Goal: Task Accomplishment & Management: Complete application form

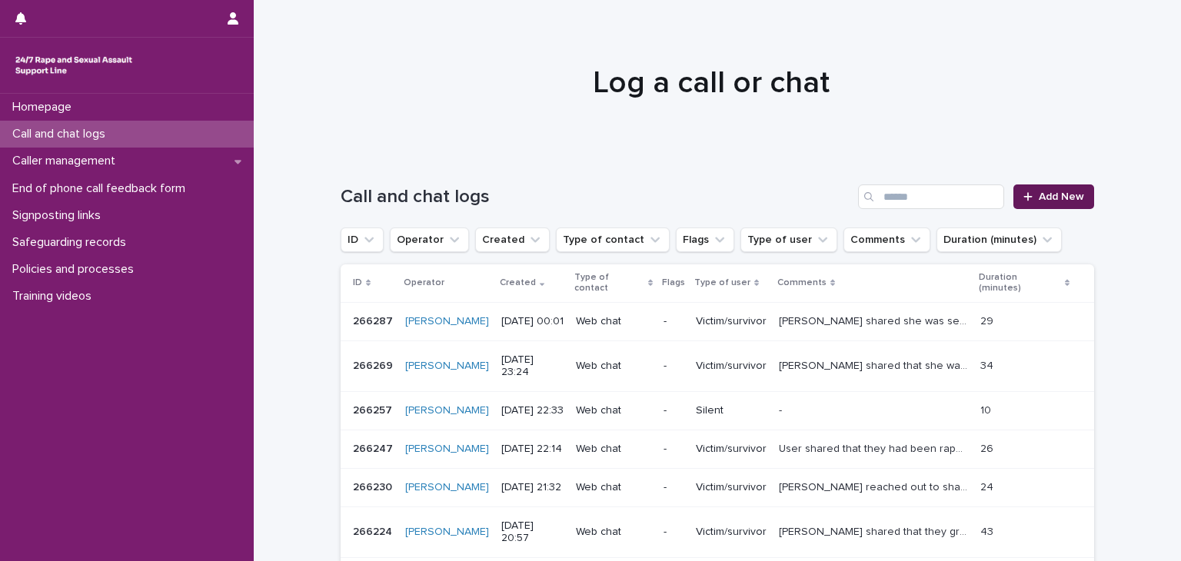
click at [1041, 193] on span "Add New" at bounding box center [1060, 196] width 45 height 11
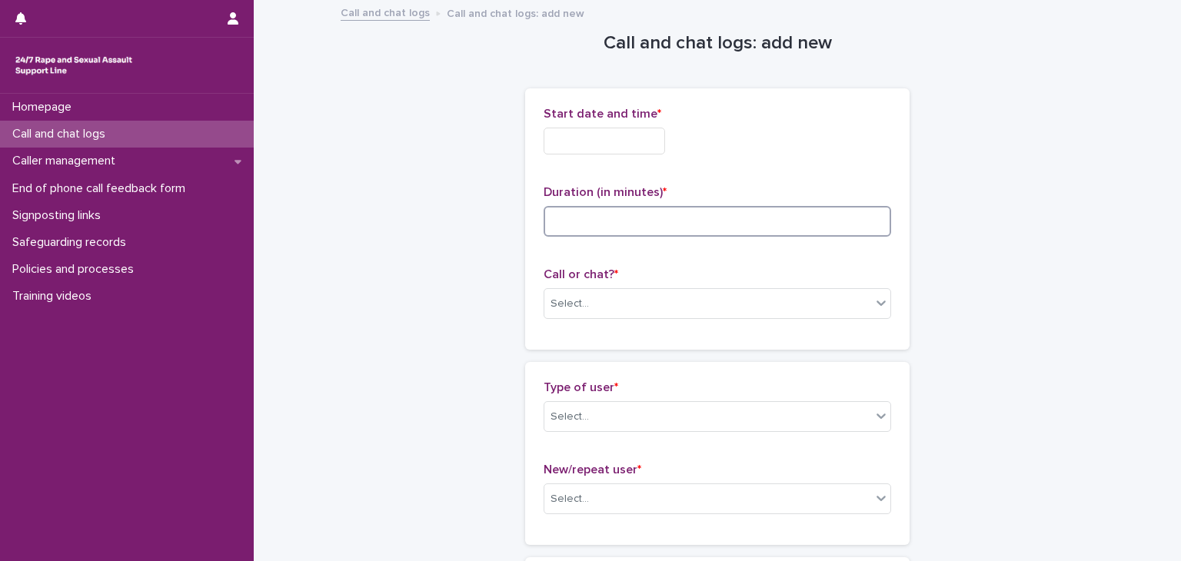
click at [665, 214] on input at bounding box center [716, 221] width 347 height 31
type input "*"
click at [622, 140] on input "text" at bounding box center [603, 141] width 121 height 27
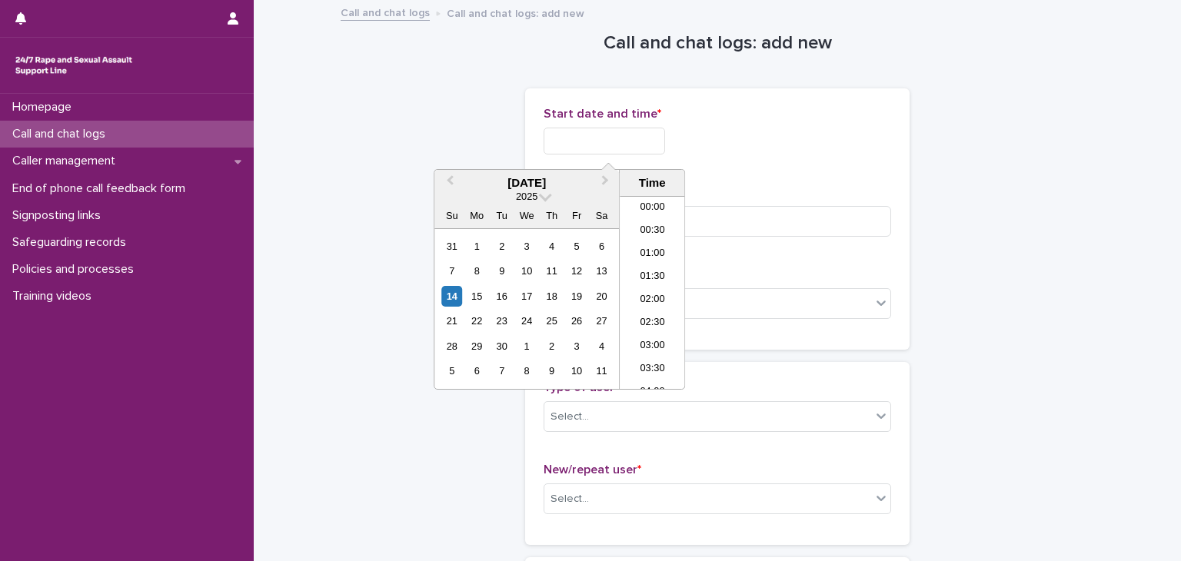
scroll to position [653, 0]
click at [646, 287] on li "16:00" at bounding box center [651, 292] width 65 height 23
click at [637, 136] on input "**********" at bounding box center [603, 141] width 121 height 27
type input "**********"
click at [709, 311] on div "Select..." at bounding box center [707, 303] width 327 height 25
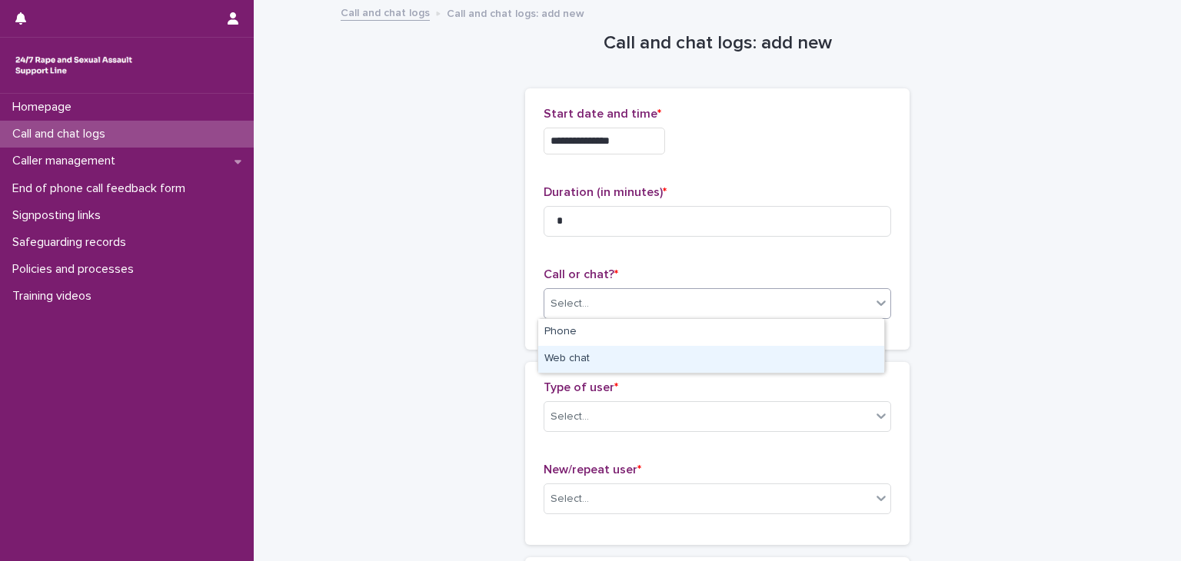
click at [609, 367] on div "Web chat" at bounding box center [711, 359] width 346 height 27
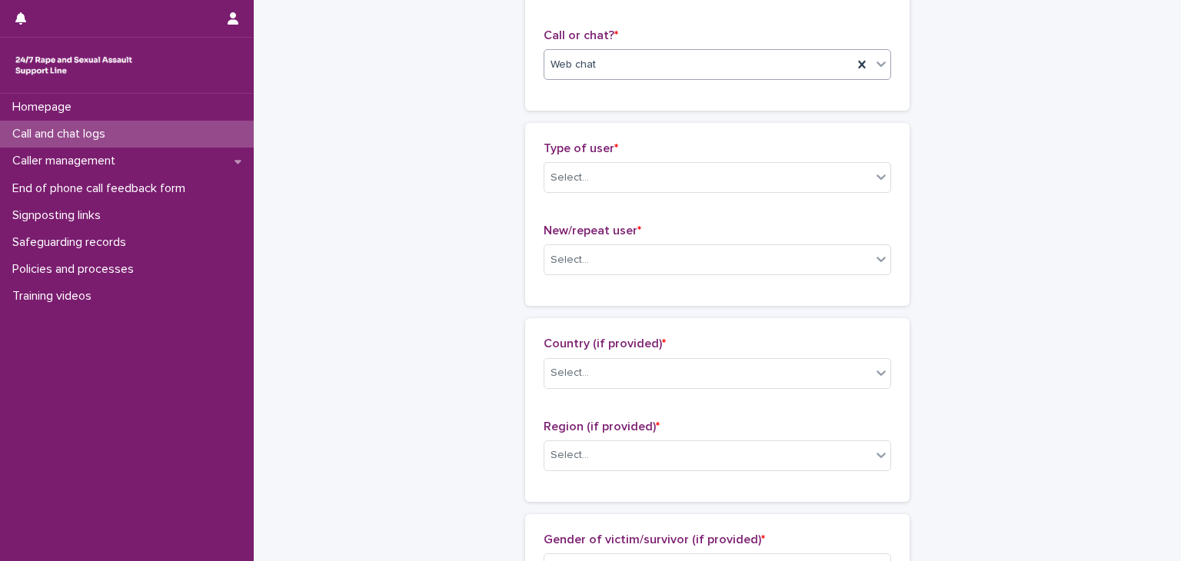
scroll to position [240, 0]
click at [624, 179] on div "Select..." at bounding box center [707, 176] width 327 height 25
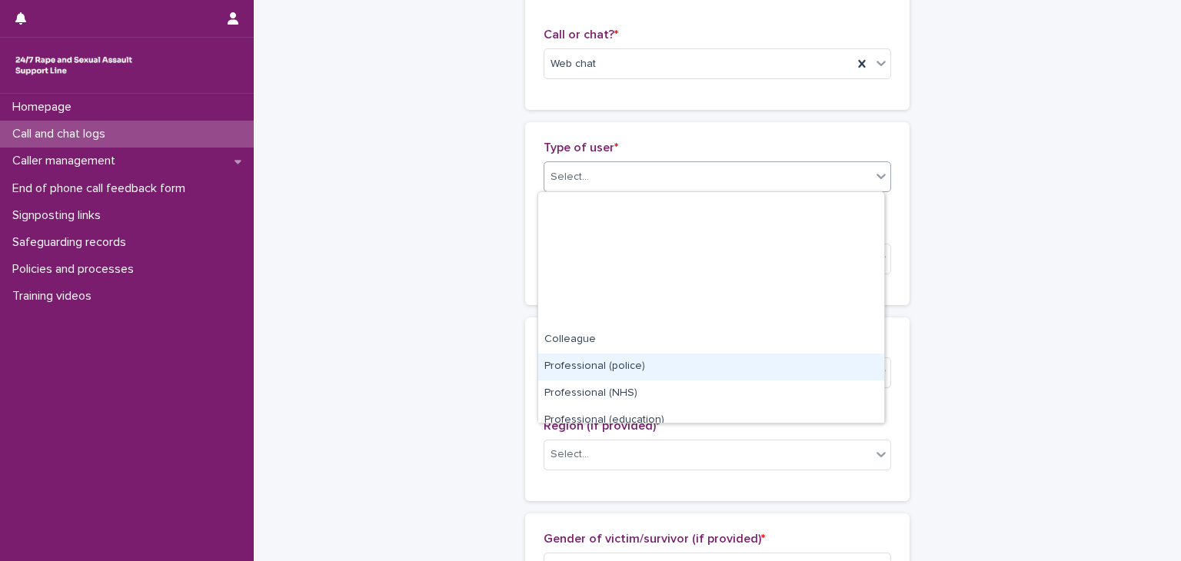
scroll to position [172, 0]
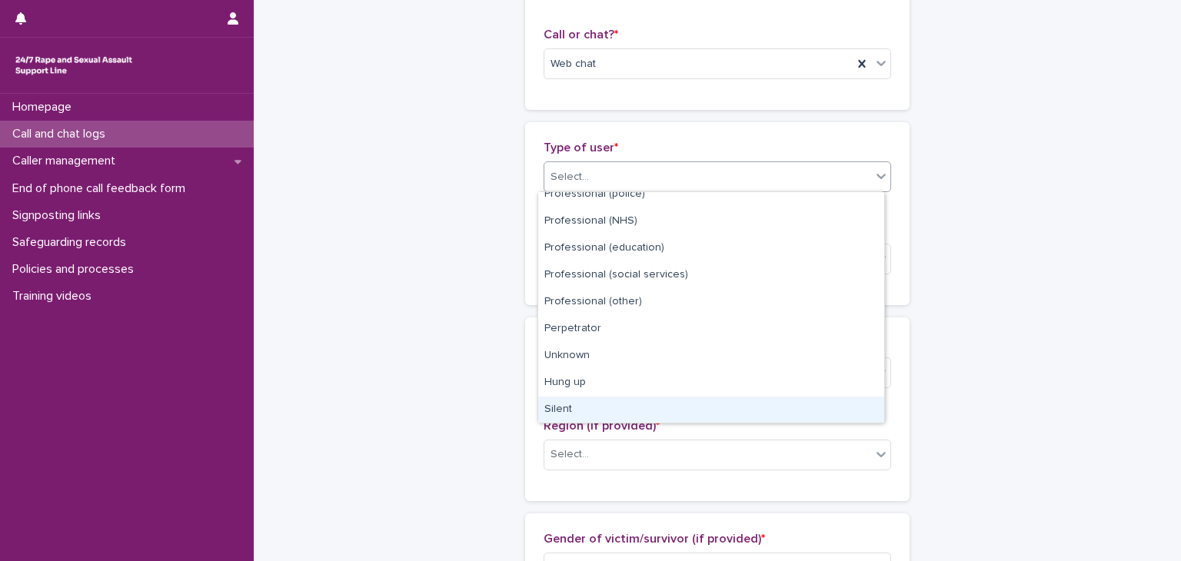
click at [599, 403] on div "Silent" at bounding box center [711, 410] width 346 height 27
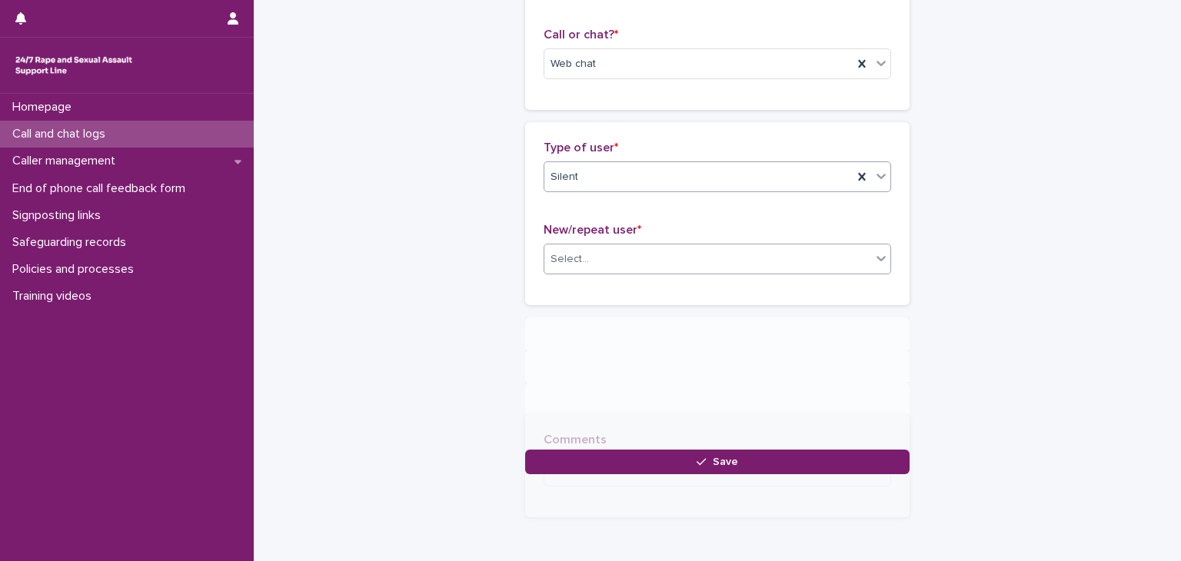
click at [623, 260] on div "Select..." at bounding box center [707, 259] width 327 height 25
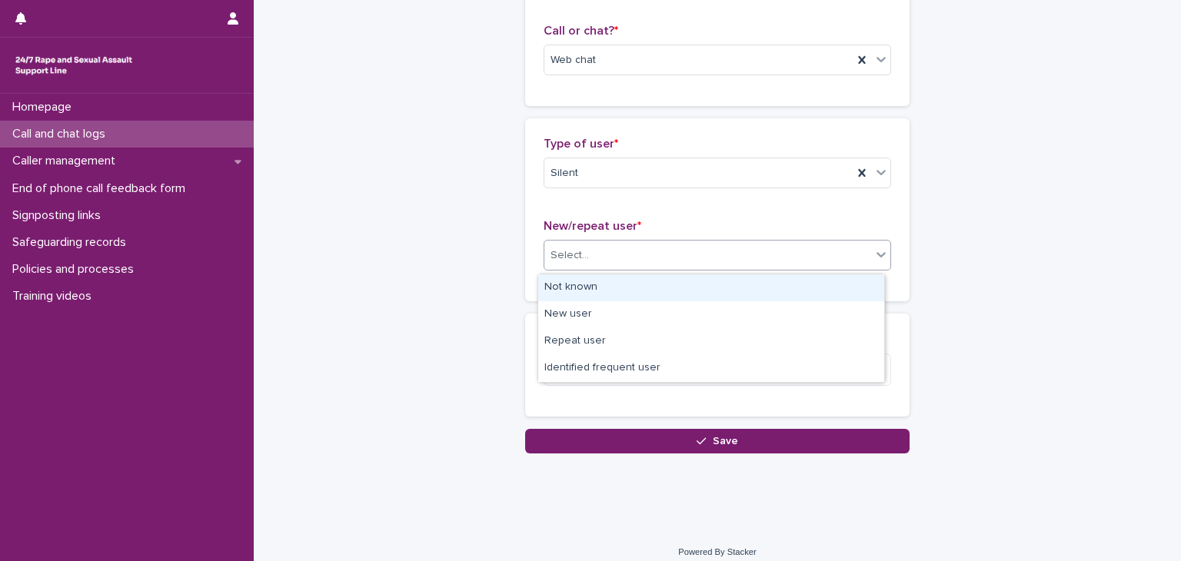
click at [616, 294] on div "Not known" at bounding box center [711, 287] width 346 height 27
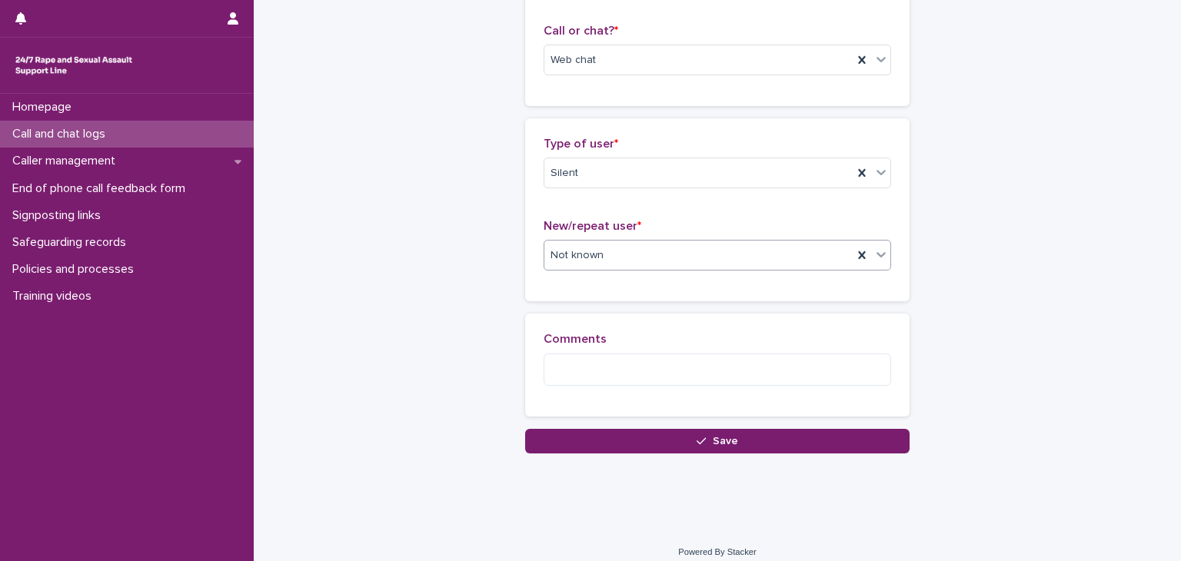
scroll to position [255, 0]
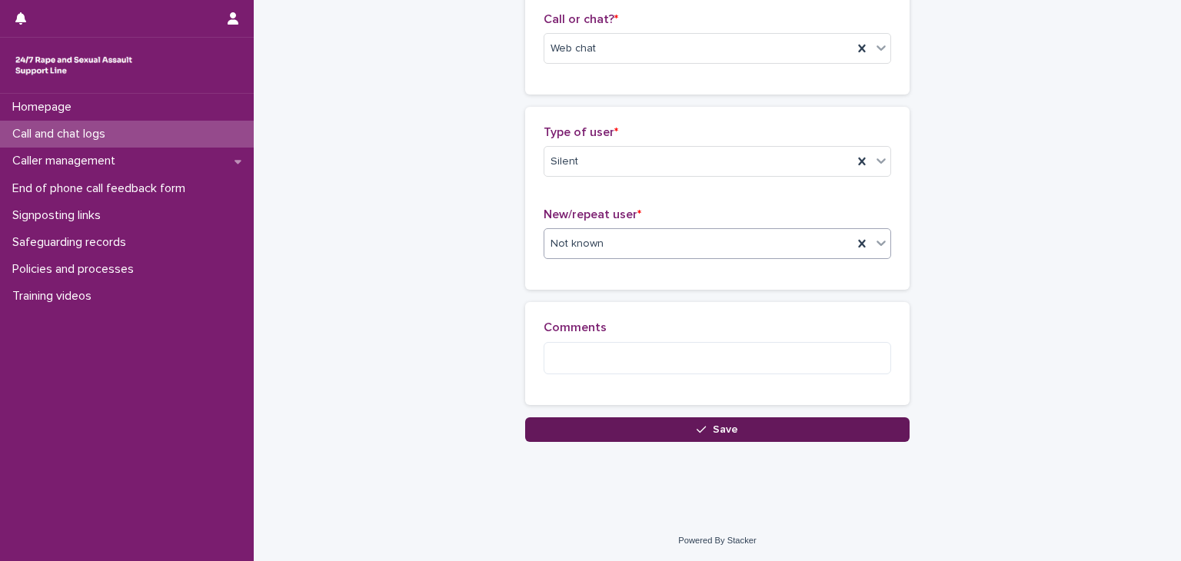
click at [867, 426] on button "Save" at bounding box center [717, 429] width 384 height 25
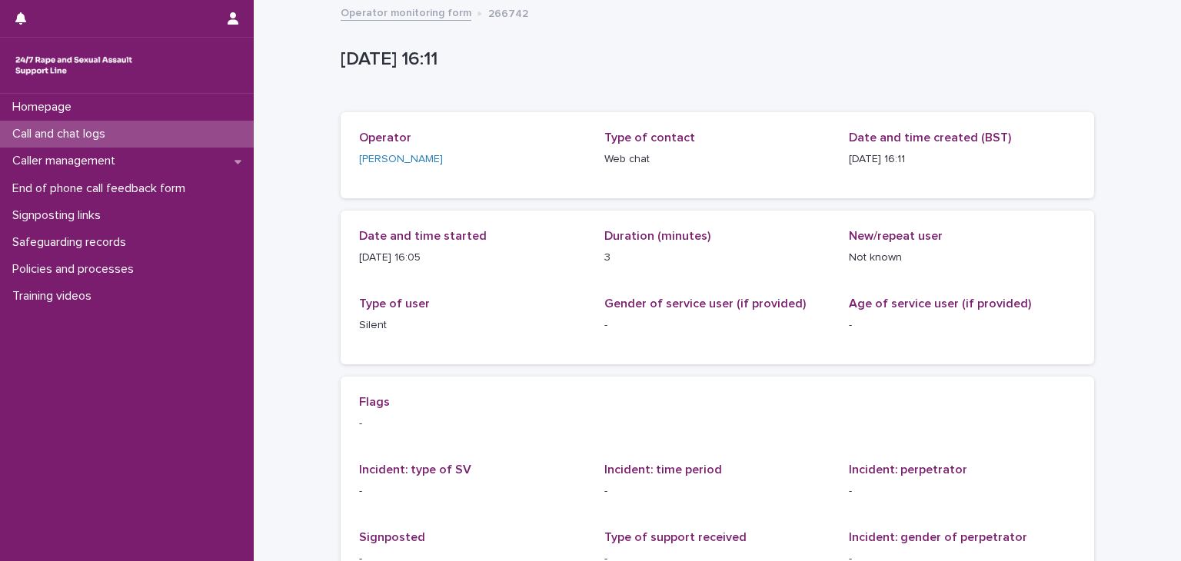
click at [218, 133] on div "Call and chat logs" at bounding box center [127, 134] width 254 height 27
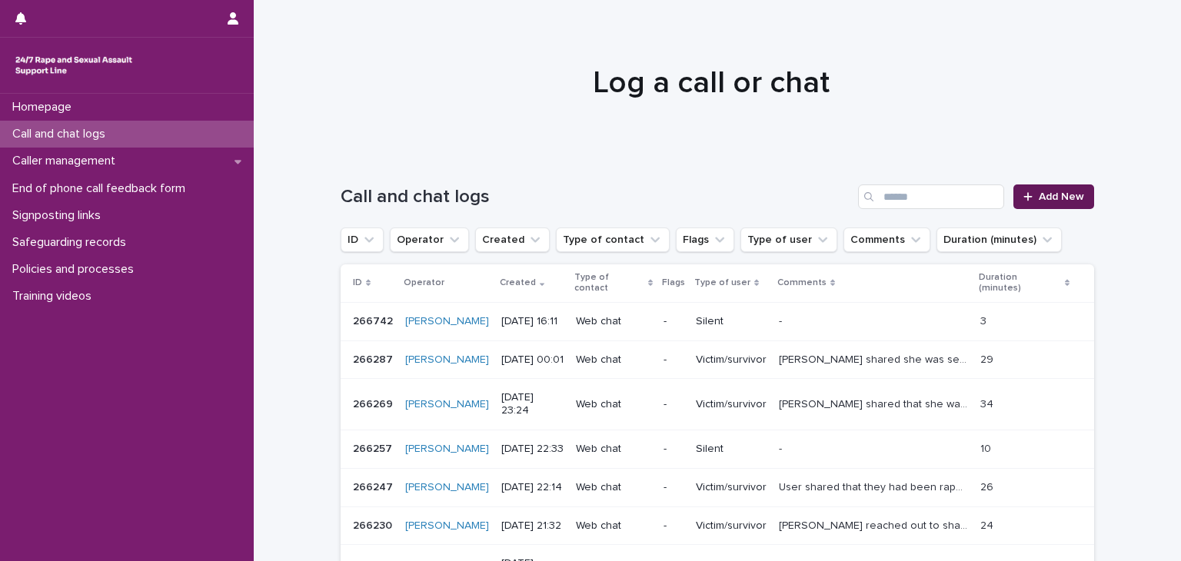
click at [1041, 187] on link "Add New" at bounding box center [1053, 196] width 81 height 25
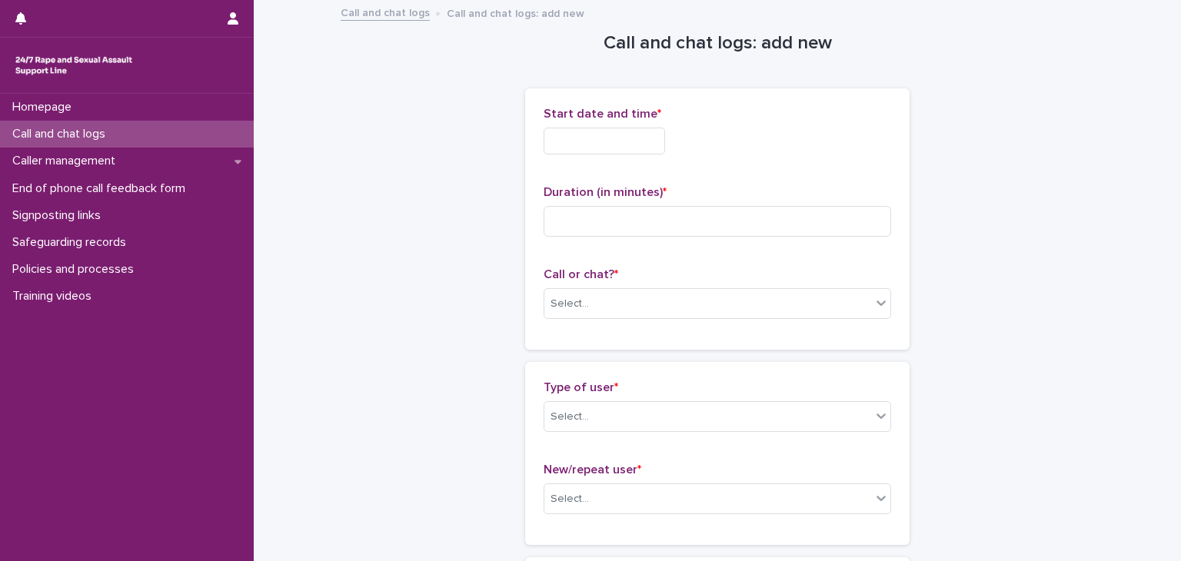
click at [625, 130] on input "text" at bounding box center [603, 141] width 121 height 27
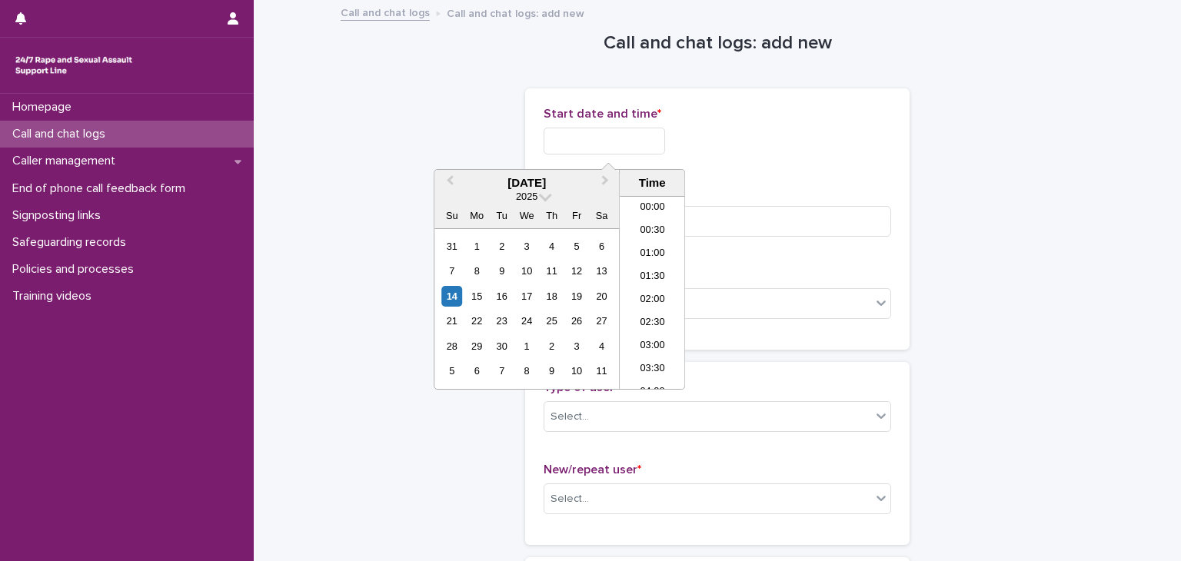
scroll to position [676, 0]
click at [651, 269] on li "16:00" at bounding box center [651, 269] width 65 height 23
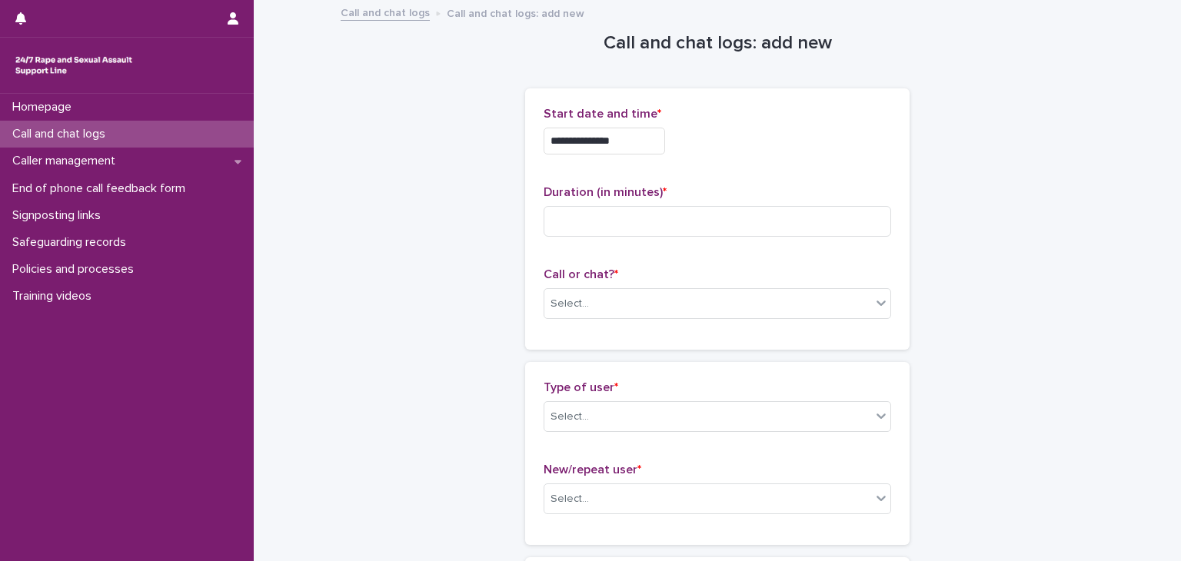
click at [652, 134] on input "**********" at bounding box center [603, 141] width 121 height 27
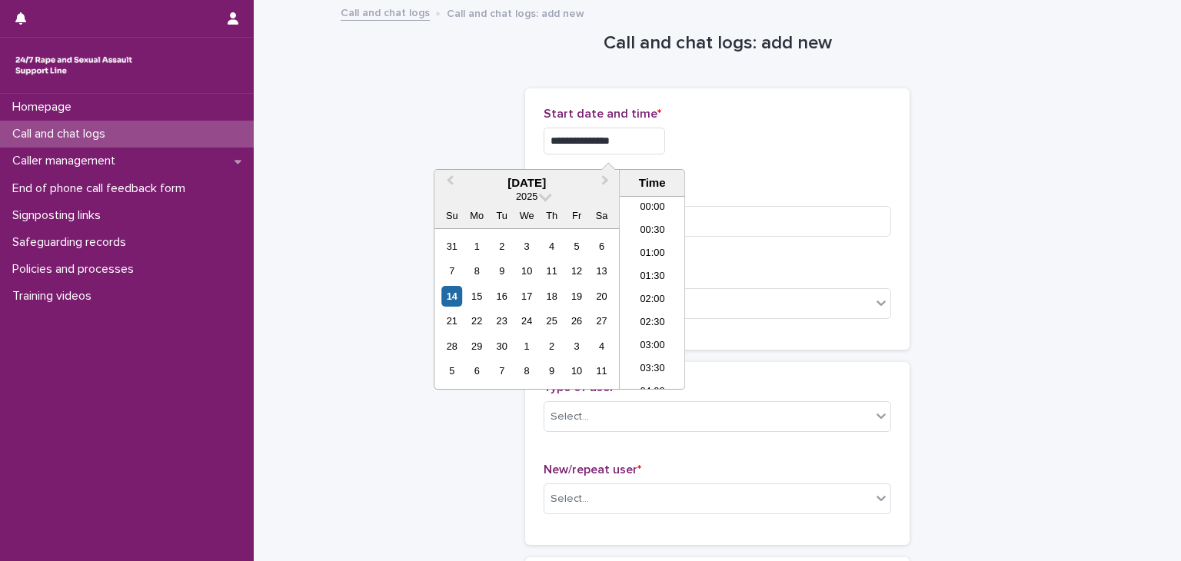
scroll to position [653, 0]
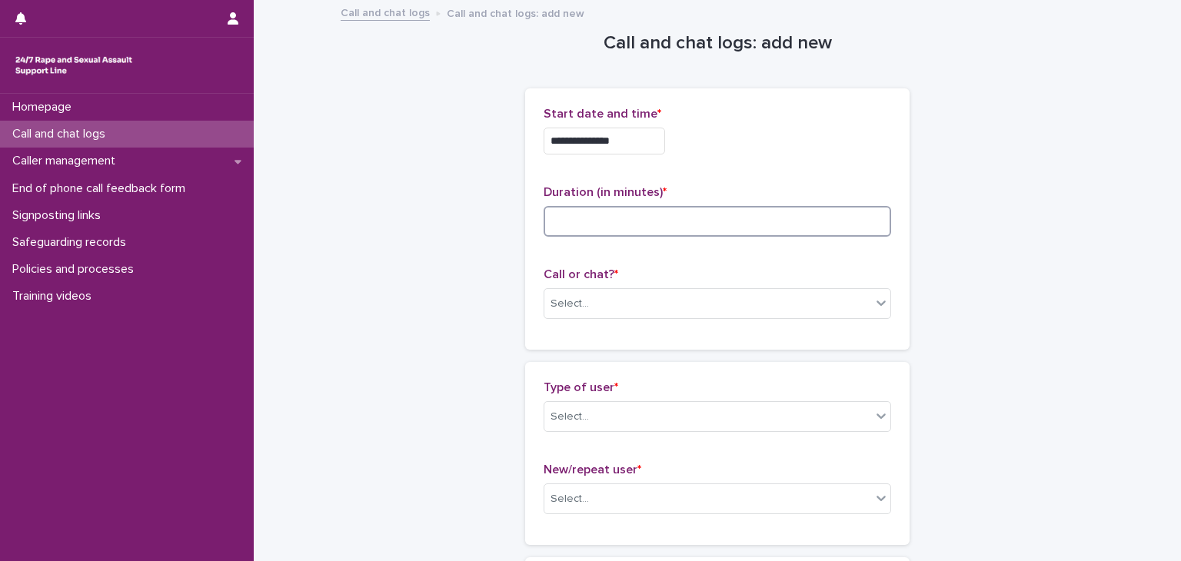
click at [722, 220] on input at bounding box center [716, 221] width 347 height 31
click at [648, 135] on input "**********" at bounding box center [603, 141] width 121 height 27
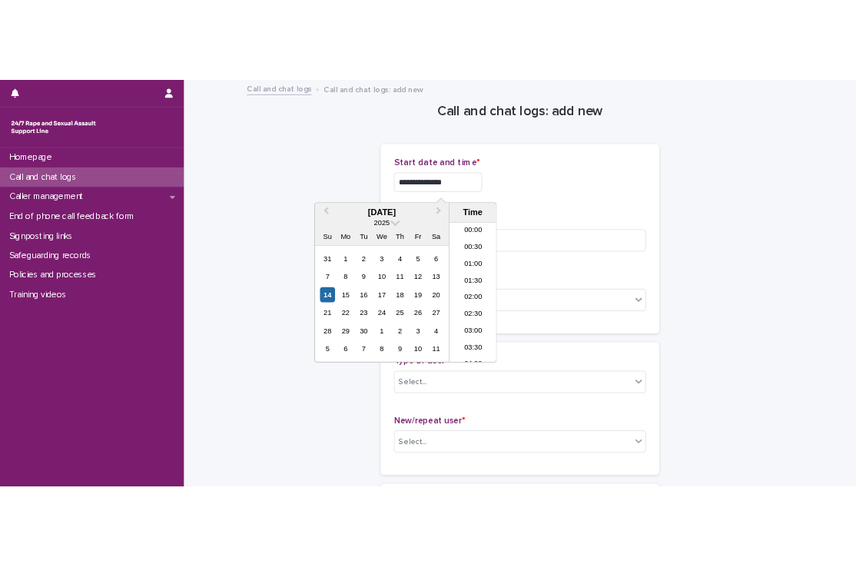
scroll to position [676, 0]
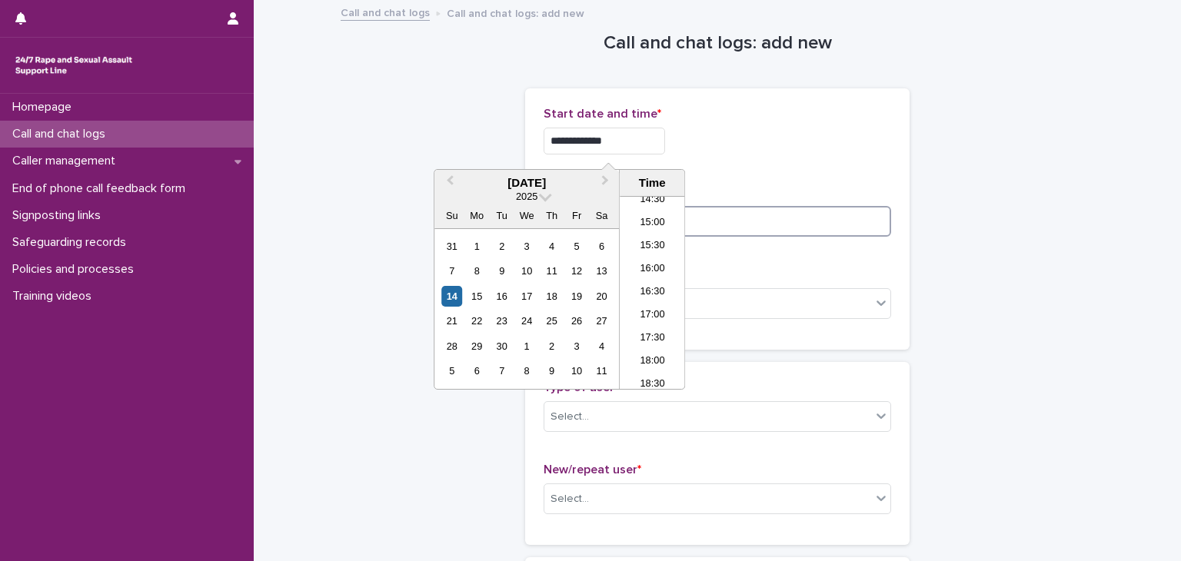
type input "**********"
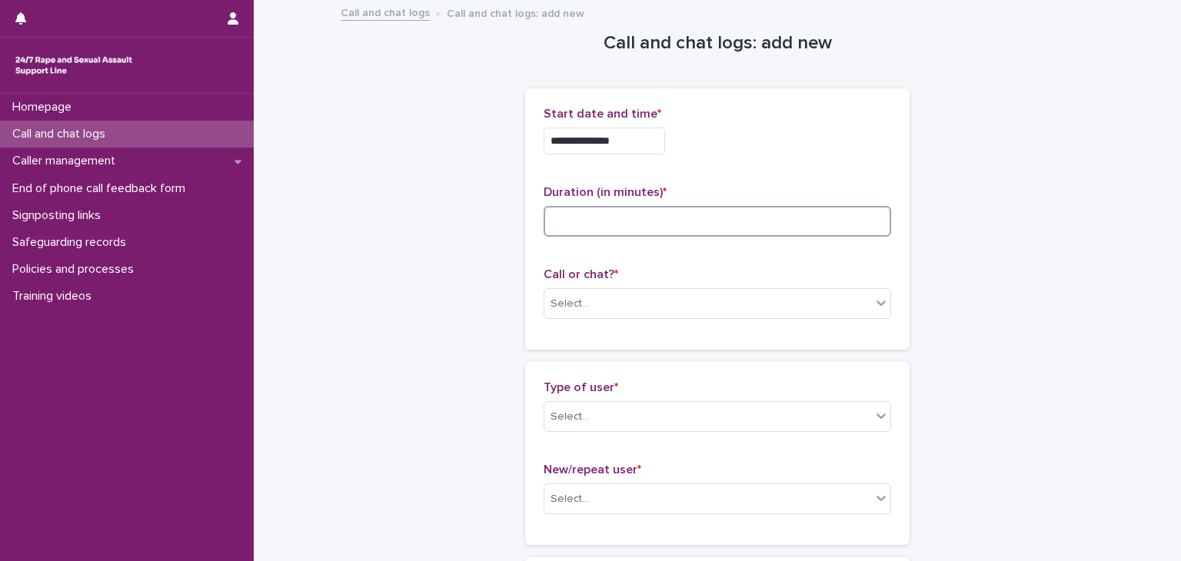
click at [712, 219] on input at bounding box center [716, 221] width 347 height 31
type input "*"
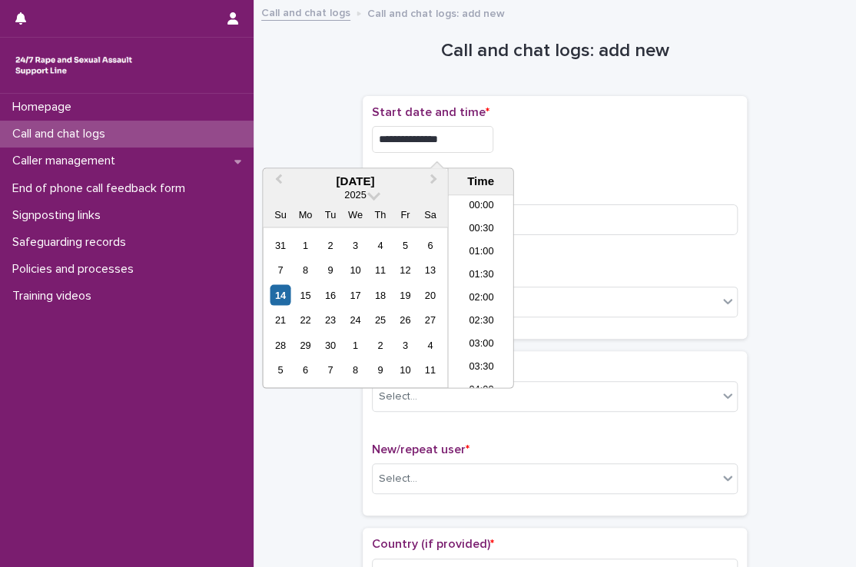
click at [484, 142] on input "**********" at bounding box center [432, 139] width 121 height 27
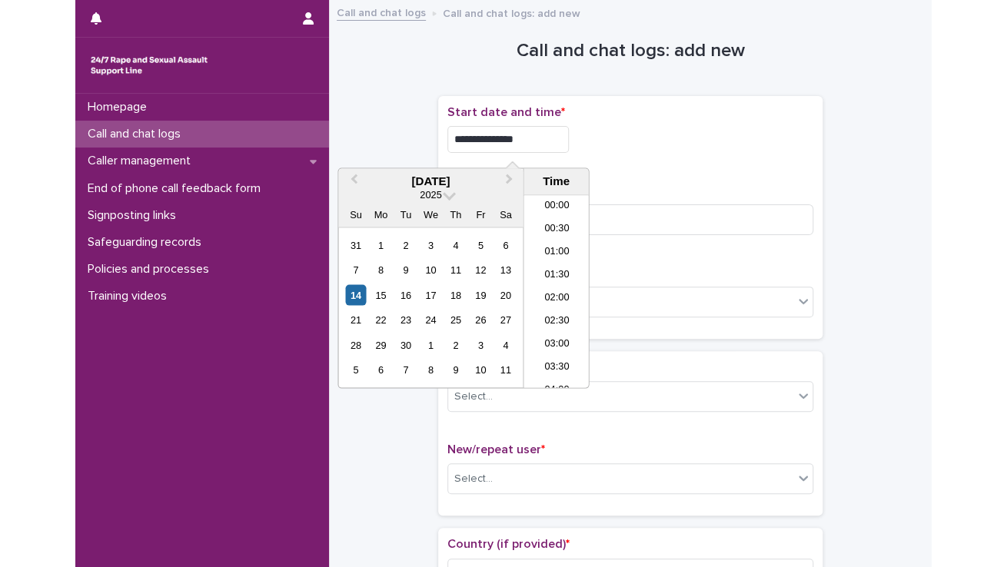
scroll to position [653, 0]
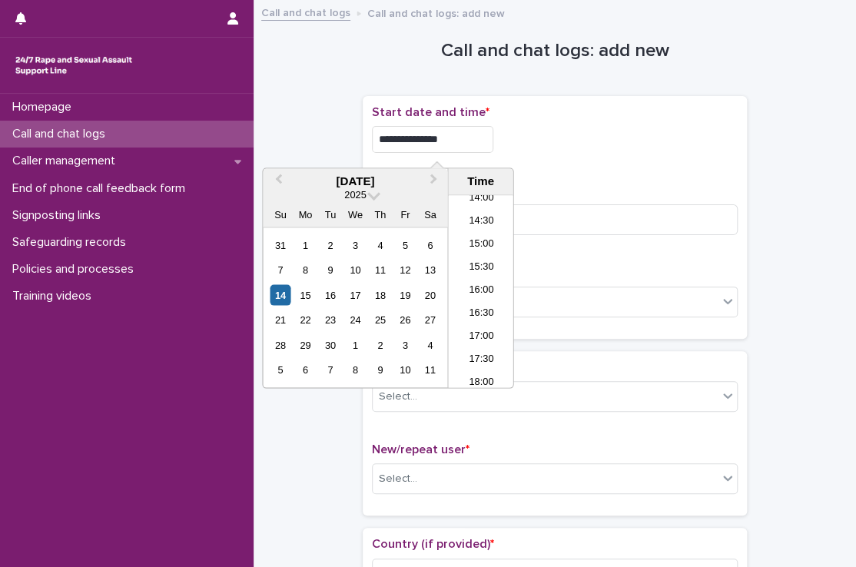
type input "**********"
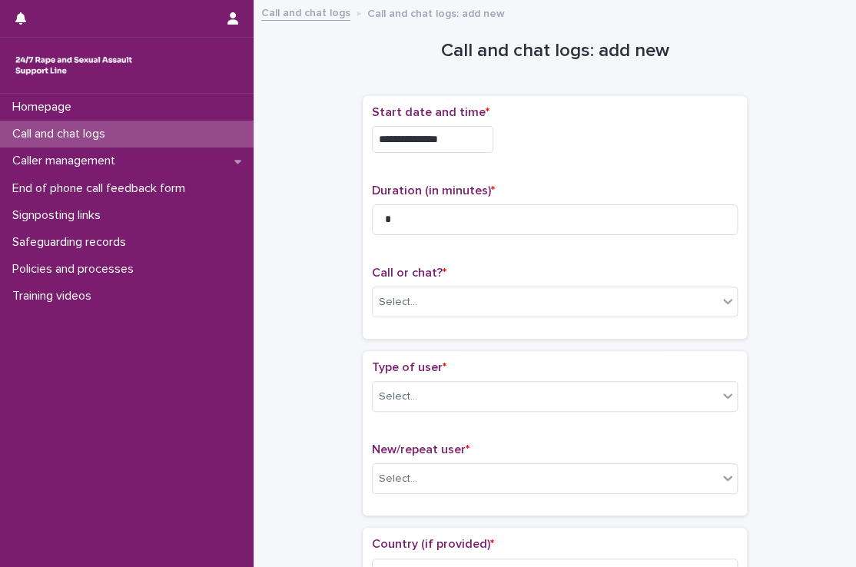
click at [1, 65] on div at bounding box center [127, 65] width 254 height 55
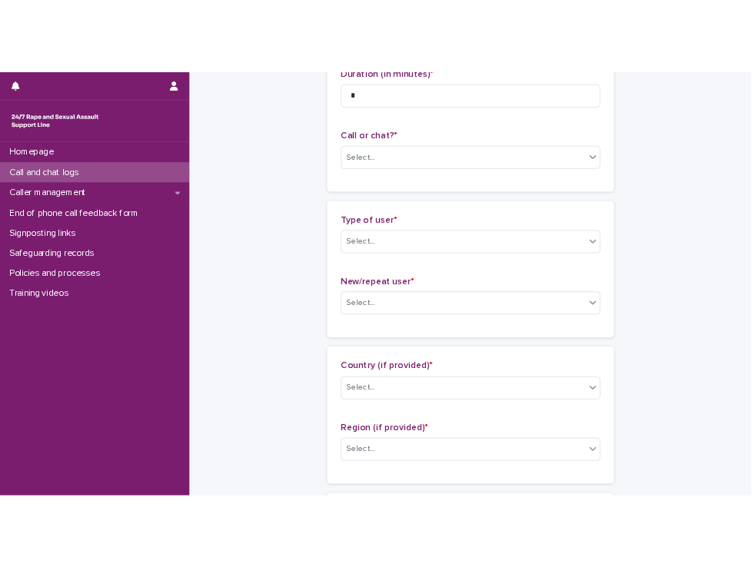
scroll to position [194, 0]
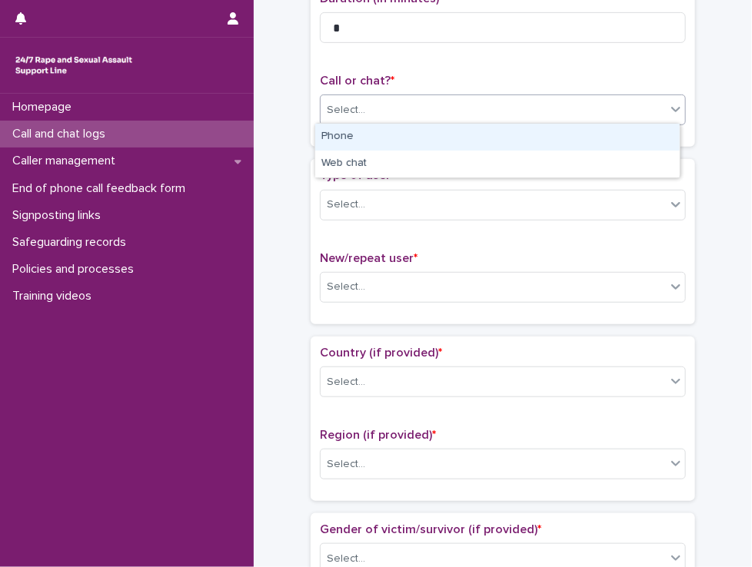
click at [397, 116] on div "Select..." at bounding box center [492, 110] width 345 height 25
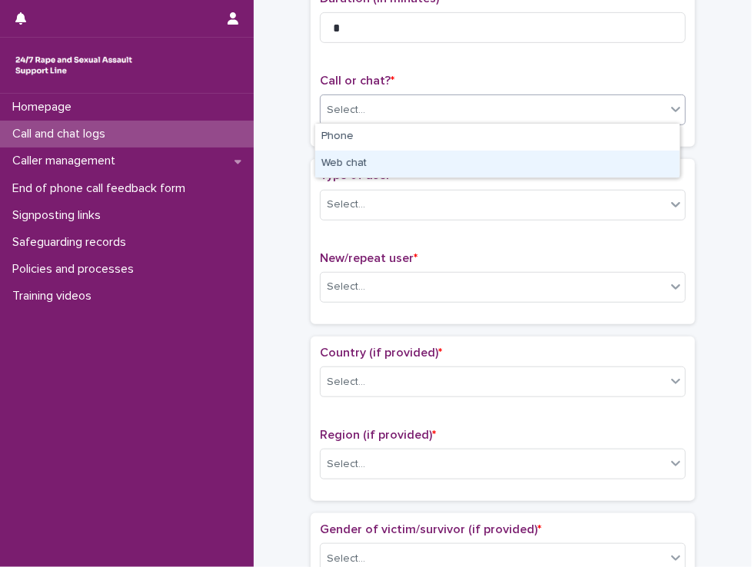
drag, startPoint x: 384, startPoint y: 149, endPoint x: 380, endPoint y: 162, distance: 13.4
click at [380, 162] on div "Web chat" at bounding box center [497, 164] width 364 height 27
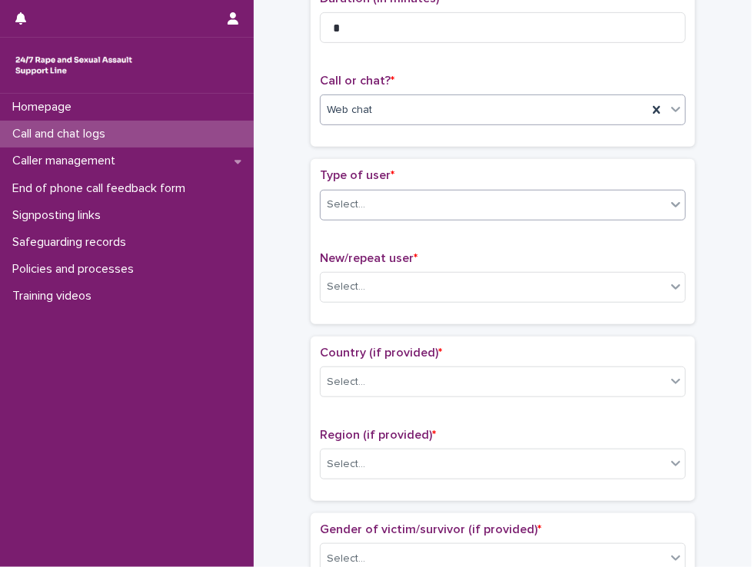
click at [367, 204] on div "Select..." at bounding box center [492, 204] width 345 height 25
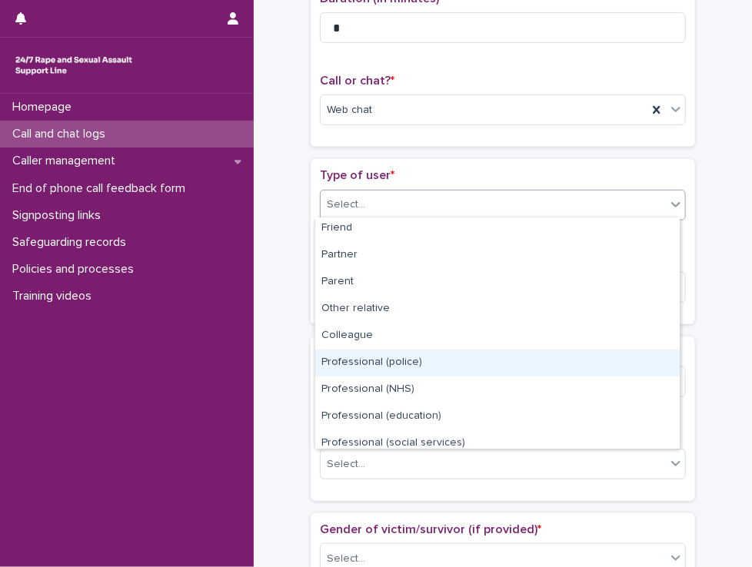
scroll to position [172, 0]
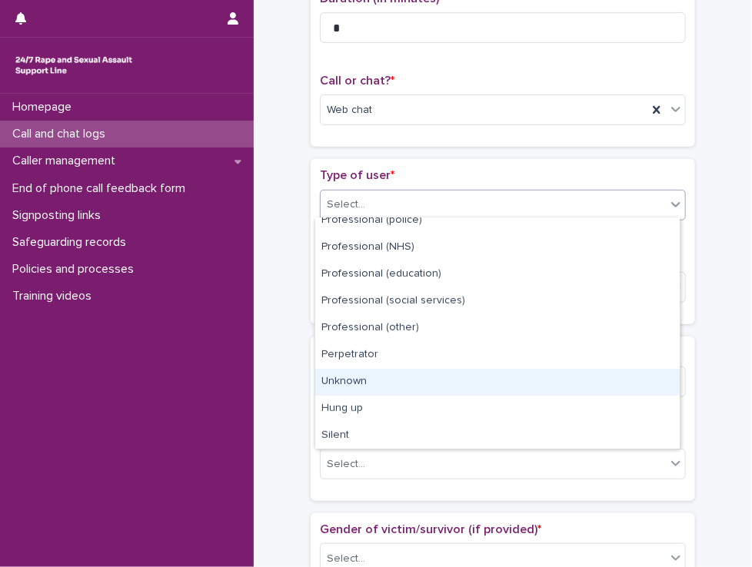
click at [357, 378] on div "Unknown" at bounding box center [497, 382] width 364 height 27
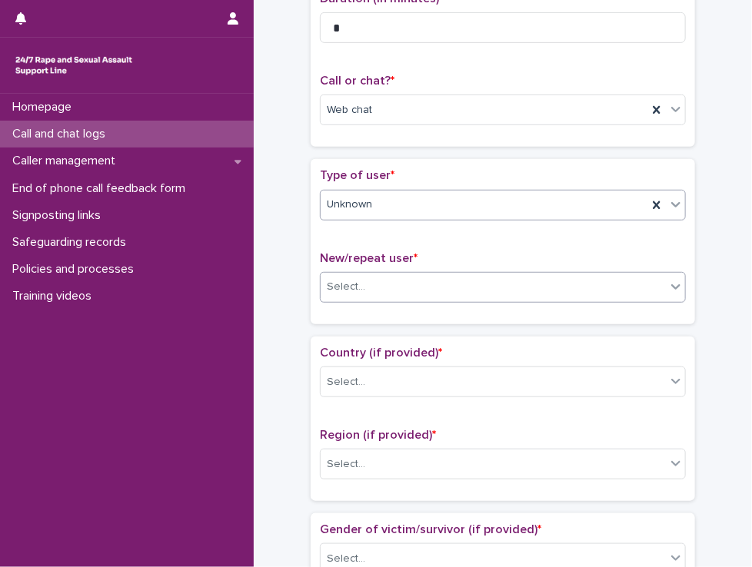
click at [384, 274] on div "Select..." at bounding box center [492, 286] width 345 height 25
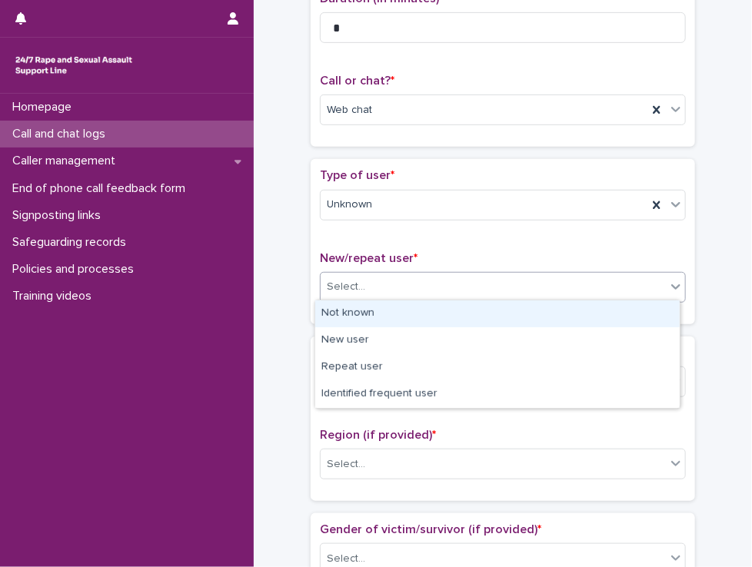
click at [365, 317] on div "Not known" at bounding box center [497, 314] width 364 height 27
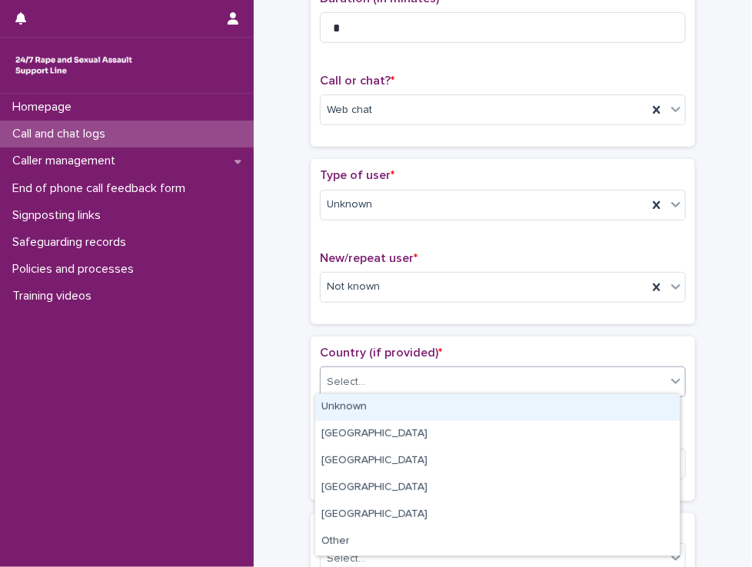
click at [363, 374] on div "Select..." at bounding box center [492, 382] width 345 height 25
click at [363, 416] on div "Unknown" at bounding box center [497, 407] width 364 height 27
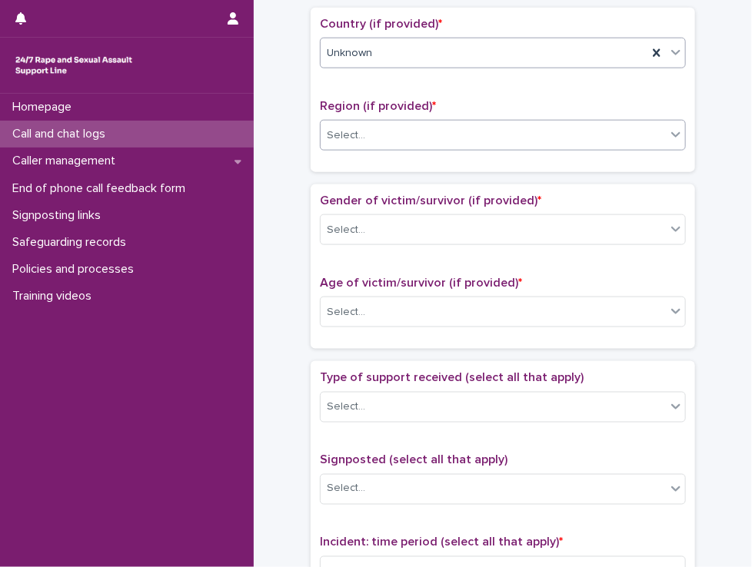
scroll to position [520, 0]
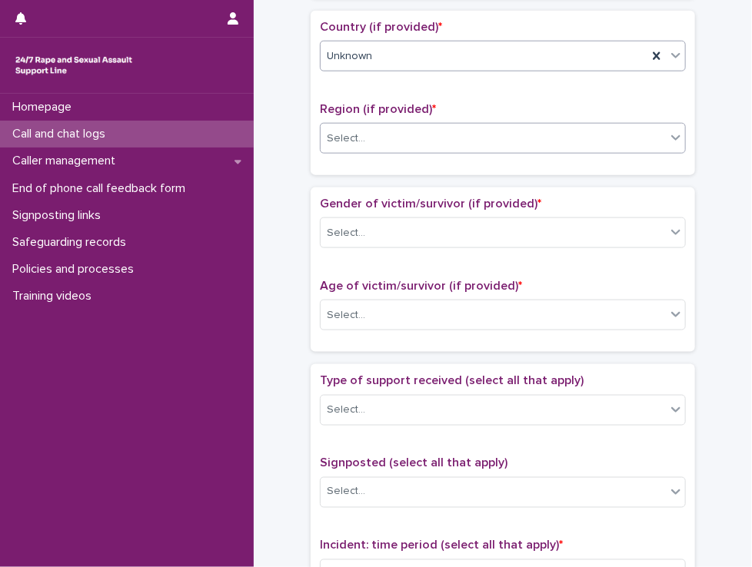
click at [378, 126] on div "Select..." at bounding box center [492, 138] width 345 height 25
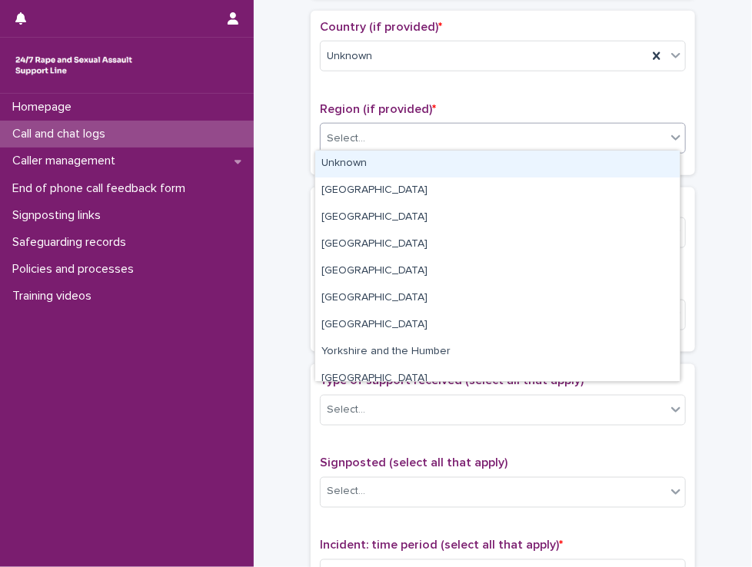
click at [377, 158] on div "Unknown" at bounding box center [497, 164] width 364 height 27
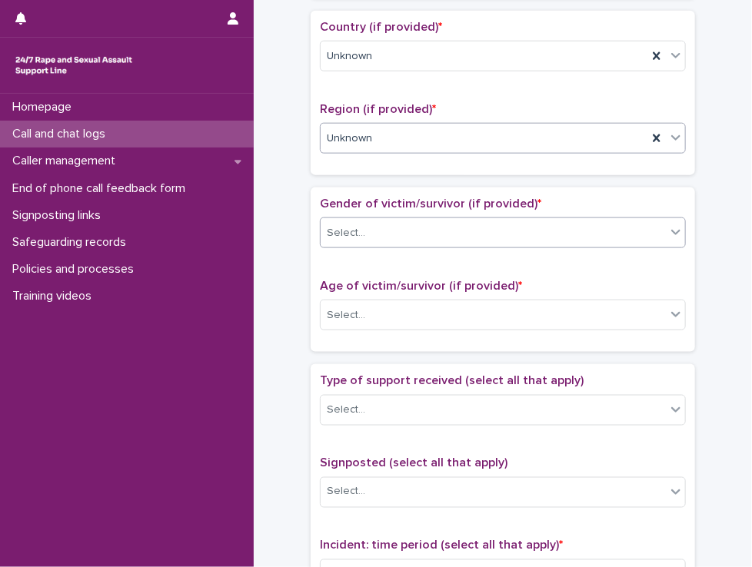
click at [383, 225] on div "Select..." at bounding box center [492, 233] width 345 height 25
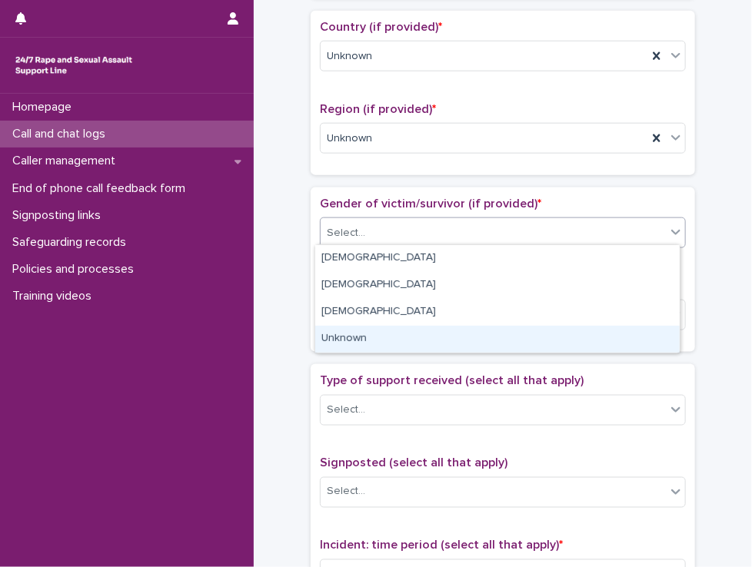
click at [370, 333] on div "Unknown" at bounding box center [497, 339] width 364 height 27
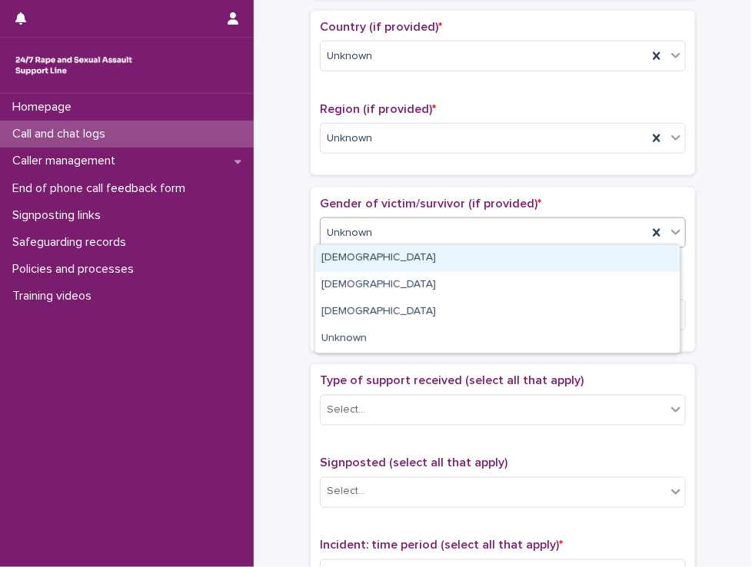
click at [365, 230] on span "Unknown" at bounding box center [349, 233] width 45 height 16
click at [365, 264] on div "[DEMOGRAPHIC_DATA]" at bounding box center [497, 258] width 364 height 27
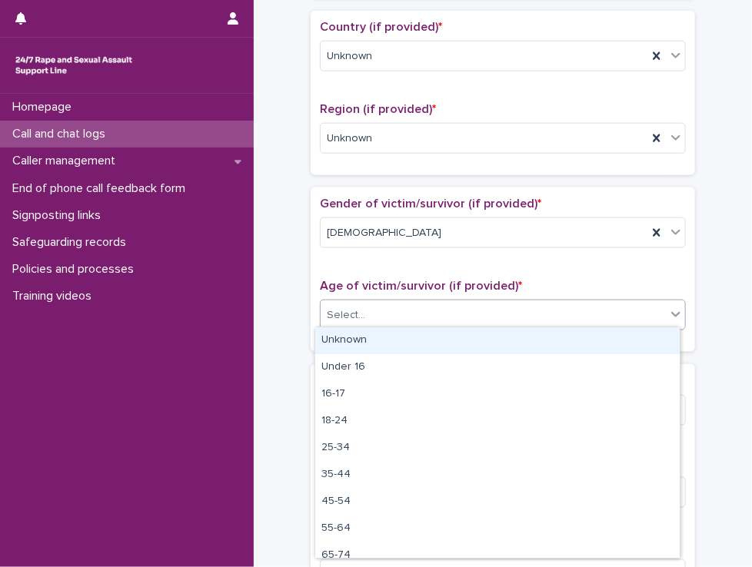
click at [367, 317] on div "Select..." at bounding box center [492, 315] width 345 height 25
click at [366, 342] on div "Unknown" at bounding box center [497, 340] width 364 height 27
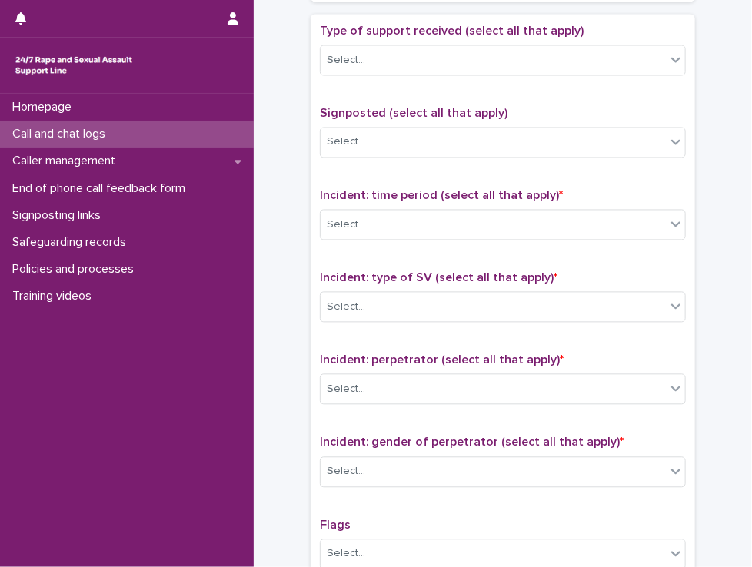
scroll to position [870, 0]
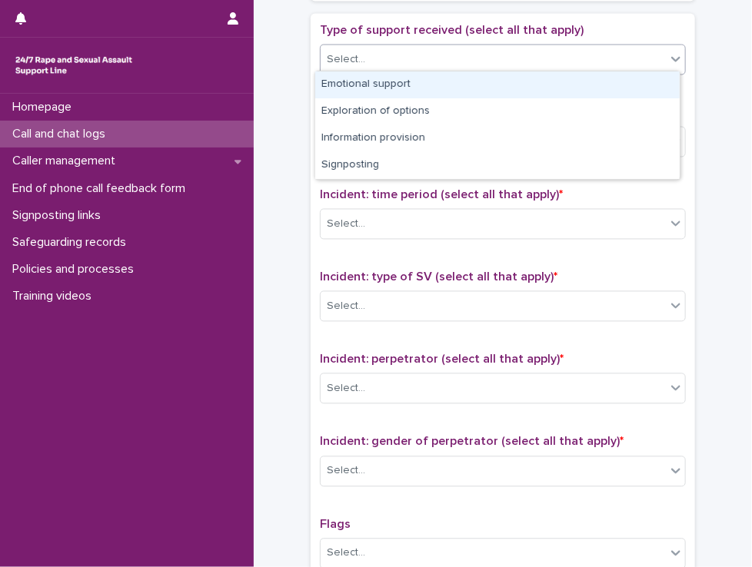
click at [381, 59] on div "Select..." at bounding box center [492, 59] width 345 height 25
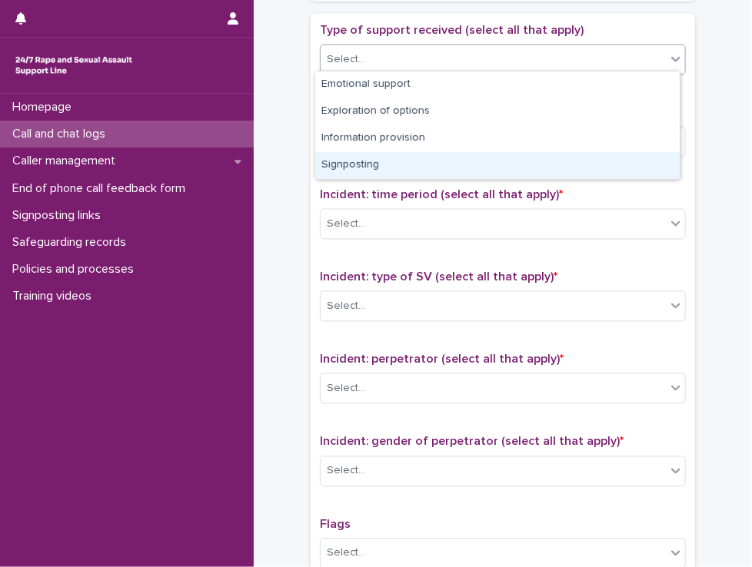
click at [374, 171] on div "Signposting" at bounding box center [497, 165] width 364 height 27
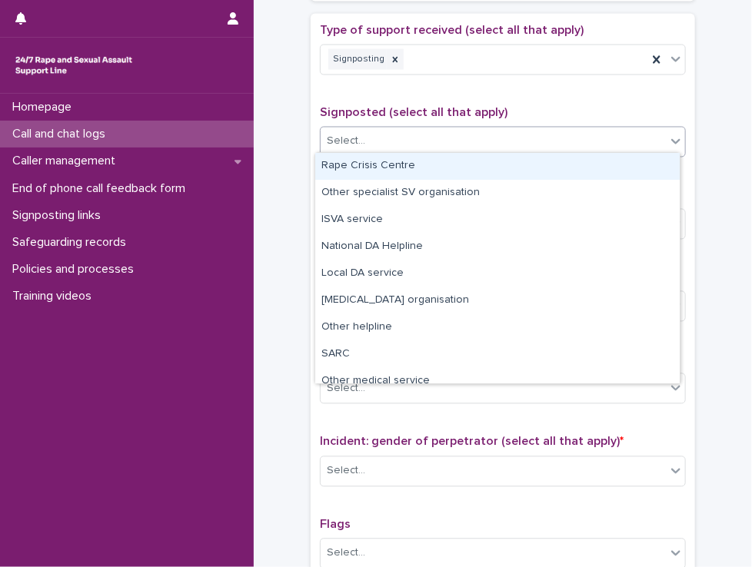
click at [375, 143] on div "Select..." at bounding box center [492, 141] width 345 height 25
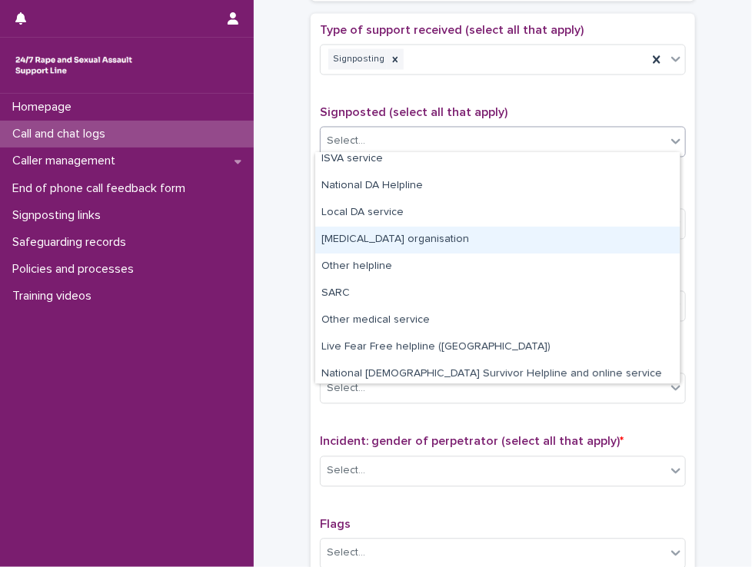
scroll to position [92, 0]
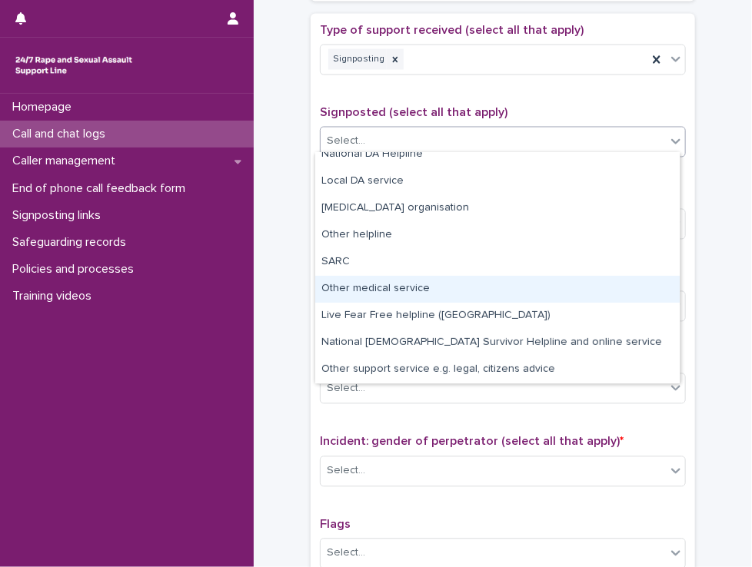
click at [403, 287] on div "Other medical service" at bounding box center [497, 289] width 364 height 27
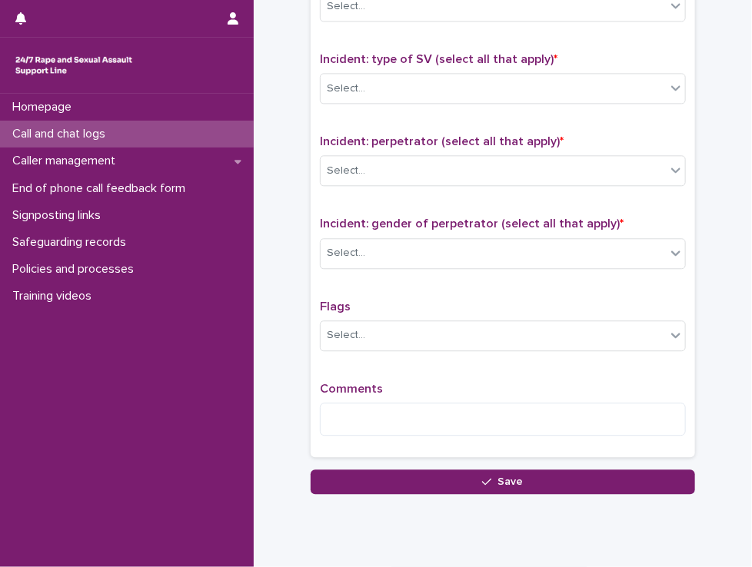
scroll to position [951, 0]
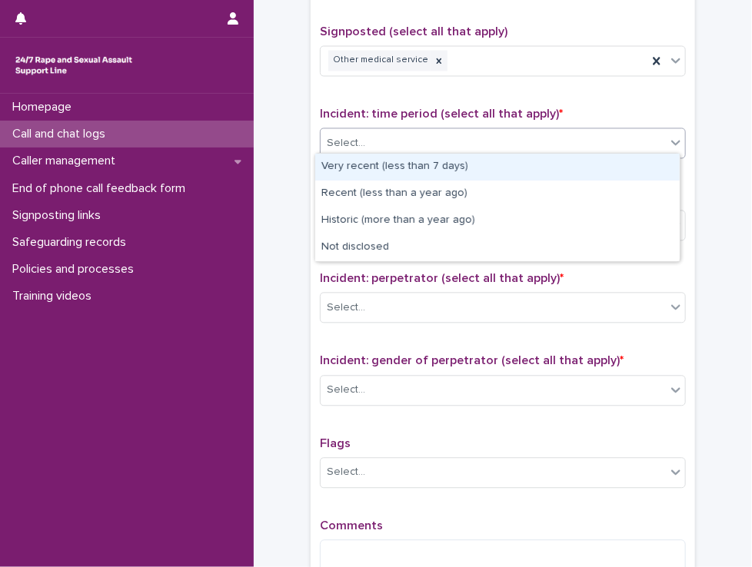
click at [384, 141] on div "Select..." at bounding box center [492, 143] width 345 height 25
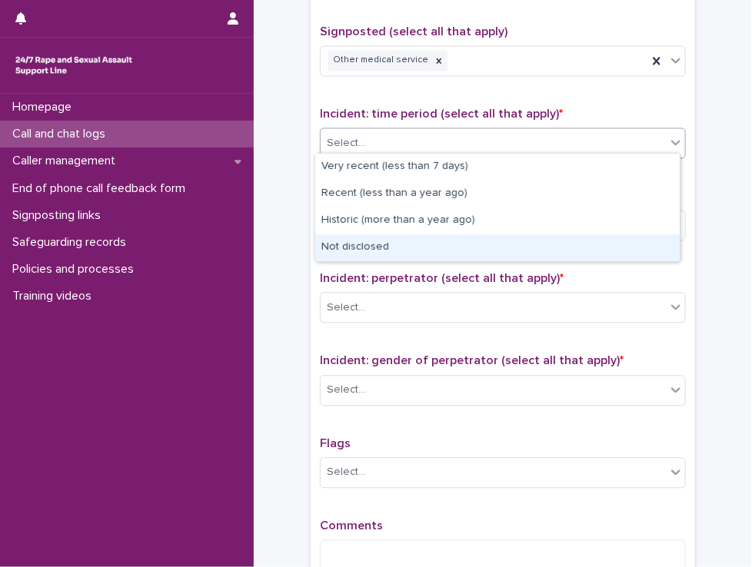
click at [381, 252] on div "Not disclosed" at bounding box center [497, 247] width 364 height 27
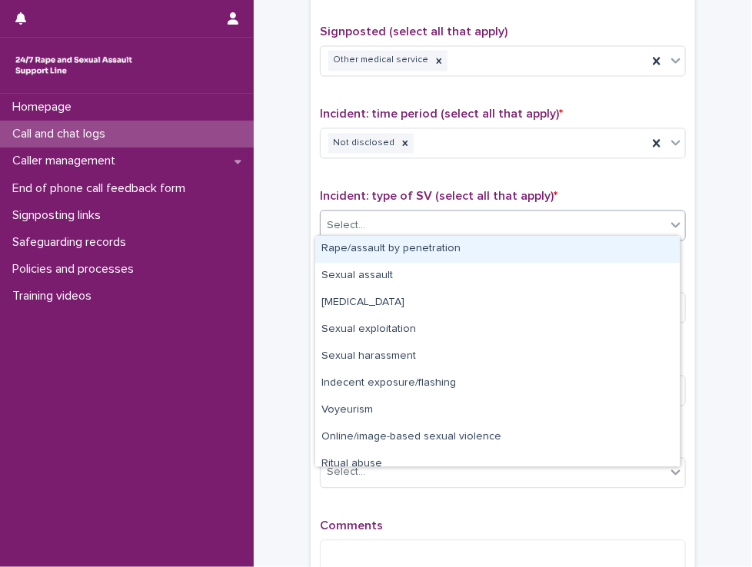
click at [376, 234] on body "**********" at bounding box center [376, 283] width 752 height 567
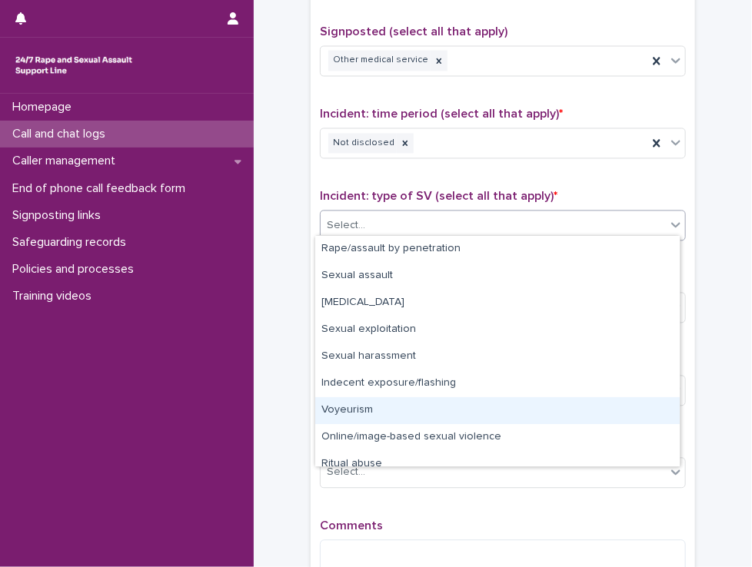
scroll to position [38, 0]
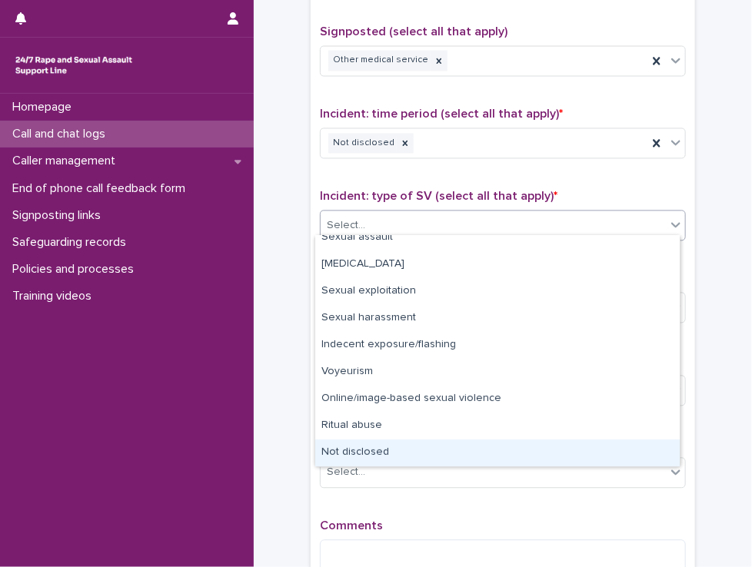
click at [373, 456] on div "Not disclosed" at bounding box center [497, 453] width 364 height 27
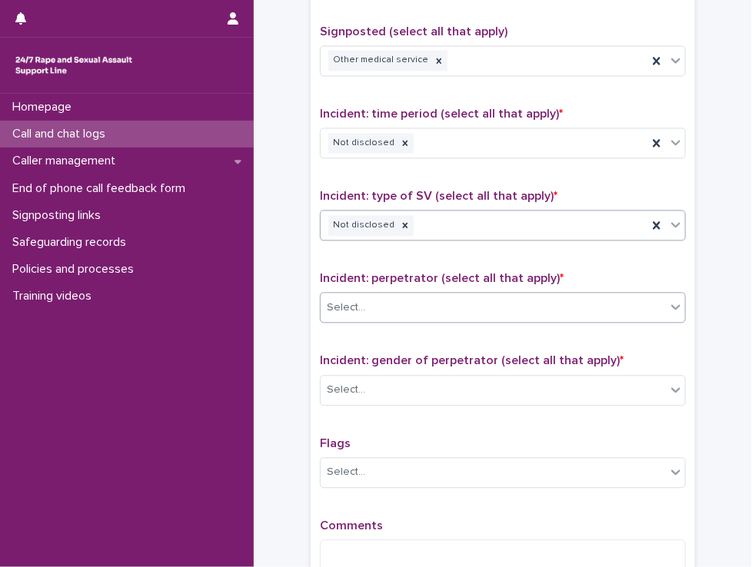
click at [381, 303] on div "Select..." at bounding box center [492, 307] width 345 height 25
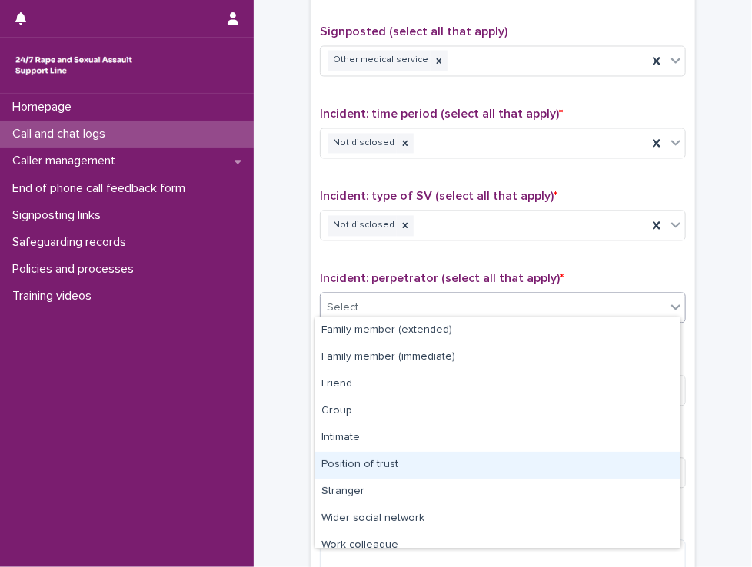
scroll to position [65, 0]
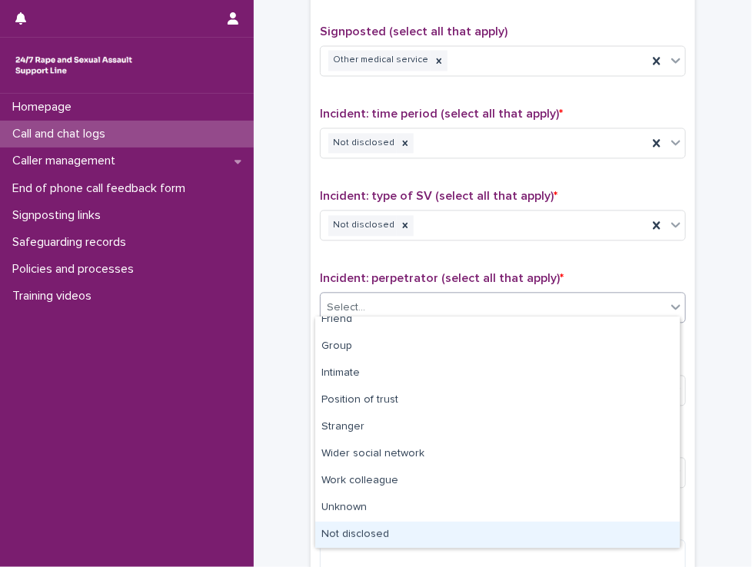
click at [383, 535] on div "Not disclosed" at bounding box center [497, 535] width 364 height 27
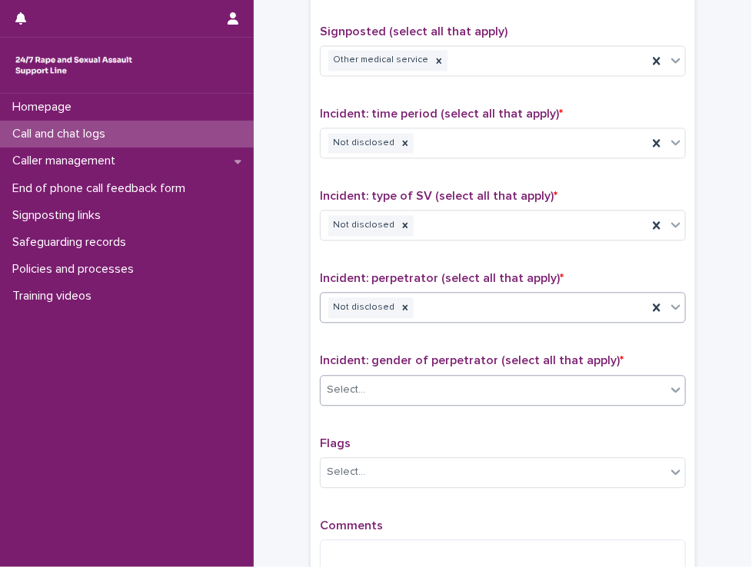
click at [387, 394] on div "Select..." at bounding box center [492, 389] width 345 height 25
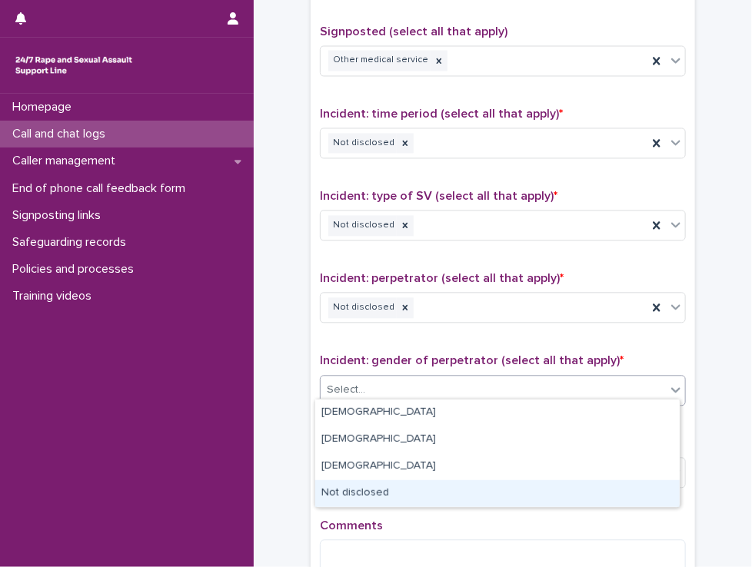
click at [381, 483] on div "Not disclosed" at bounding box center [497, 493] width 364 height 27
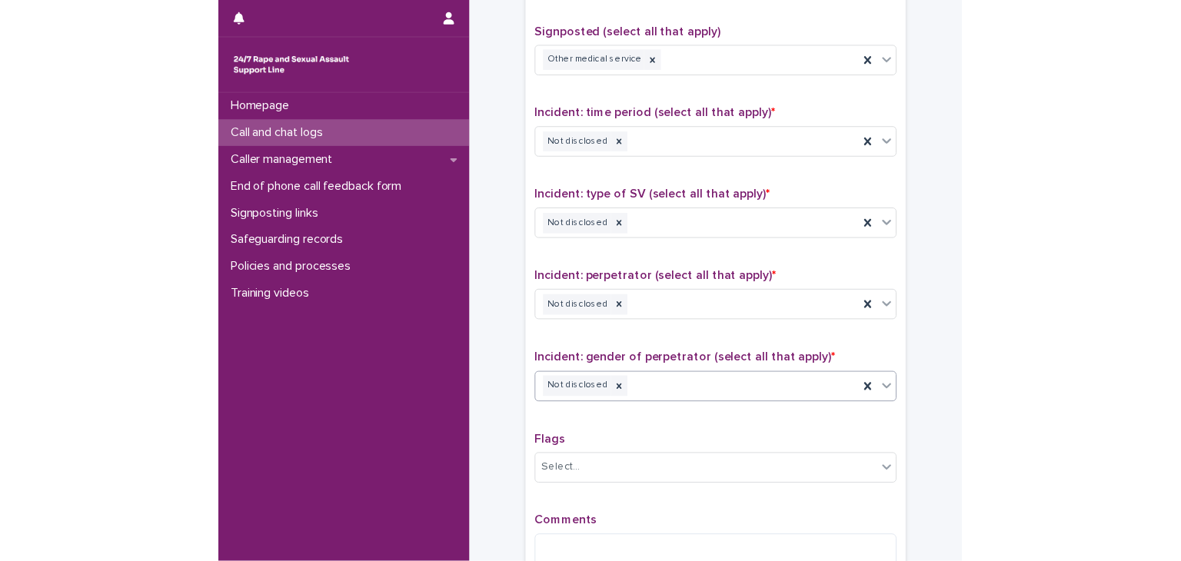
scroll to position [1128, 0]
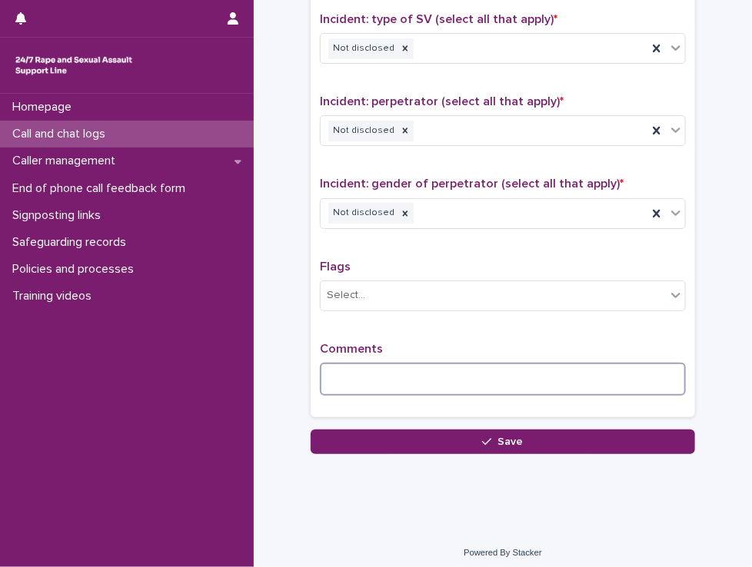
click at [371, 373] on textarea at bounding box center [503, 379] width 366 height 33
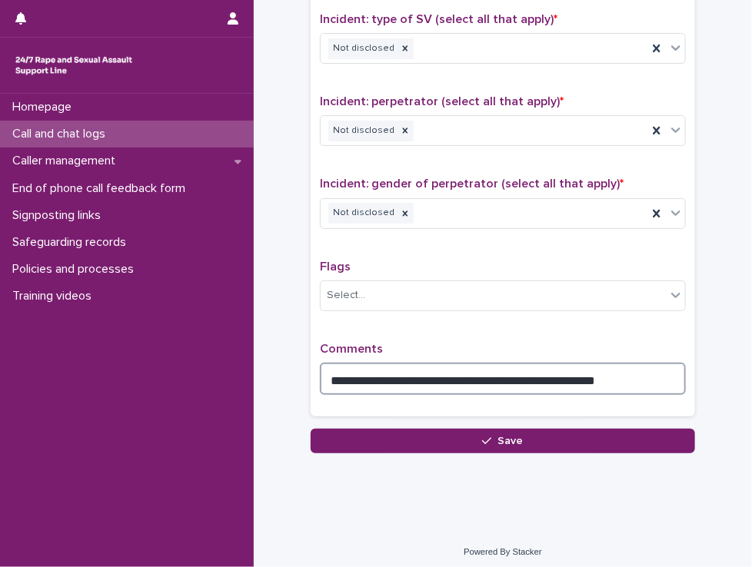
click at [460, 370] on textarea "**********" at bounding box center [503, 379] width 366 height 33
click at [610, 379] on textarea "**********" at bounding box center [503, 379] width 366 height 33
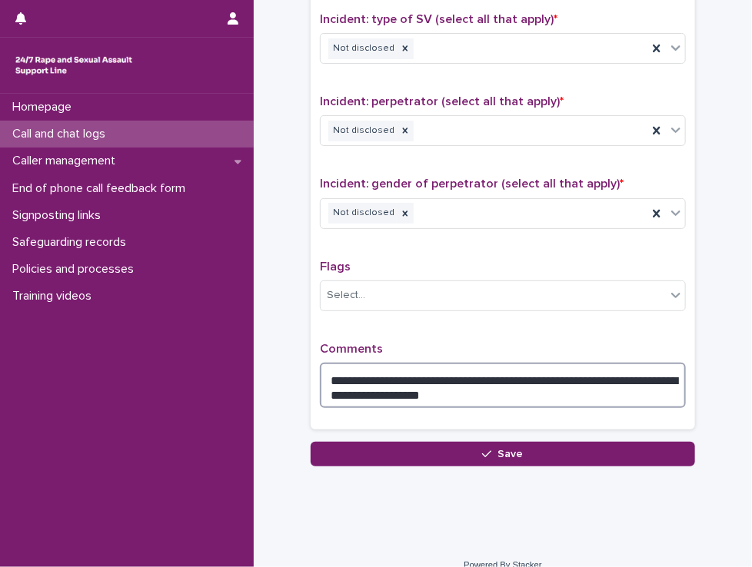
click at [464, 395] on textarea "**********" at bounding box center [503, 386] width 366 height 46
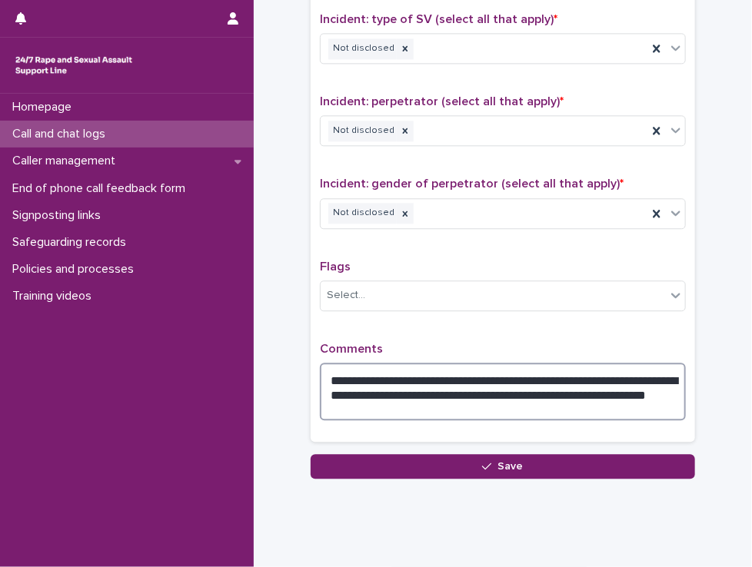
click at [545, 379] on textarea "**********" at bounding box center [503, 392] width 366 height 58
click at [544, 387] on textarea "**********" at bounding box center [503, 392] width 366 height 58
drag, startPoint x: 579, startPoint y: 403, endPoint x: 413, endPoint y: 403, distance: 165.2
click at [413, 403] on textarea "**********" at bounding box center [503, 392] width 366 height 58
click at [567, 385] on textarea "**********" at bounding box center [503, 392] width 366 height 58
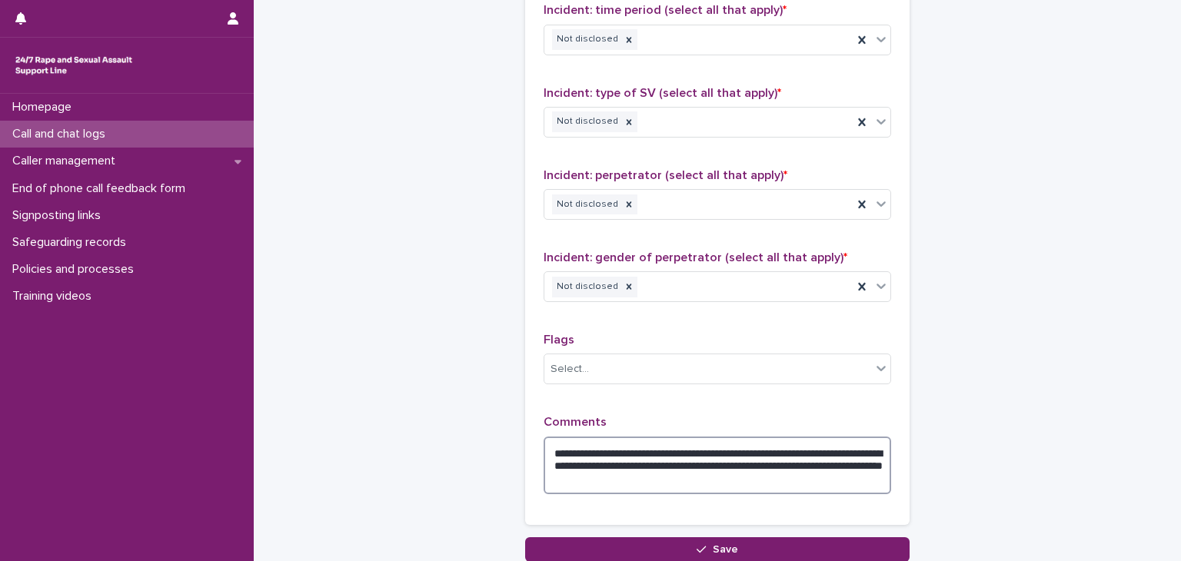
click at [753, 478] on textarea "**********" at bounding box center [716, 466] width 347 height 58
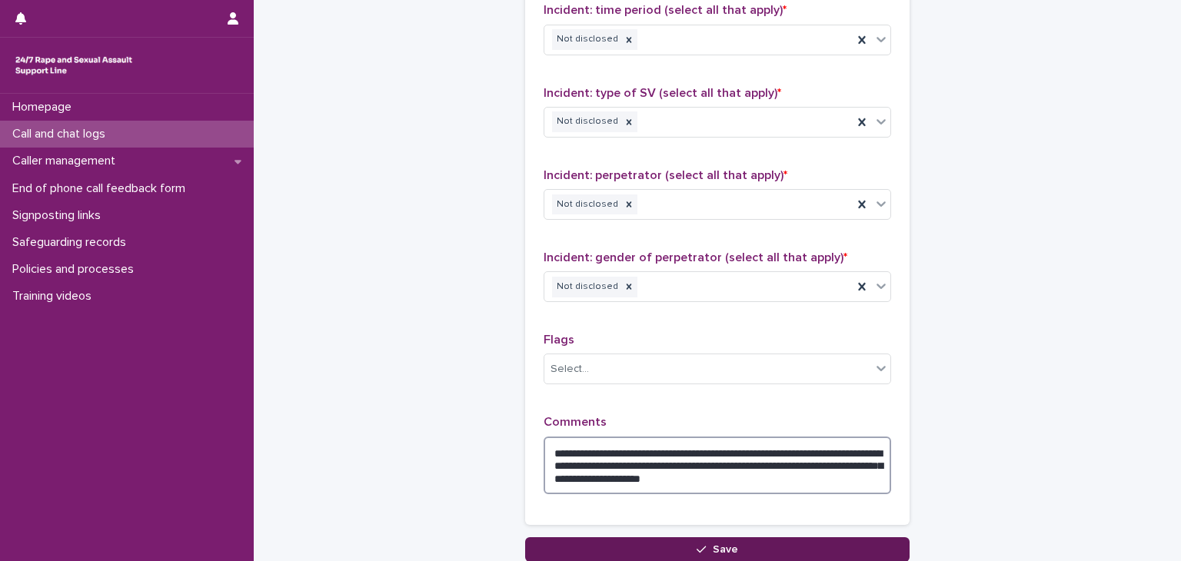
type textarea "**********"
click at [749, 541] on button "Save" at bounding box center [717, 549] width 384 height 25
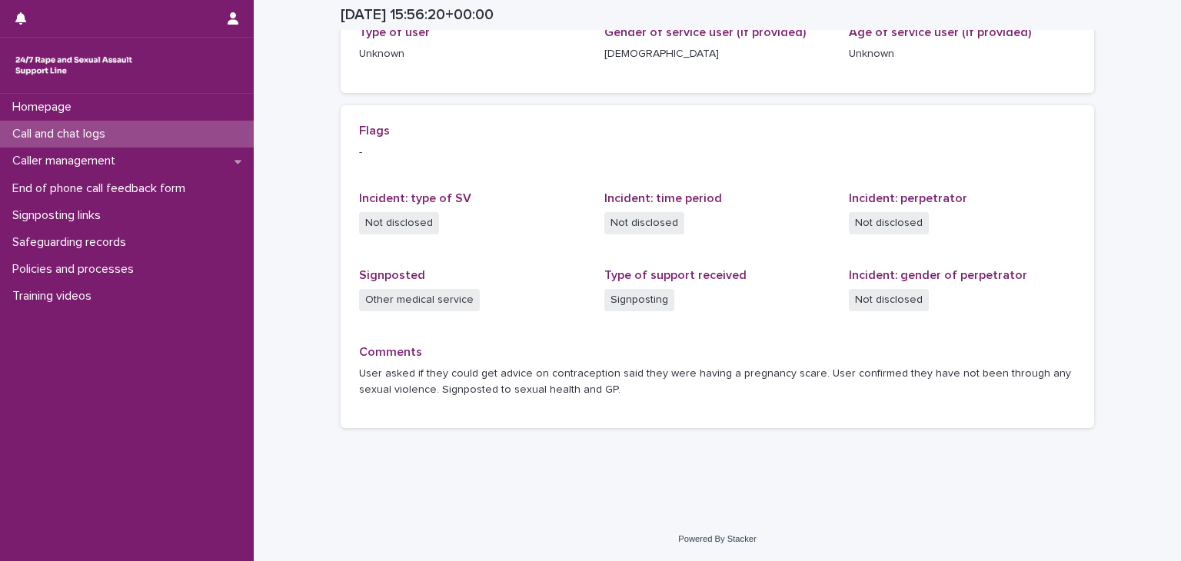
scroll to position [271, 0]
click at [224, 133] on div "Call and chat logs" at bounding box center [127, 134] width 254 height 27
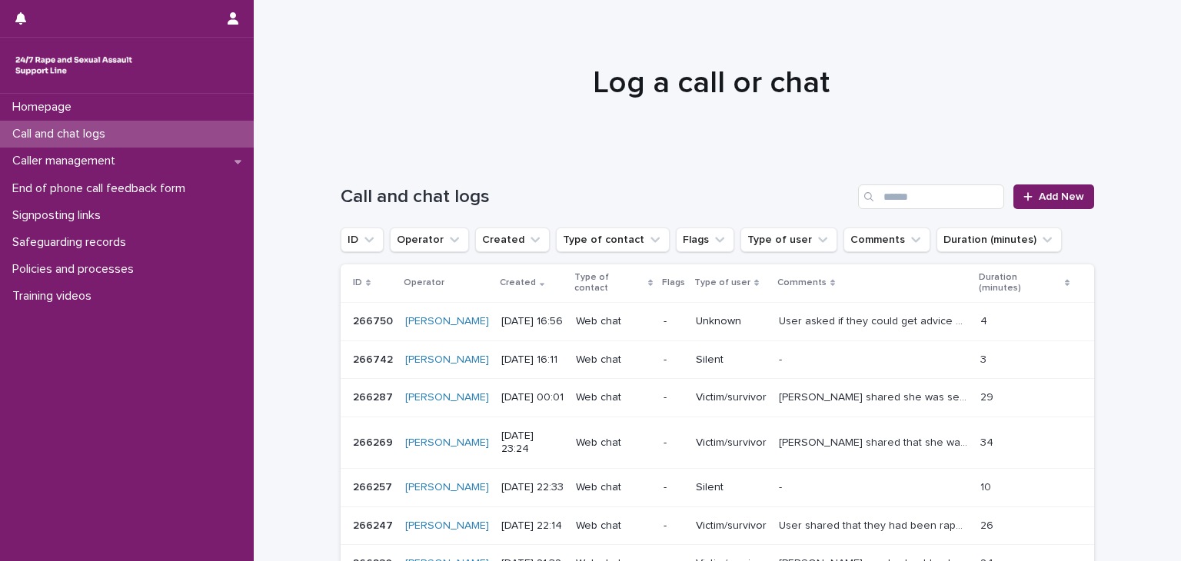
click at [1041, 211] on div "Call and chat logs Add New" at bounding box center [716, 191] width 753 height 74
click at [1041, 205] on link "Add New" at bounding box center [1053, 196] width 81 height 25
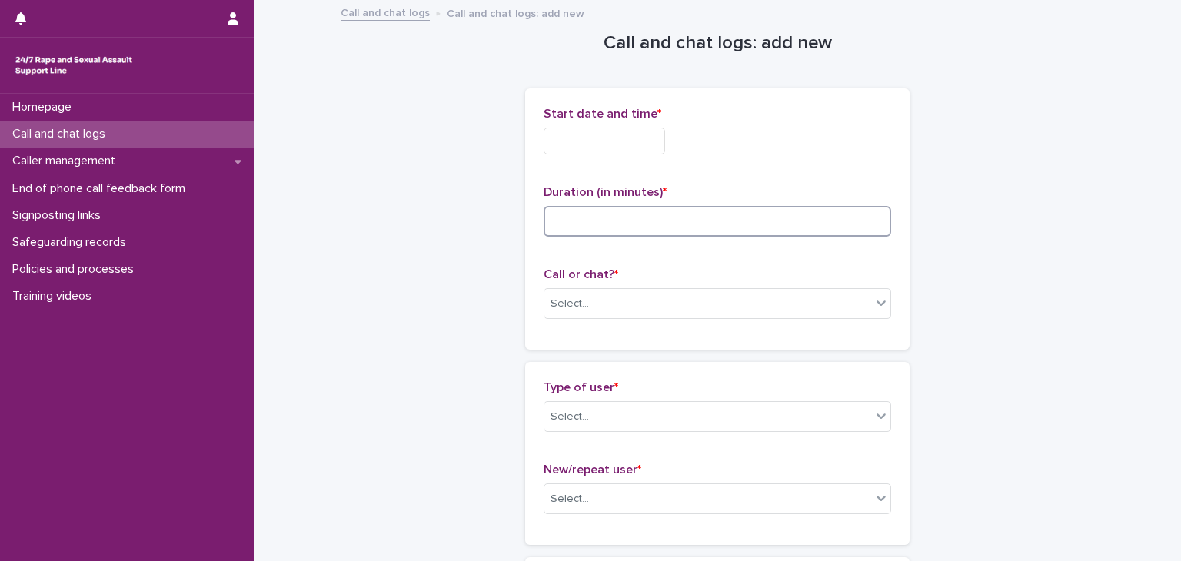
click at [557, 227] on input at bounding box center [716, 221] width 347 height 31
type input "*"
click at [609, 140] on input "text" at bounding box center [603, 141] width 121 height 27
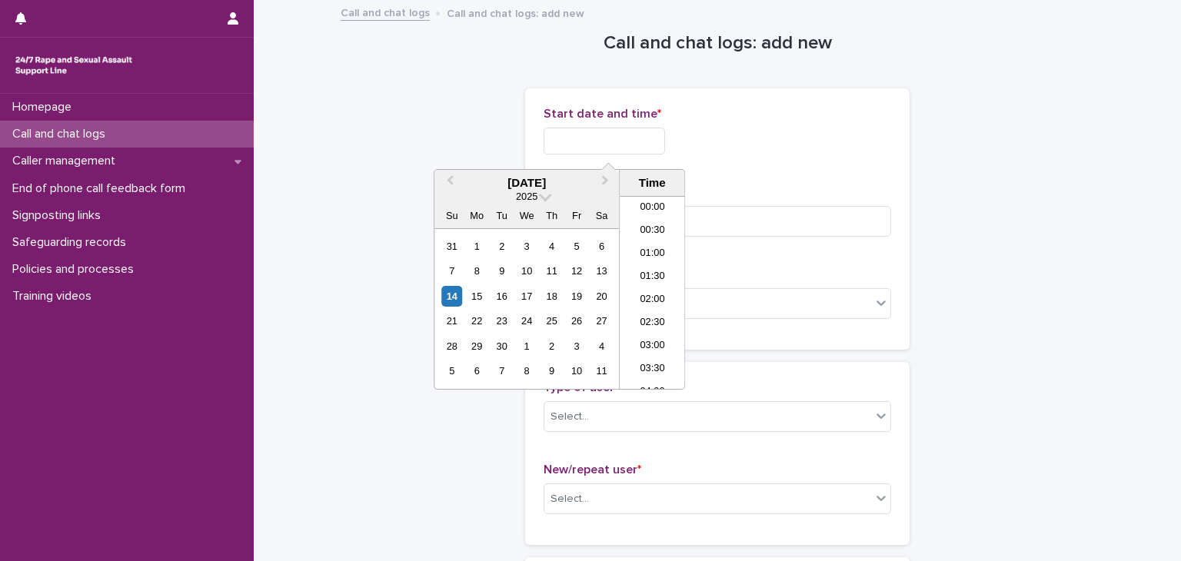
scroll to position [676, 0]
click at [645, 268] on li "16:00" at bounding box center [651, 269] width 65 height 23
click at [633, 144] on input "**********" at bounding box center [603, 141] width 121 height 27
type input "**********"
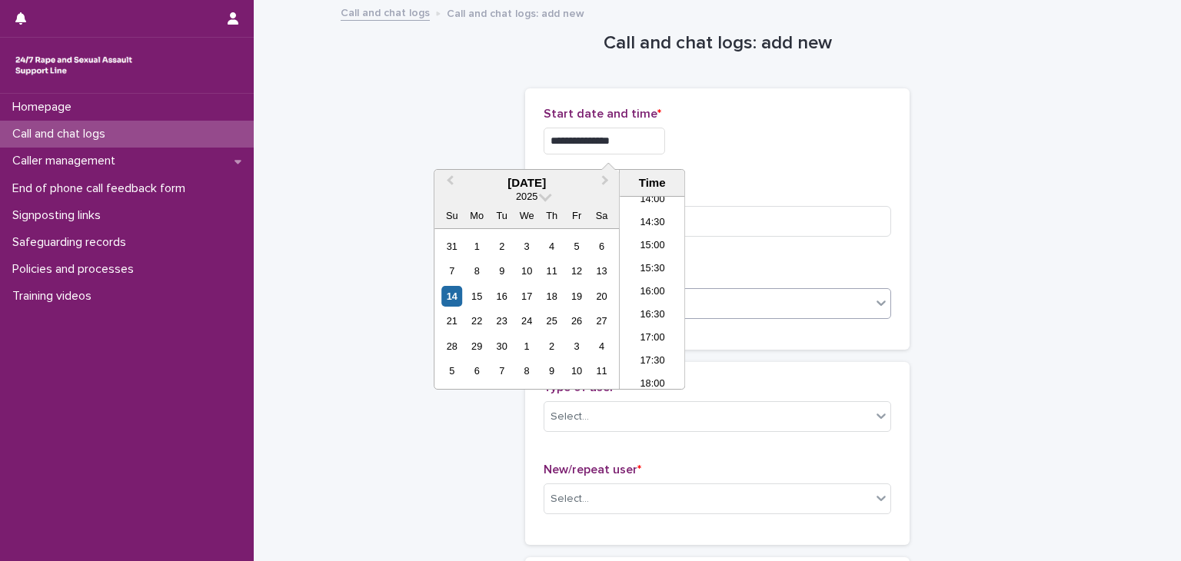
click at [739, 305] on div "Select..." at bounding box center [707, 303] width 327 height 25
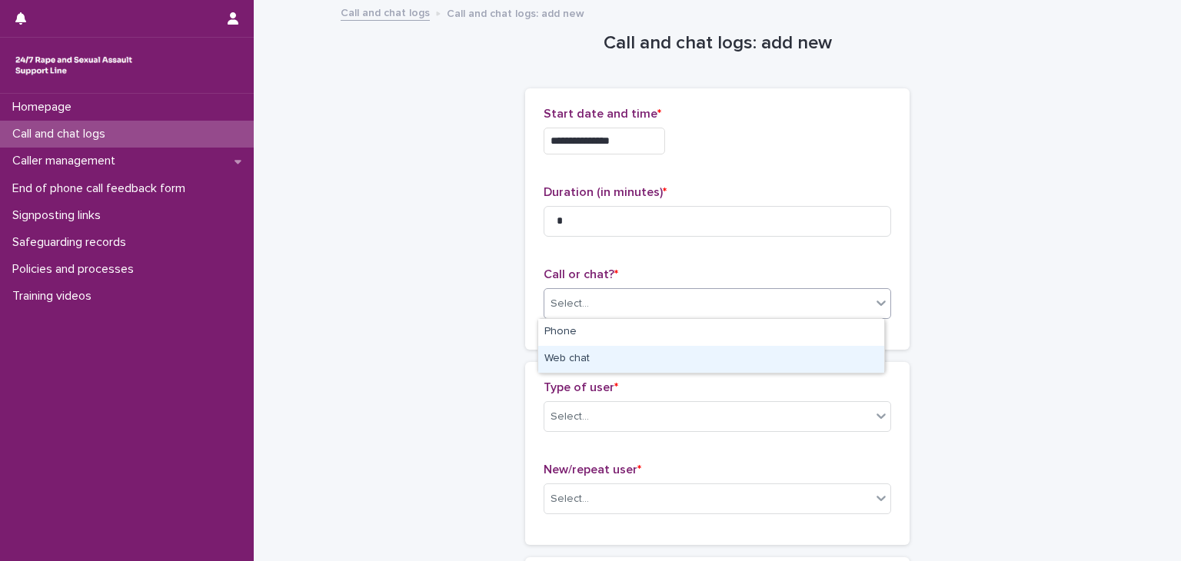
click at [622, 364] on div "Web chat" at bounding box center [711, 359] width 346 height 27
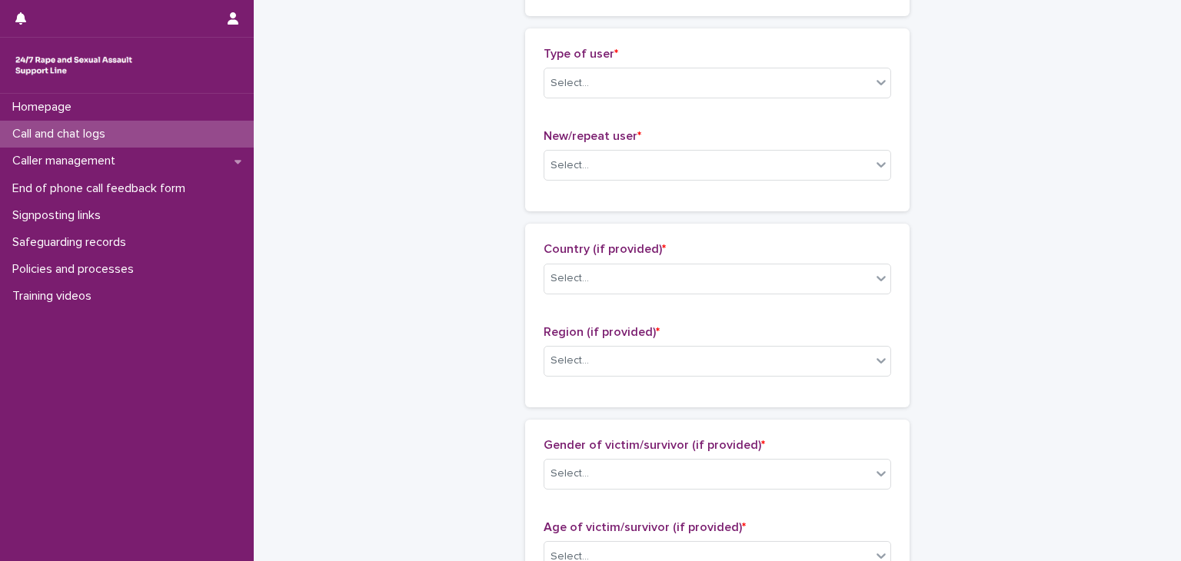
scroll to position [334, 0]
click at [625, 88] on div "Select..." at bounding box center [707, 82] width 327 height 25
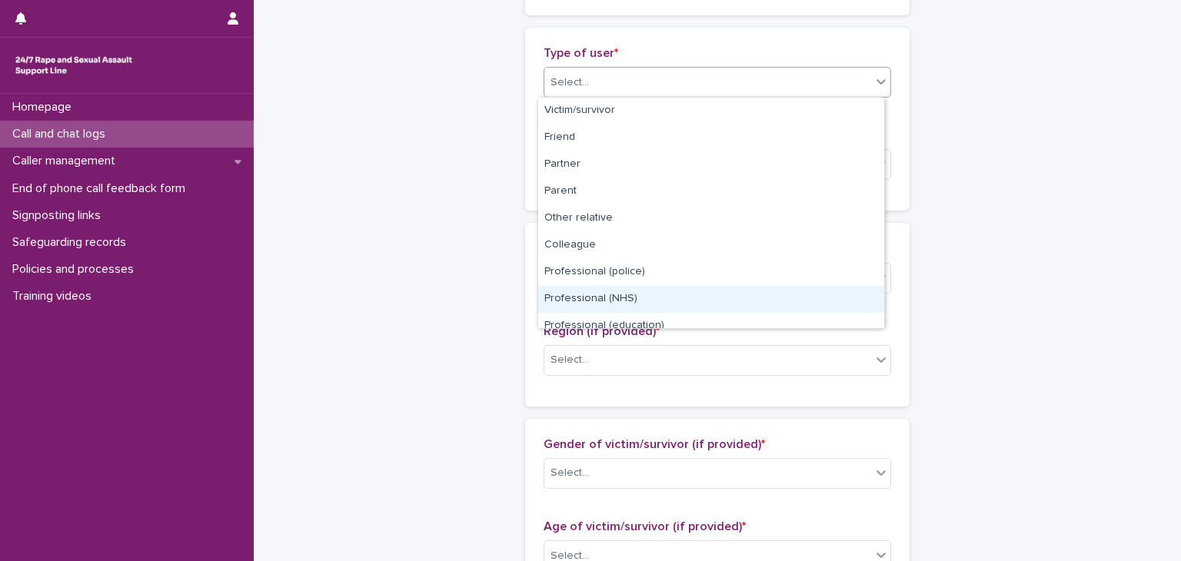
scroll to position [172, 0]
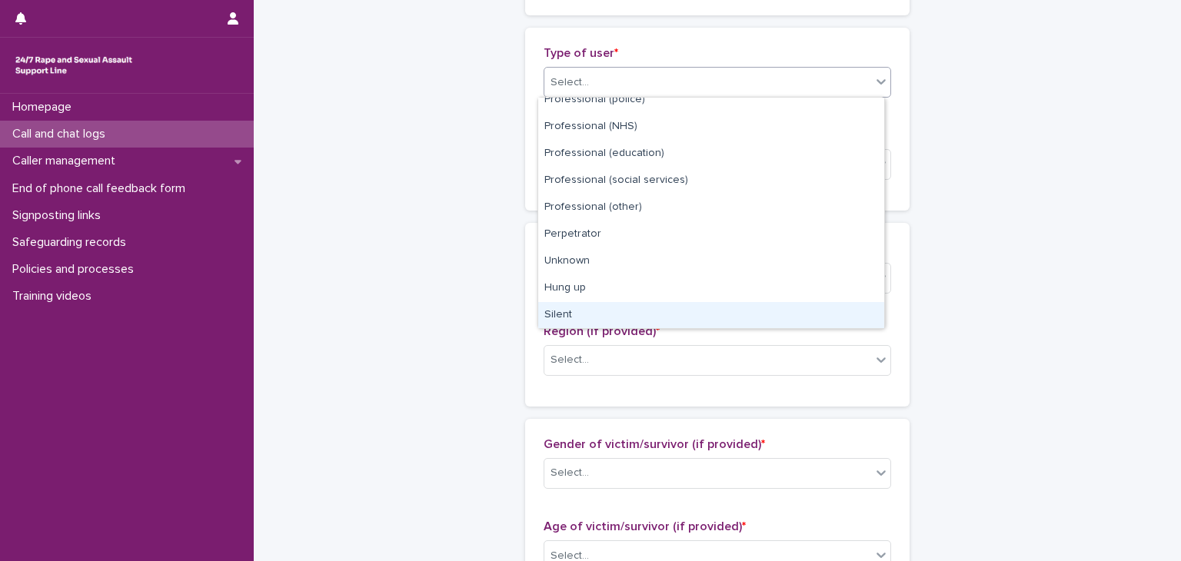
click at [604, 314] on div "Silent" at bounding box center [711, 315] width 346 height 27
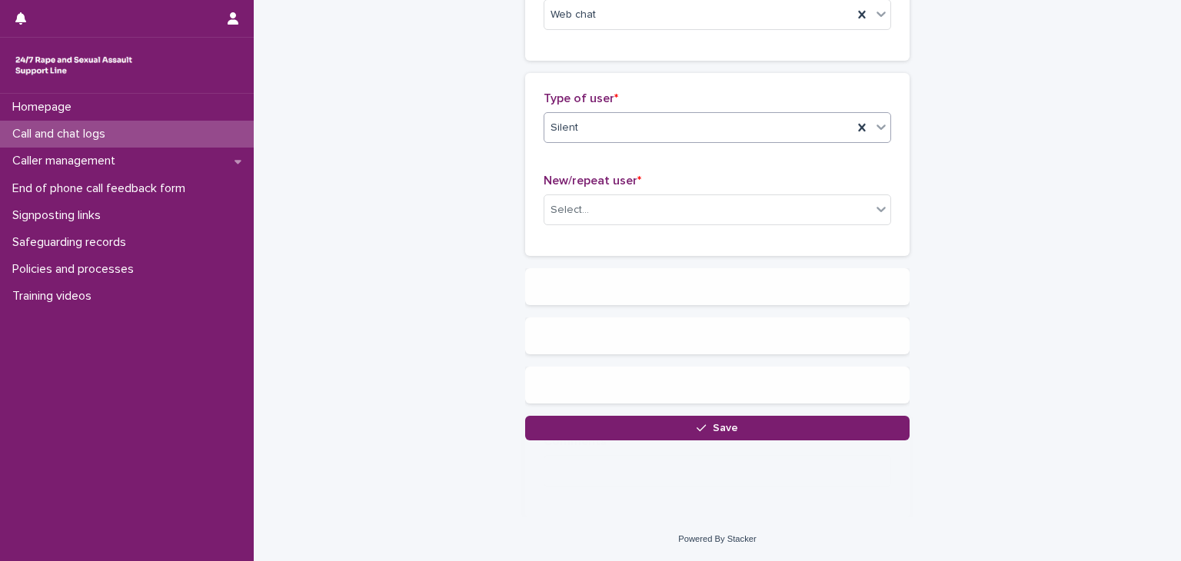
scroll to position [0, 0]
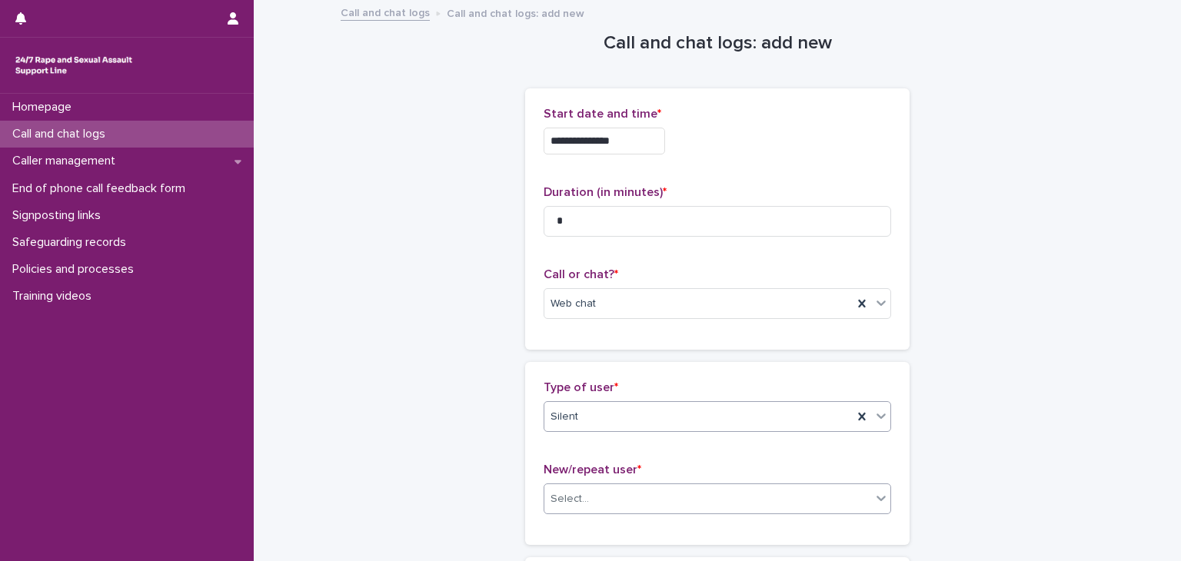
click at [623, 487] on div "Select..." at bounding box center [707, 499] width 327 height 25
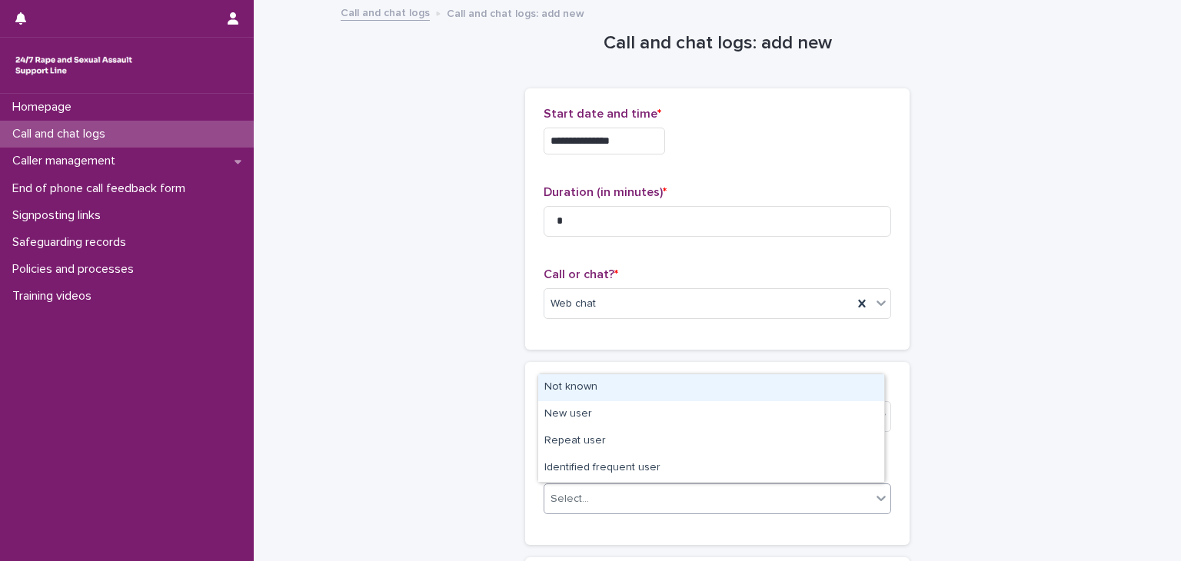
click at [632, 387] on div "Not known" at bounding box center [711, 387] width 346 height 27
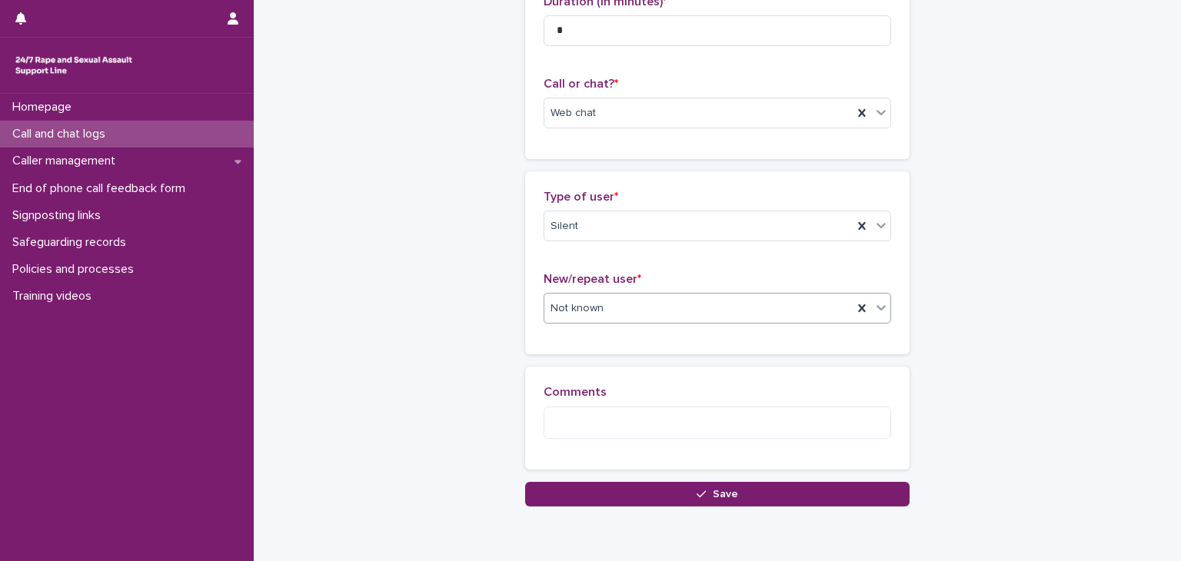
scroll to position [193, 0]
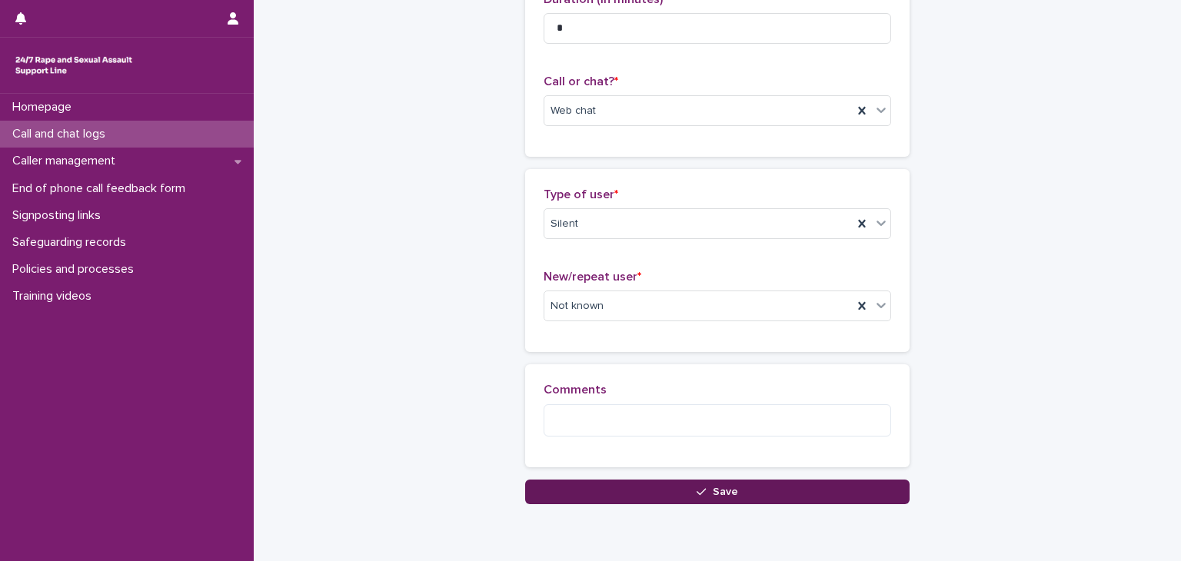
click at [836, 489] on button "Save" at bounding box center [717, 492] width 384 height 25
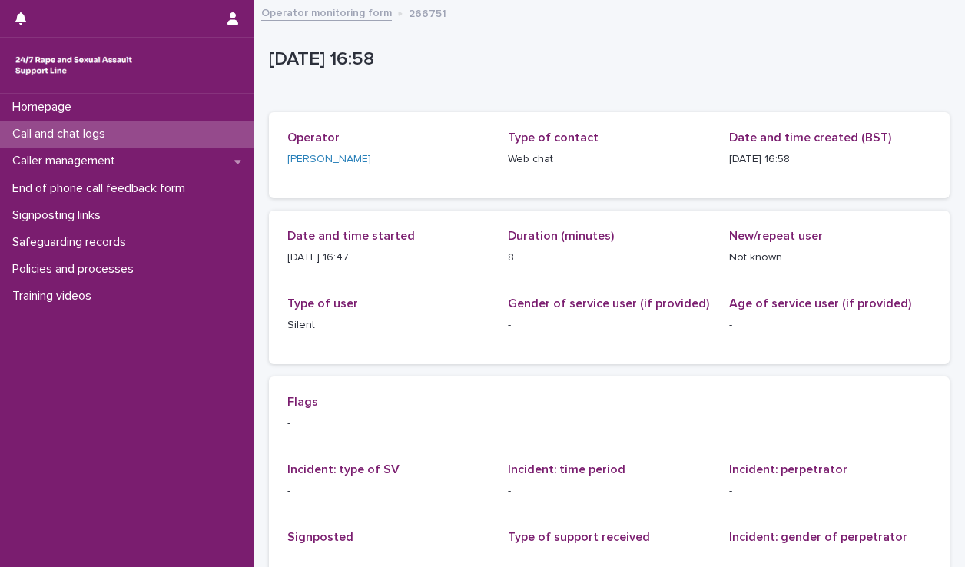
click at [183, 136] on div "Call and chat logs" at bounding box center [127, 134] width 254 height 27
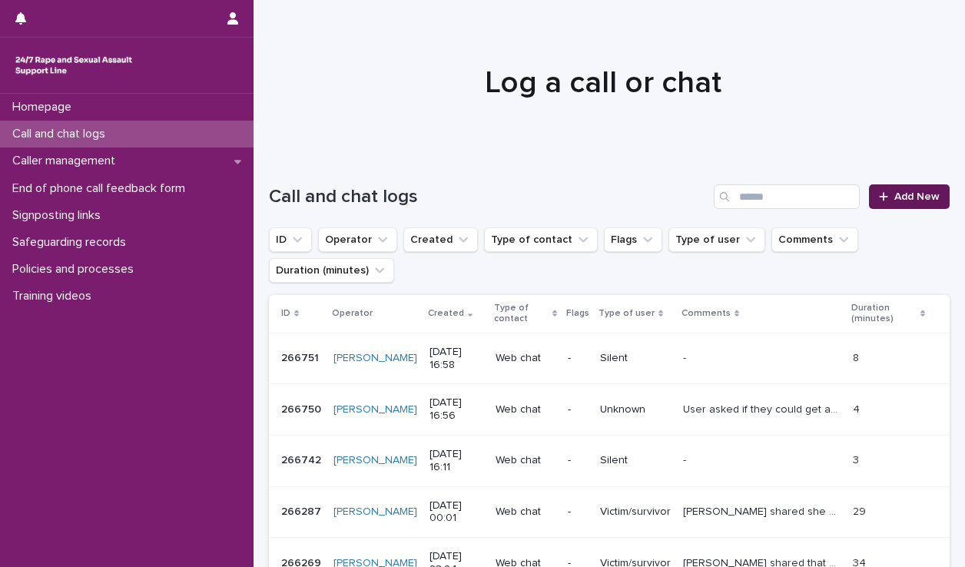
click at [908, 197] on span "Add New" at bounding box center [917, 196] width 45 height 11
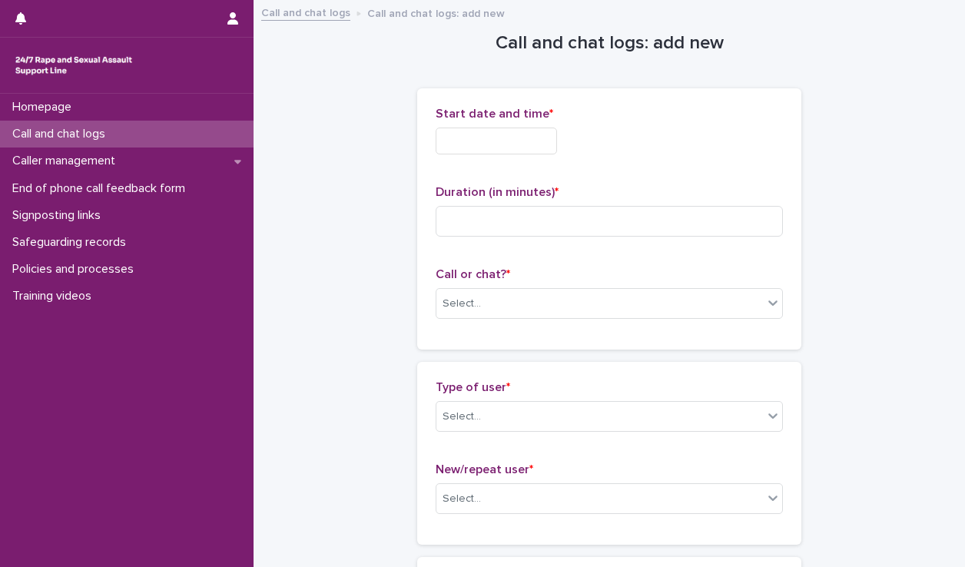
click at [510, 128] on input "text" at bounding box center [496, 141] width 121 height 27
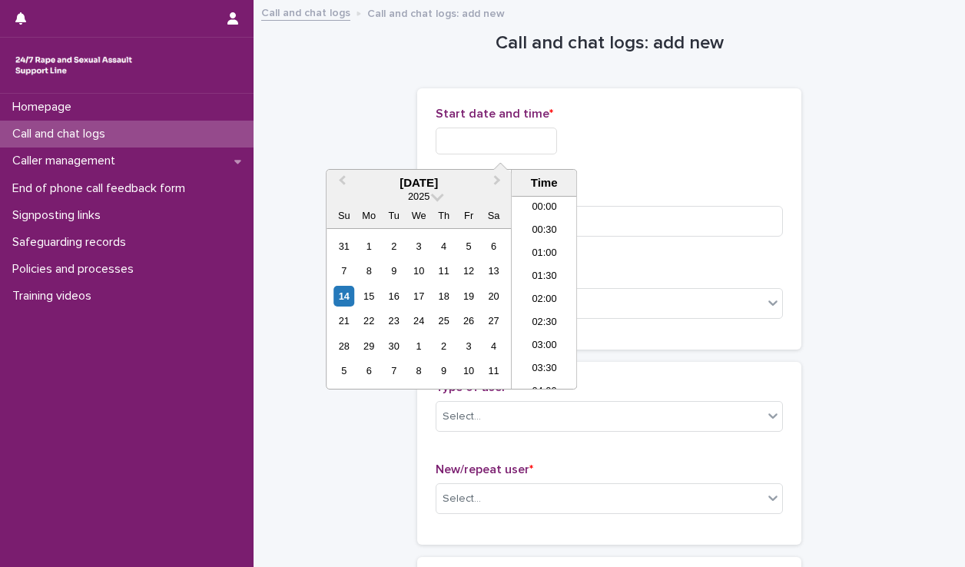
scroll to position [699, 0]
click at [553, 281] on li "17:00" at bounding box center [544, 292] width 65 height 23
type input "**********"
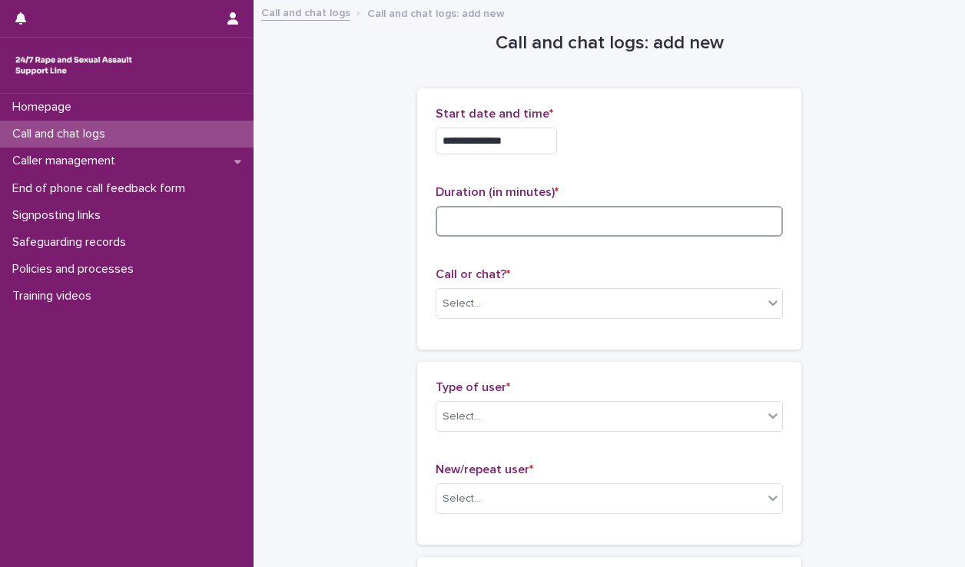
click at [531, 223] on input at bounding box center [609, 221] width 347 height 31
type input "**"
click at [517, 308] on div "Select..." at bounding box center [600, 303] width 327 height 25
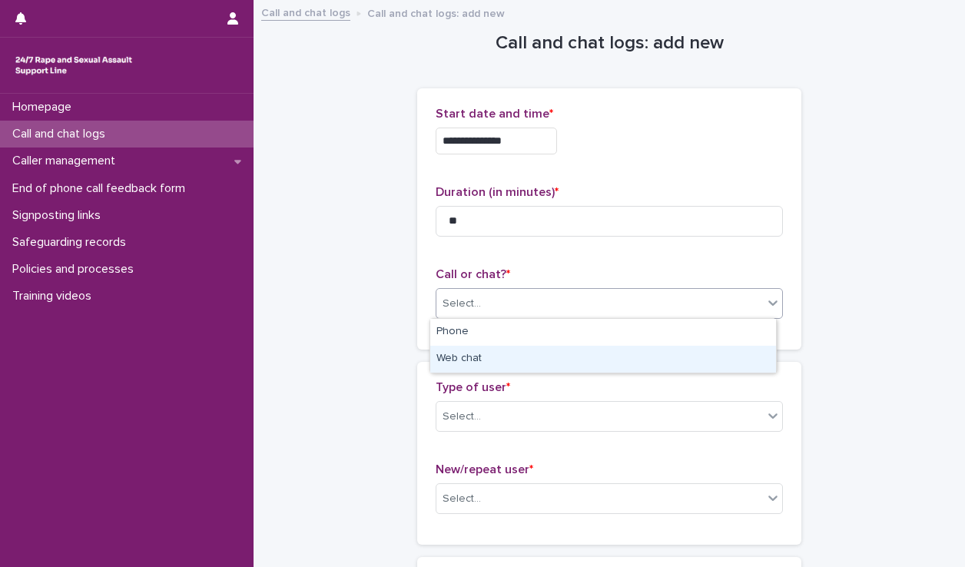
click at [497, 355] on div "Web chat" at bounding box center [603, 359] width 346 height 27
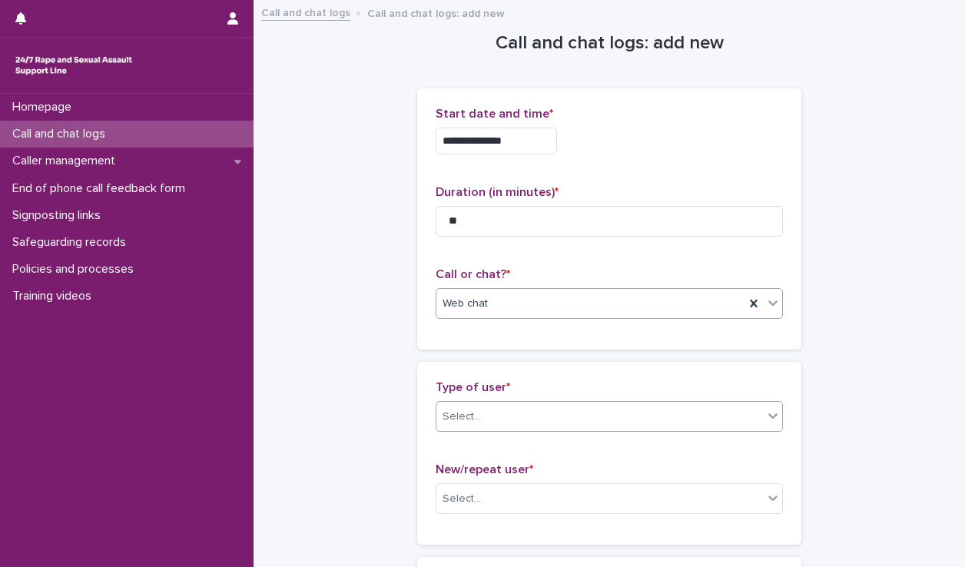
click at [496, 410] on div "Select..." at bounding box center [600, 416] width 327 height 25
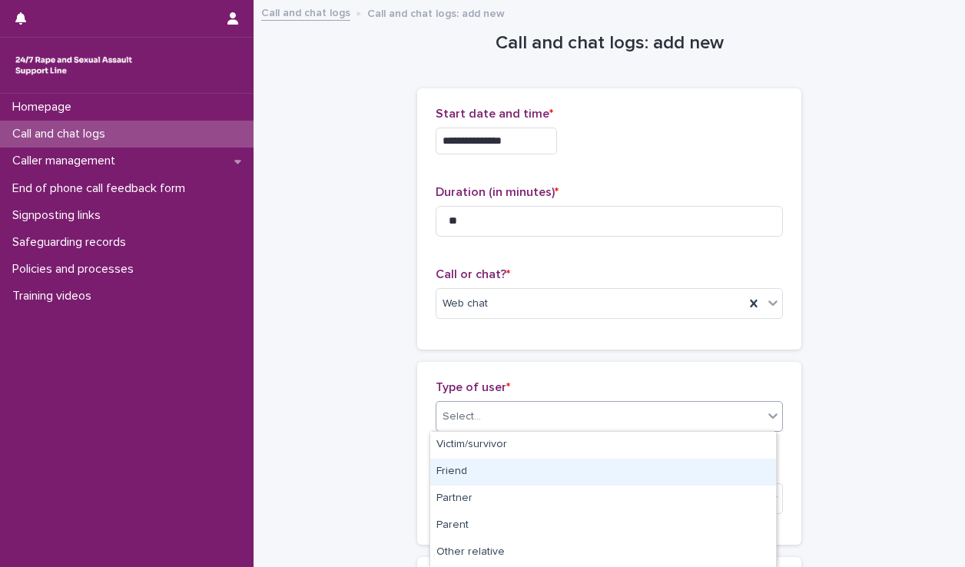
scroll to position [267, 0]
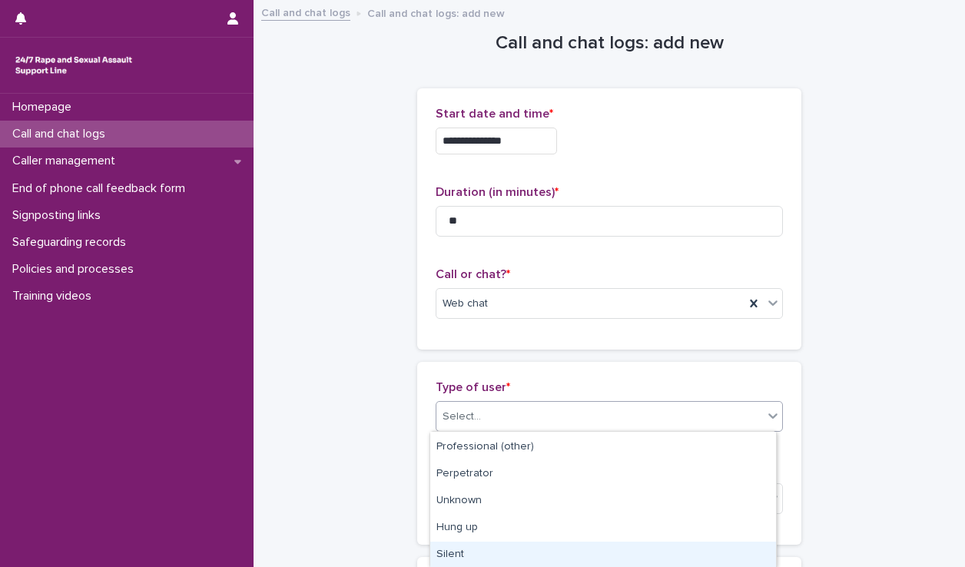
click at [467, 553] on div "Silent" at bounding box center [603, 555] width 346 height 27
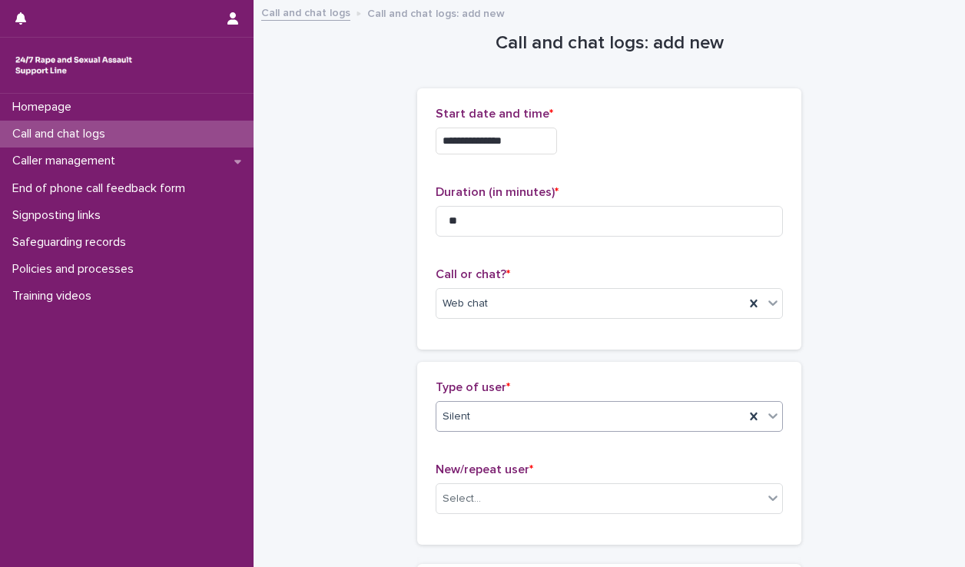
scroll to position [243, 0]
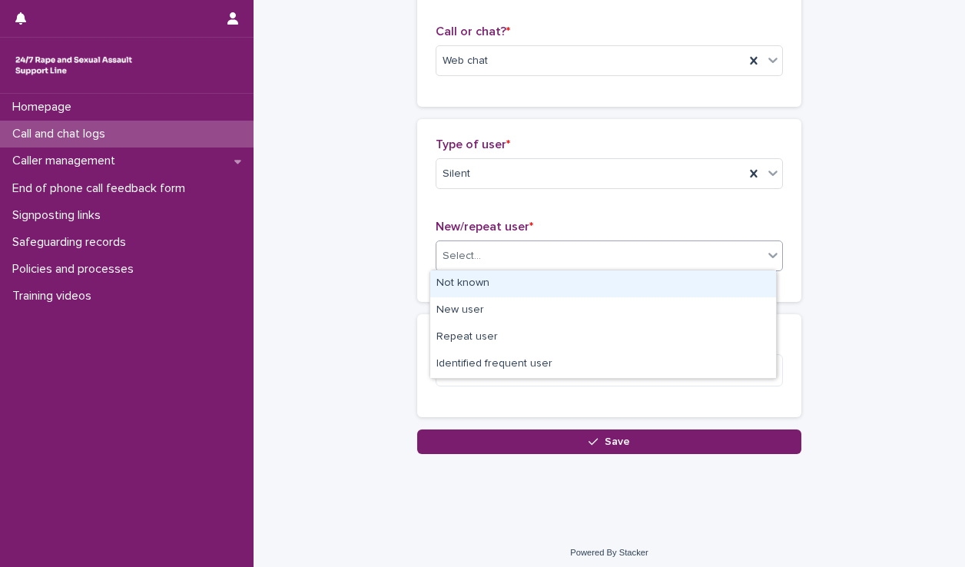
click at [500, 252] on div "Select..." at bounding box center [600, 256] width 327 height 25
click at [496, 283] on div "Not known" at bounding box center [603, 284] width 346 height 27
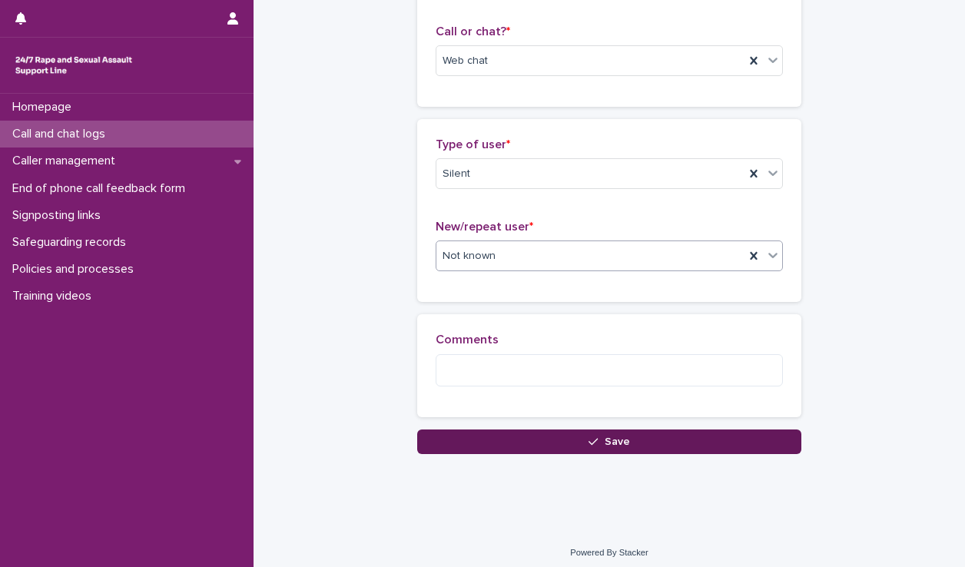
click at [501, 437] on button "Save" at bounding box center [609, 442] width 384 height 25
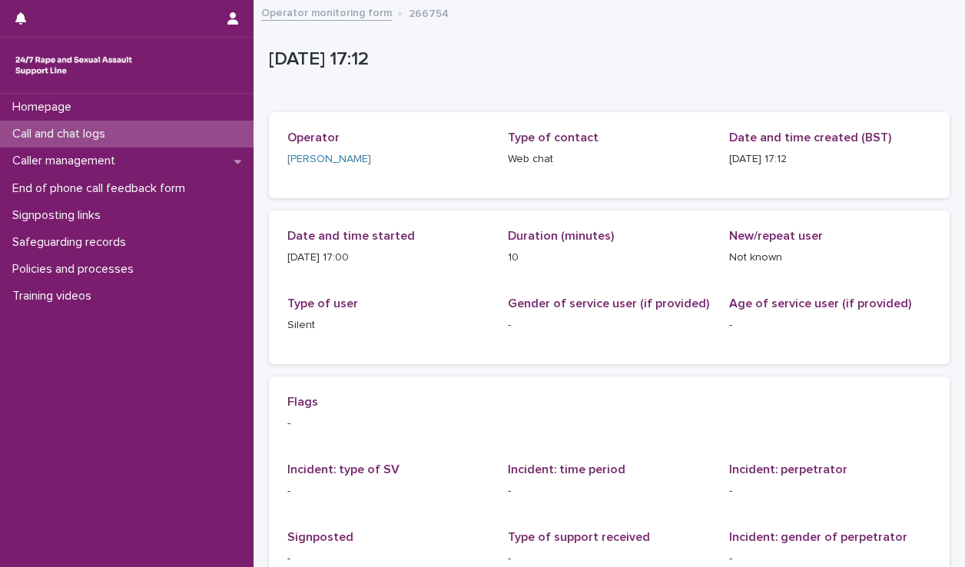
click at [209, 128] on div "Call and chat logs" at bounding box center [127, 134] width 254 height 27
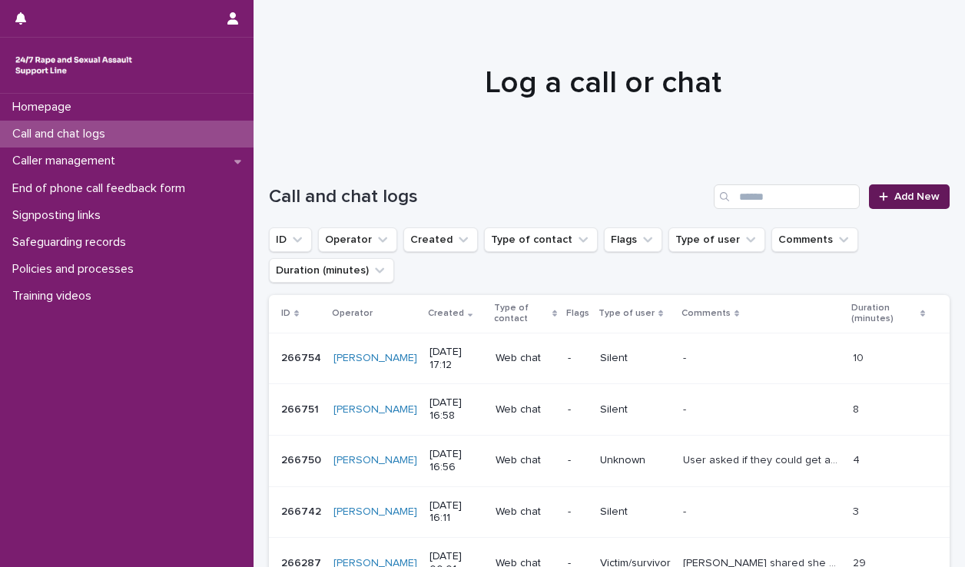
click at [879, 198] on icon at bounding box center [883, 196] width 9 height 11
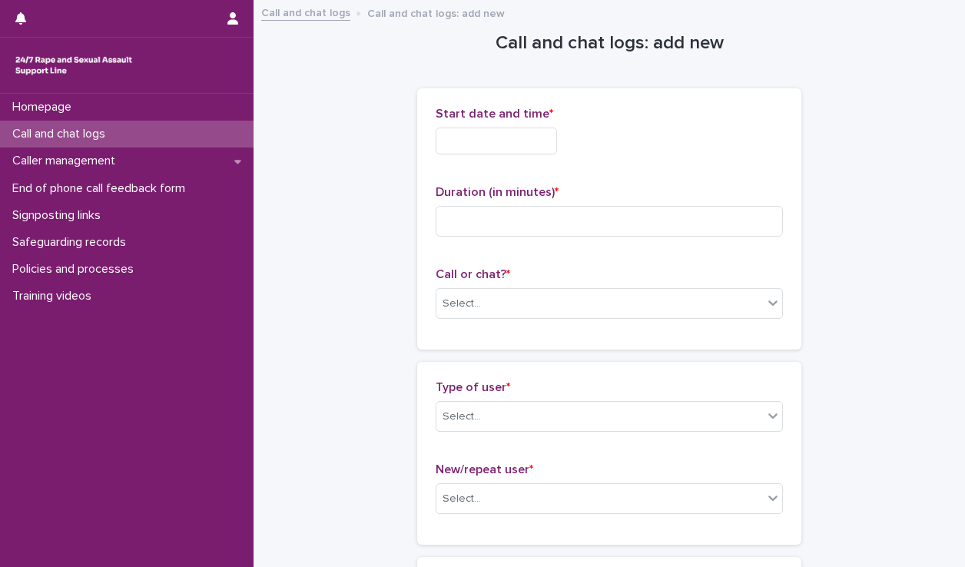
click at [449, 133] on input "text" at bounding box center [496, 141] width 121 height 27
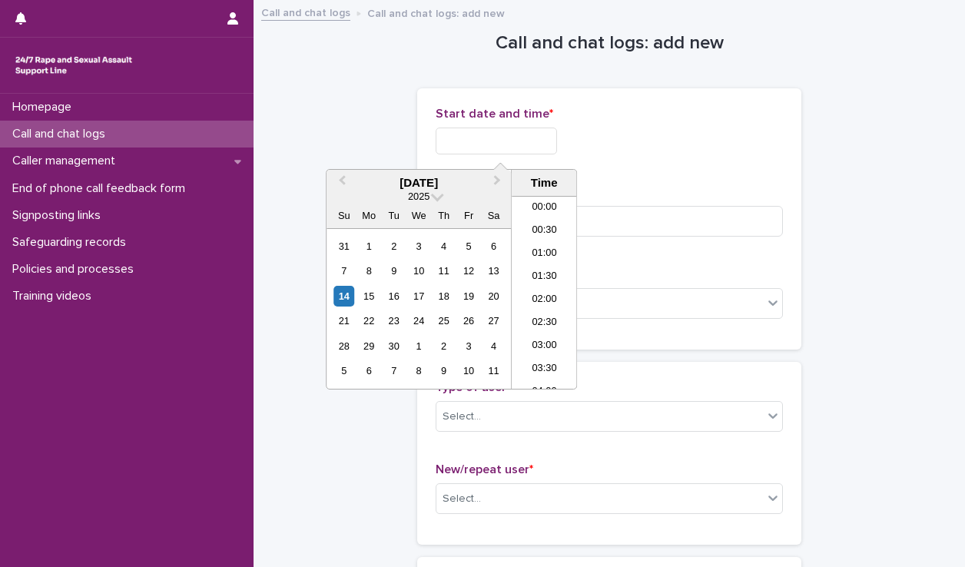
scroll to position [699, 0]
click at [550, 286] on li "17:00" at bounding box center [544, 292] width 65 height 23
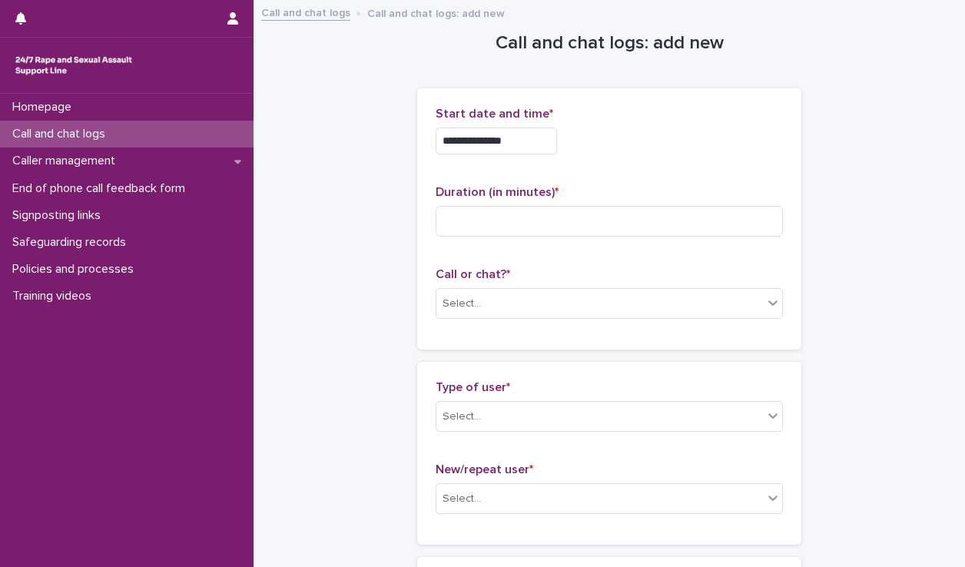
click at [532, 143] on input "**********" at bounding box center [496, 141] width 121 height 27
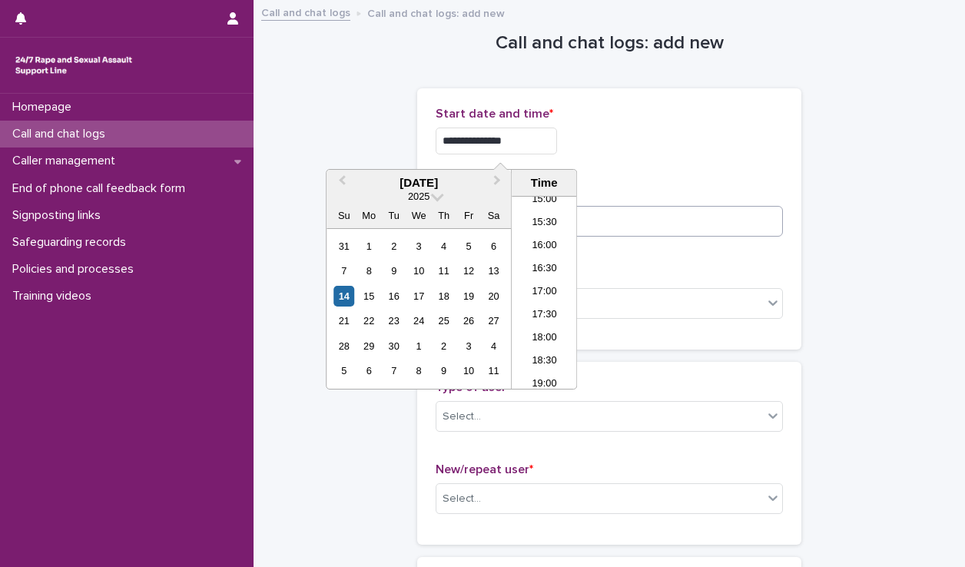
type input "**********"
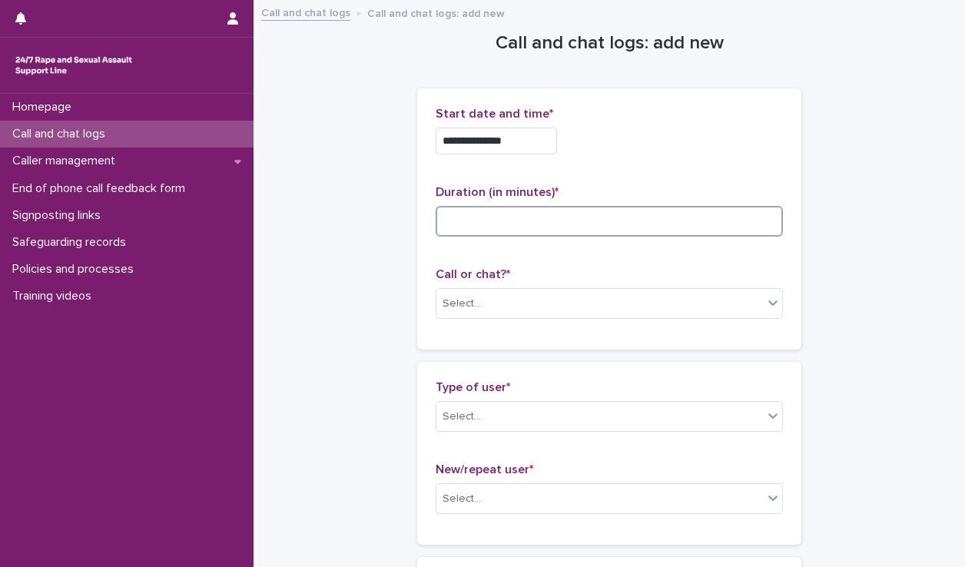
click at [609, 224] on input at bounding box center [609, 221] width 347 height 31
type input "*"
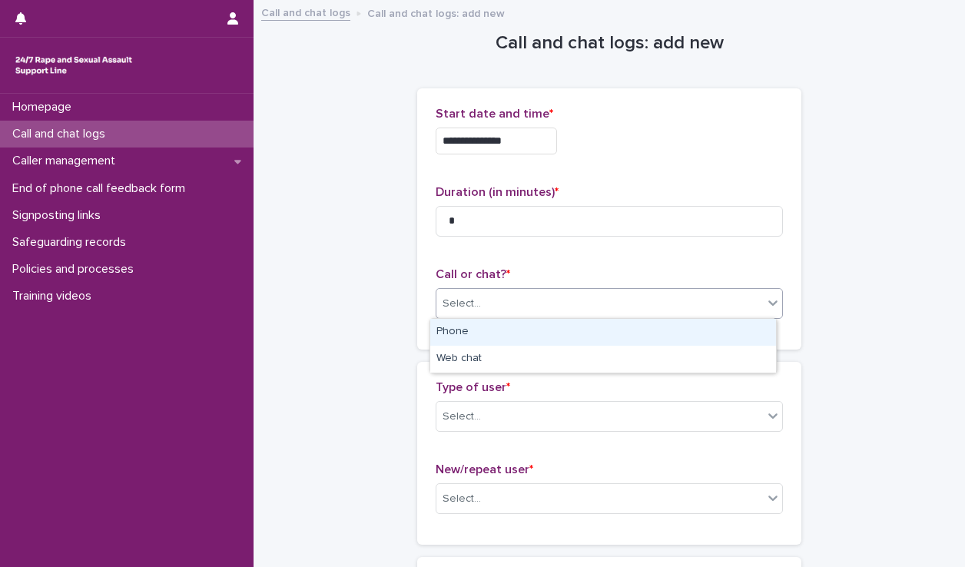
click at [639, 292] on div "Select..." at bounding box center [600, 303] width 327 height 25
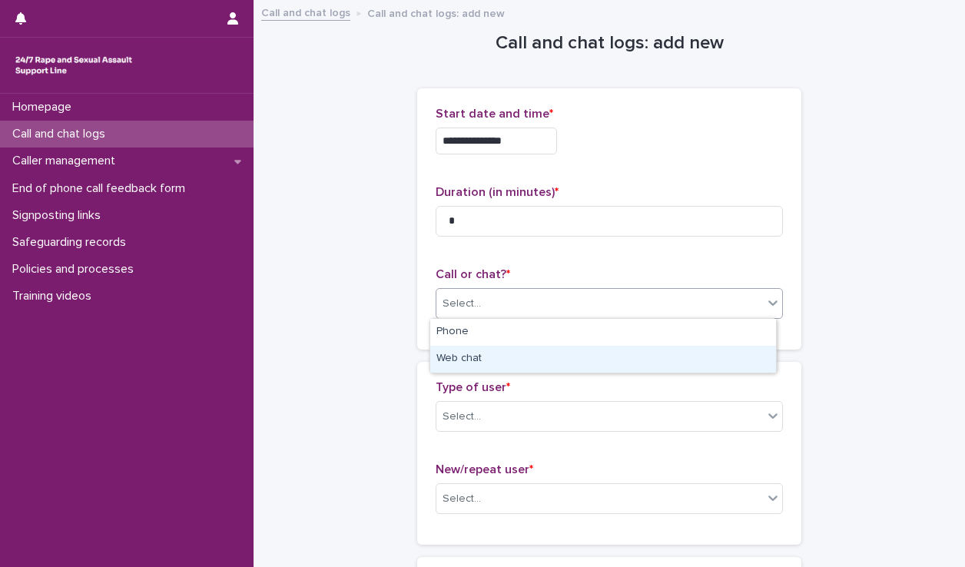
click at [503, 361] on div "Web chat" at bounding box center [603, 359] width 346 height 27
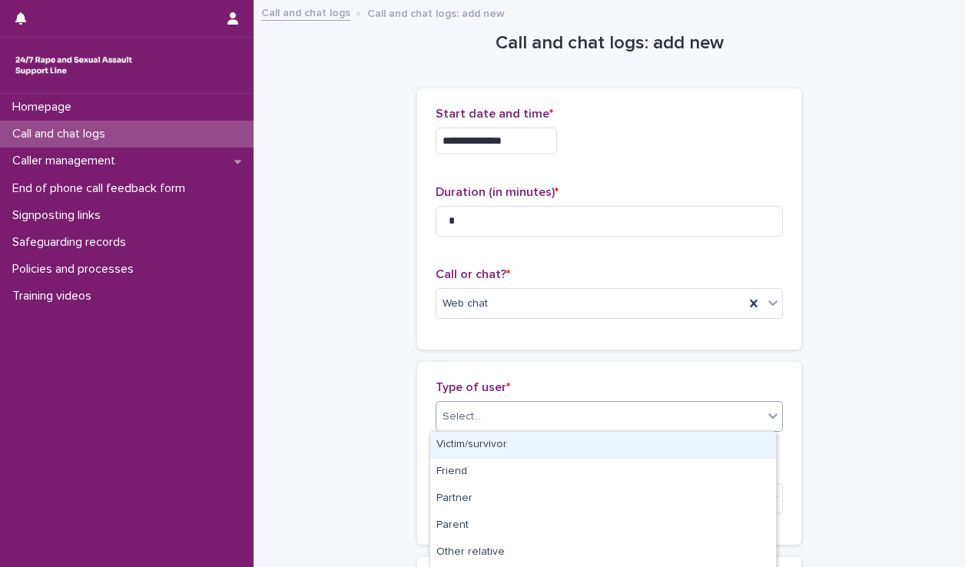
click at [503, 418] on div "Select..." at bounding box center [600, 416] width 327 height 25
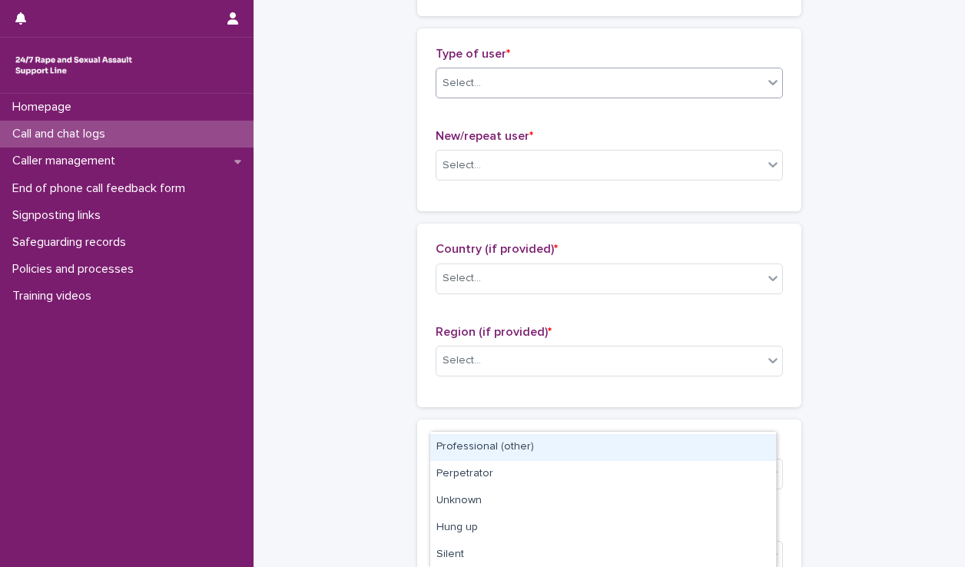
click at [552, 87] on div "Select..." at bounding box center [600, 83] width 327 height 25
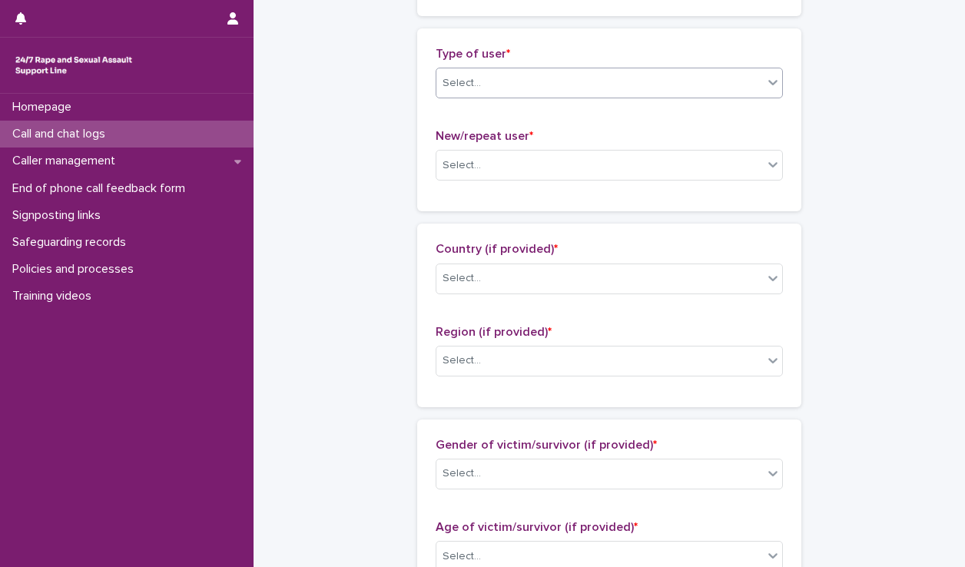
click at [505, 90] on div "Select..." at bounding box center [600, 83] width 327 height 25
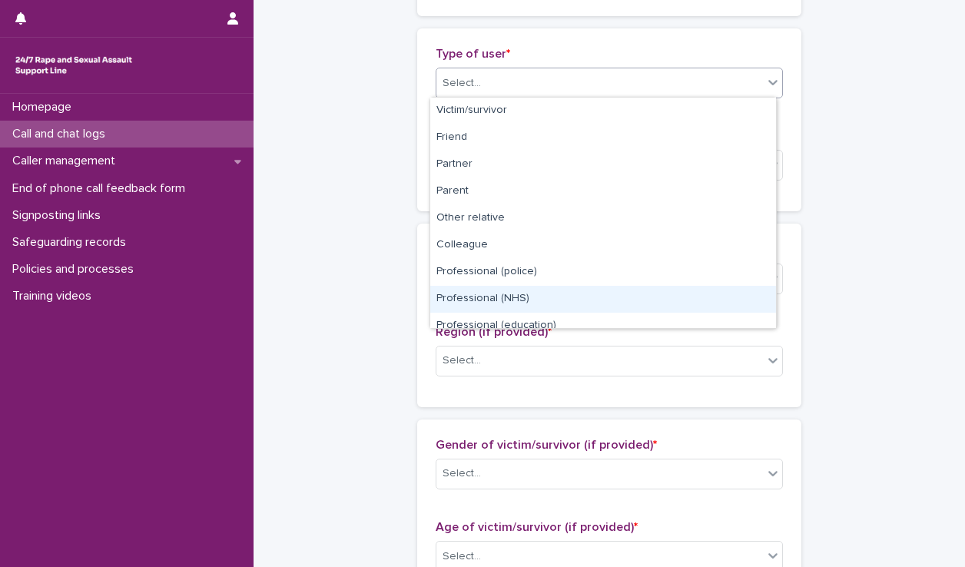
scroll to position [172, 0]
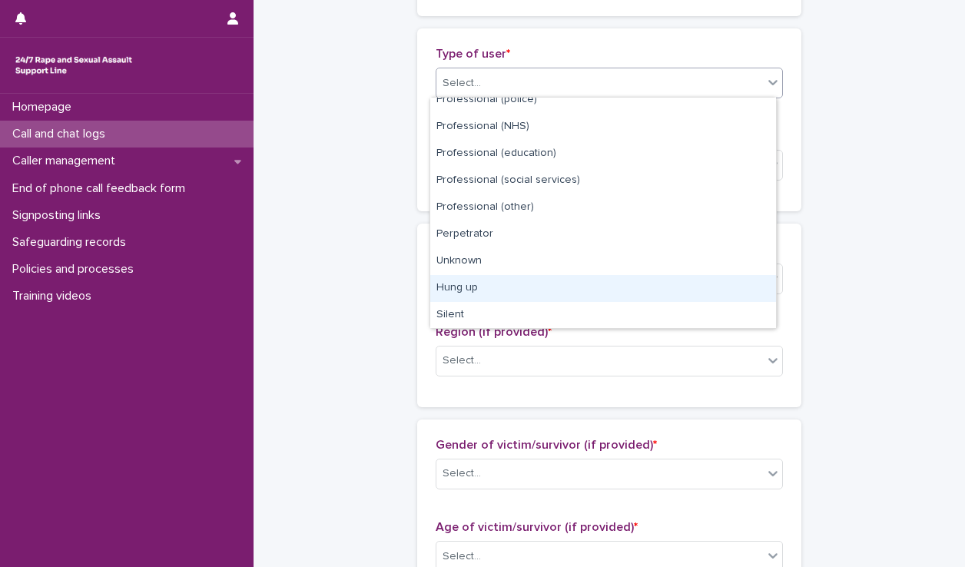
click at [471, 291] on div "Hung up" at bounding box center [603, 288] width 346 height 27
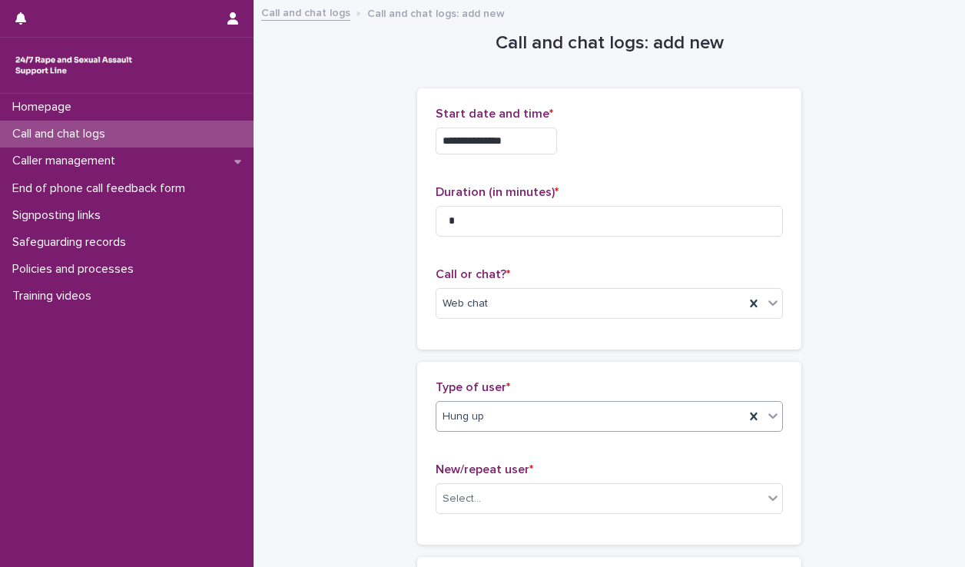
scroll to position [194, 0]
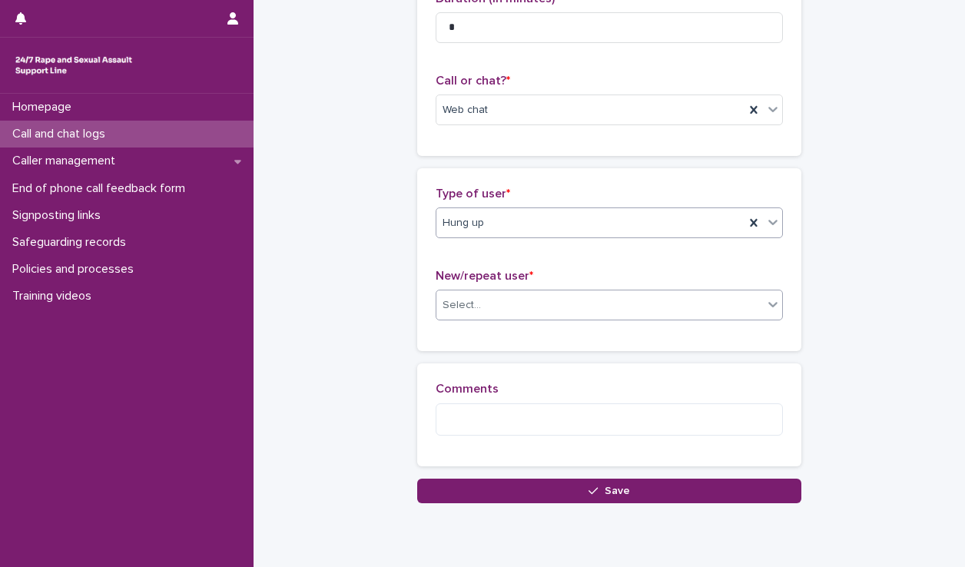
click at [504, 308] on div "Select..." at bounding box center [600, 305] width 327 height 25
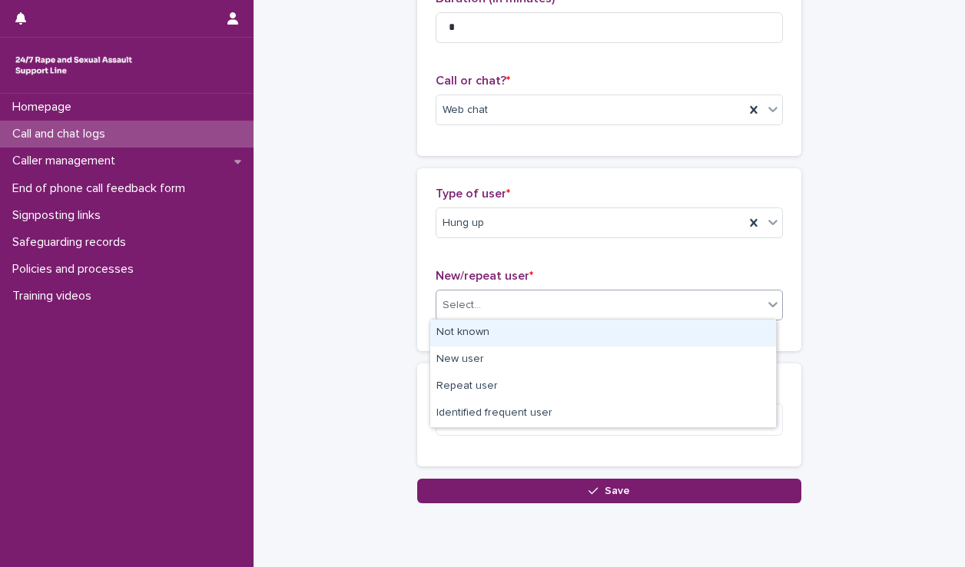
click at [504, 330] on div "Not known" at bounding box center [603, 333] width 346 height 27
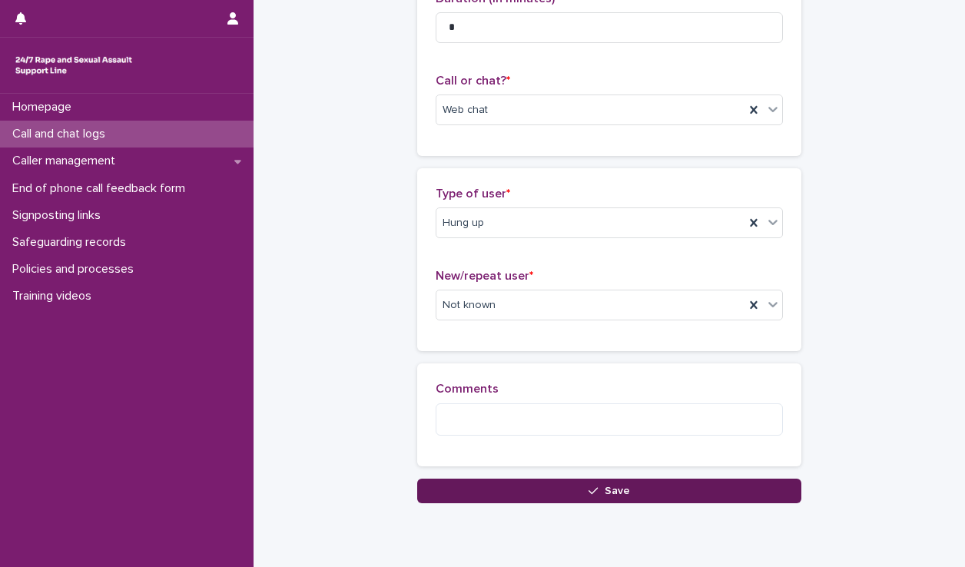
click at [535, 479] on button "Save" at bounding box center [609, 491] width 384 height 25
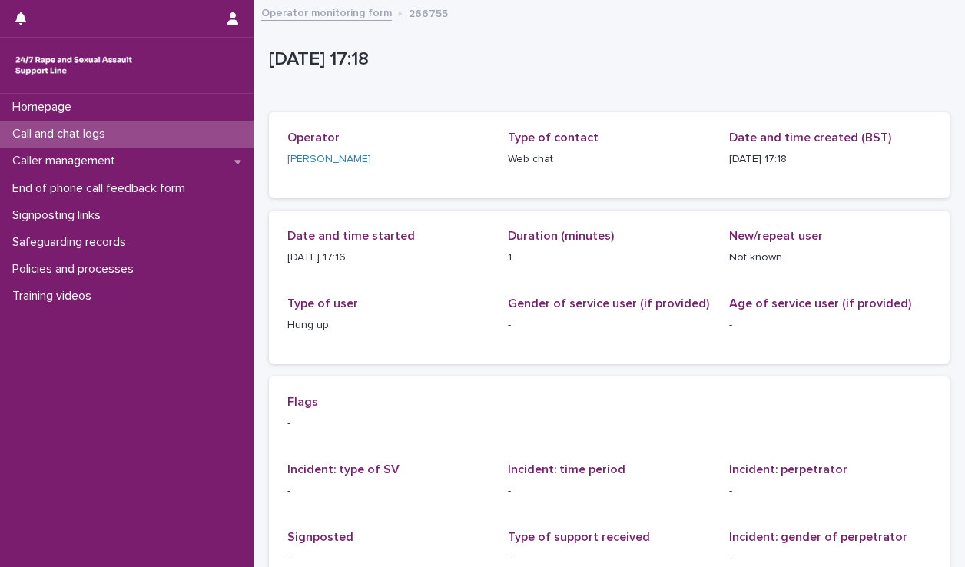
click at [182, 133] on div "Call and chat logs" at bounding box center [127, 134] width 254 height 27
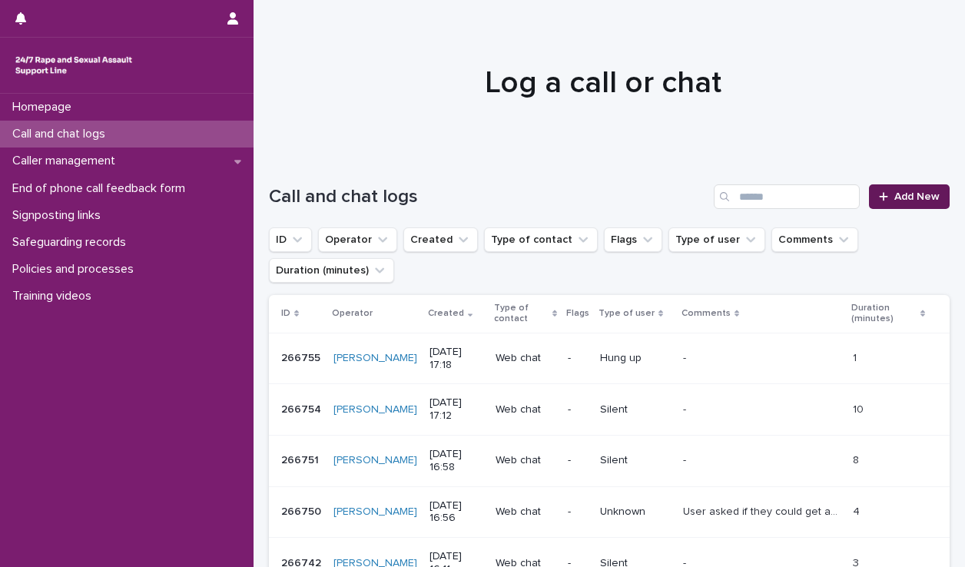
click at [895, 200] on span "Add New" at bounding box center [917, 196] width 45 height 11
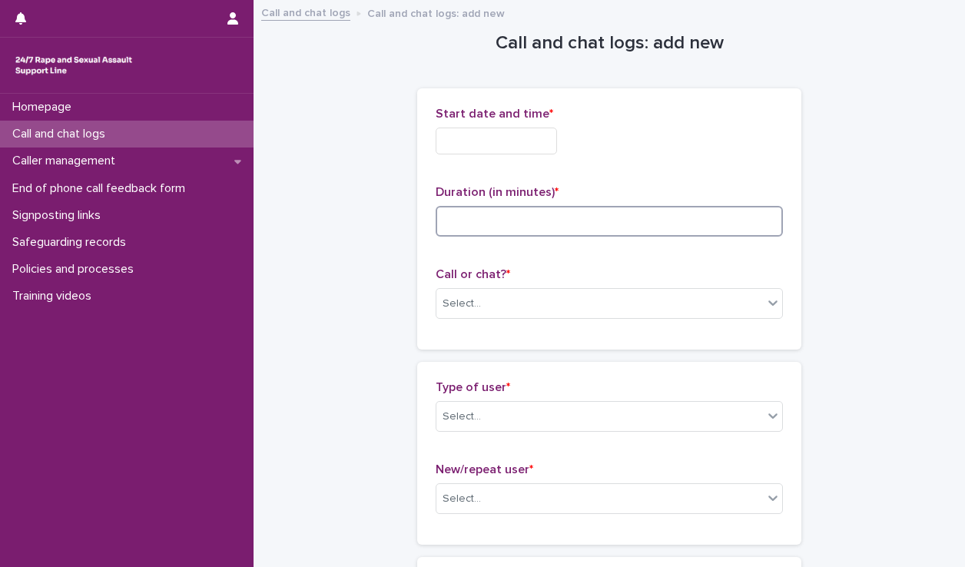
click at [553, 217] on input at bounding box center [609, 221] width 347 height 31
type input "*"
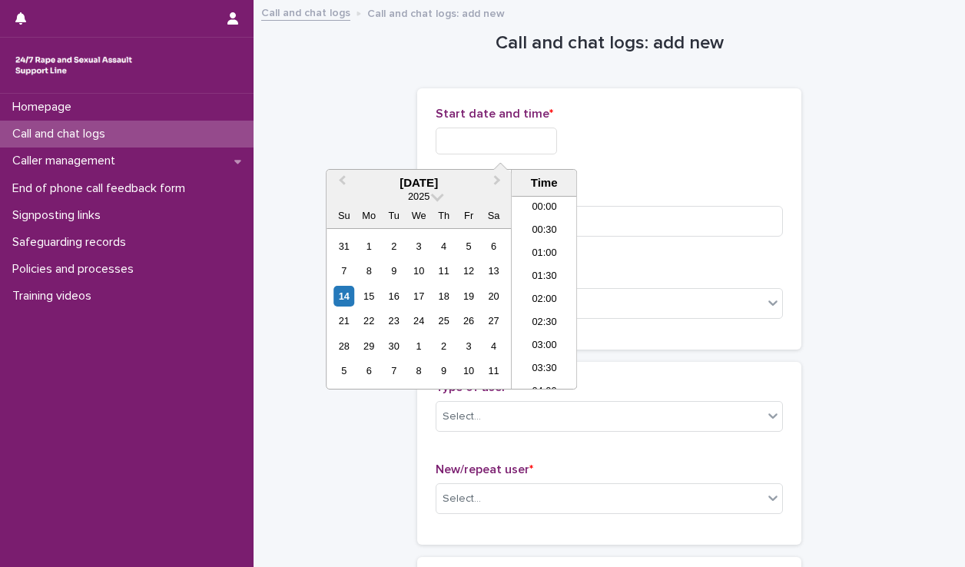
click at [500, 148] on input "text" at bounding box center [496, 141] width 121 height 27
click at [544, 289] on li "17:00" at bounding box center [544, 292] width 65 height 23
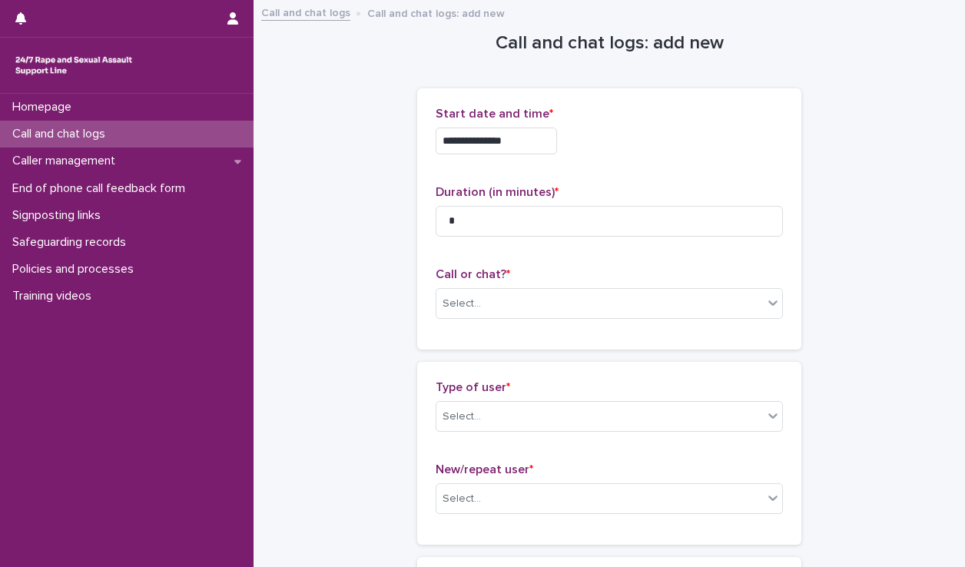
click at [536, 142] on input "**********" at bounding box center [496, 141] width 121 height 27
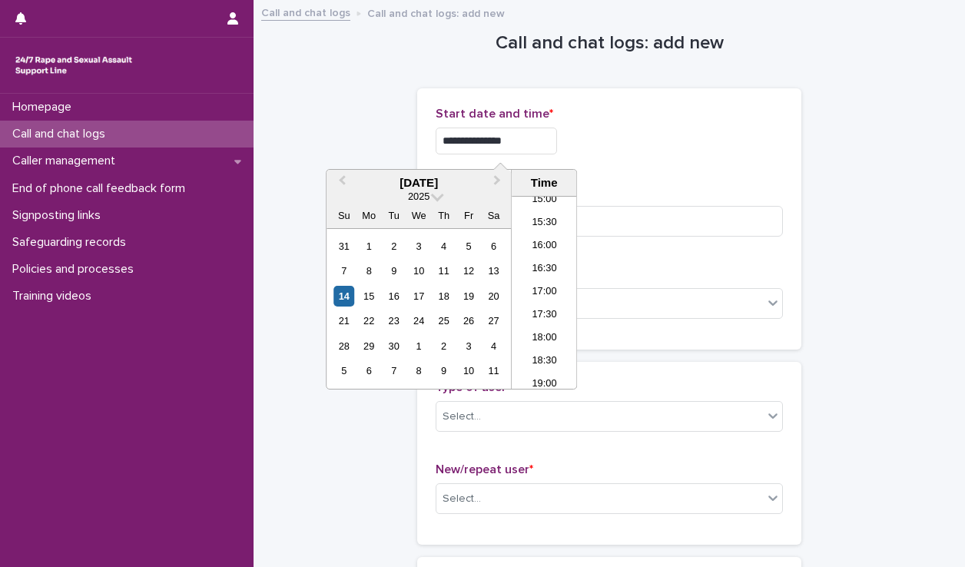
type input "**********"
click at [629, 318] on div "Call or chat? * Select..." at bounding box center [609, 299] width 347 height 64
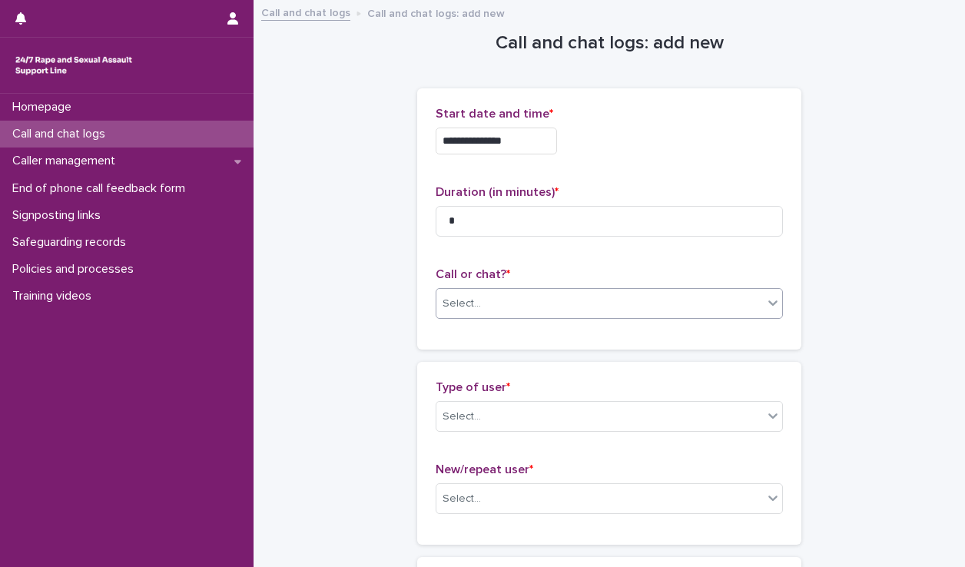
click at [618, 300] on div "Select..." at bounding box center [600, 303] width 327 height 25
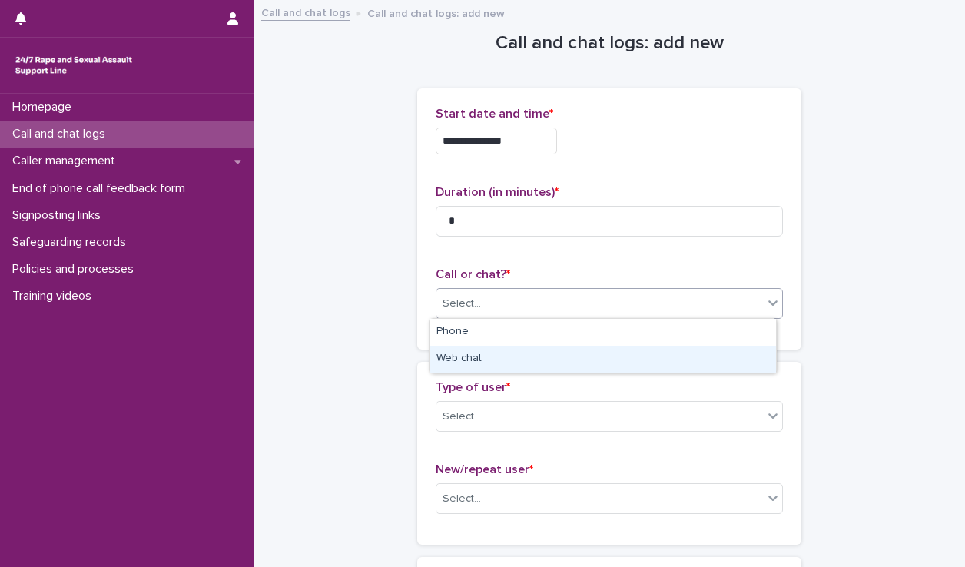
click at [568, 358] on div "Web chat" at bounding box center [603, 359] width 346 height 27
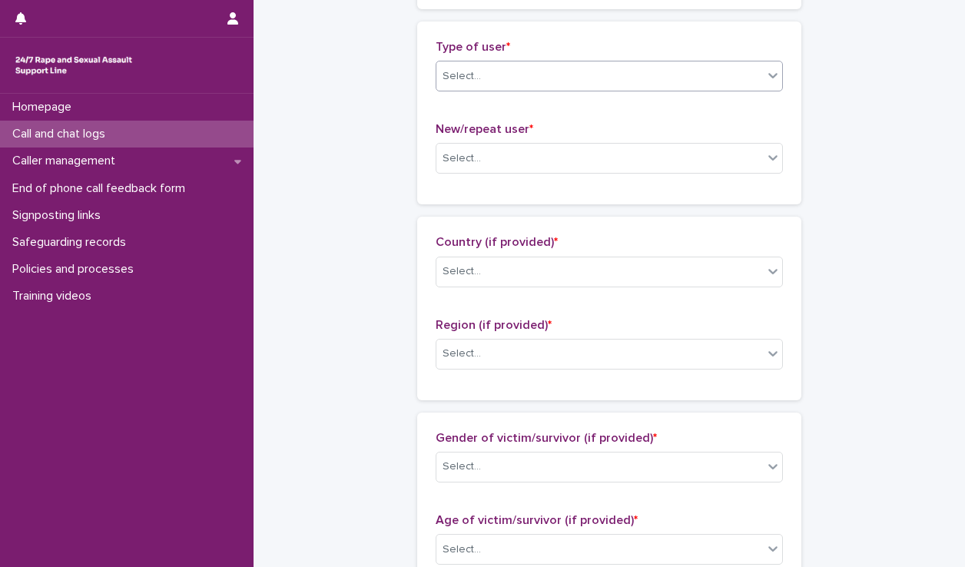
scroll to position [341, 0]
click at [532, 86] on div "Select..." at bounding box center [600, 75] width 327 height 25
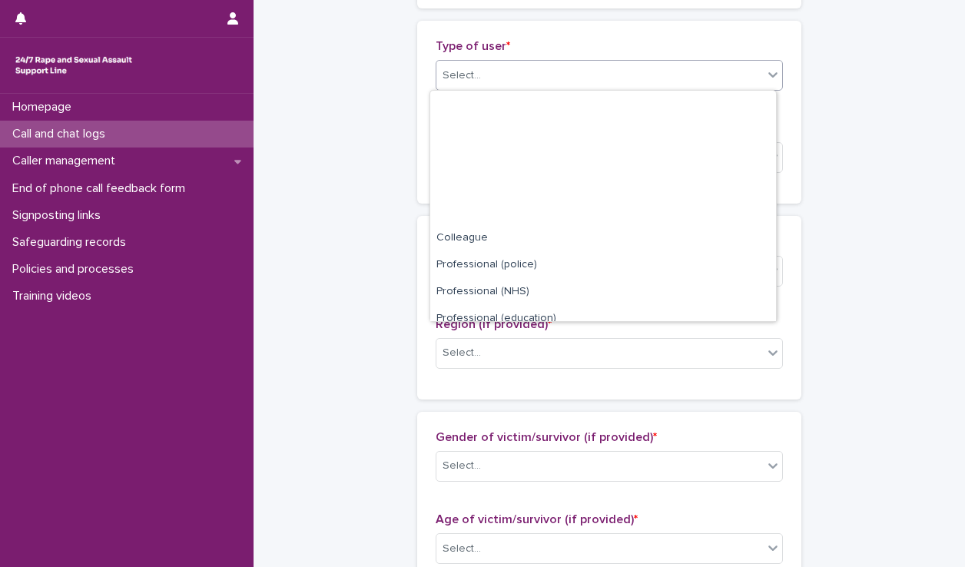
scroll to position [172, 0]
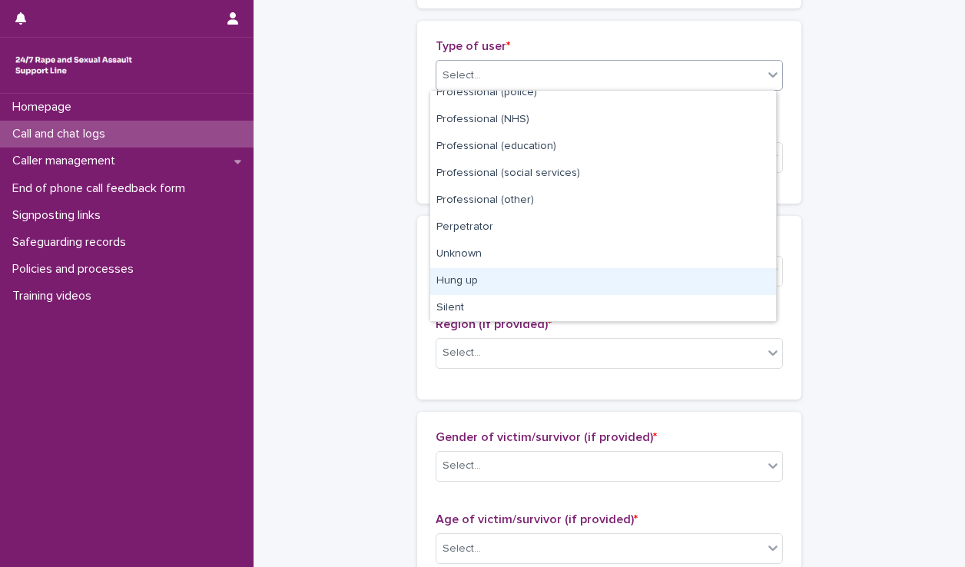
click at [501, 277] on div "Hung up" at bounding box center [603, 281] width 346 height 27
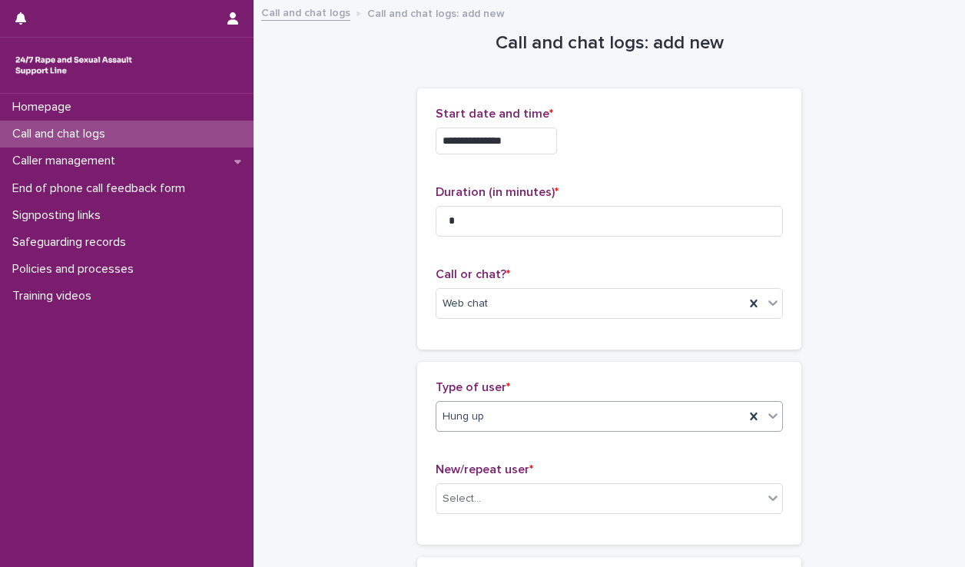
scroll to position [101, 0]
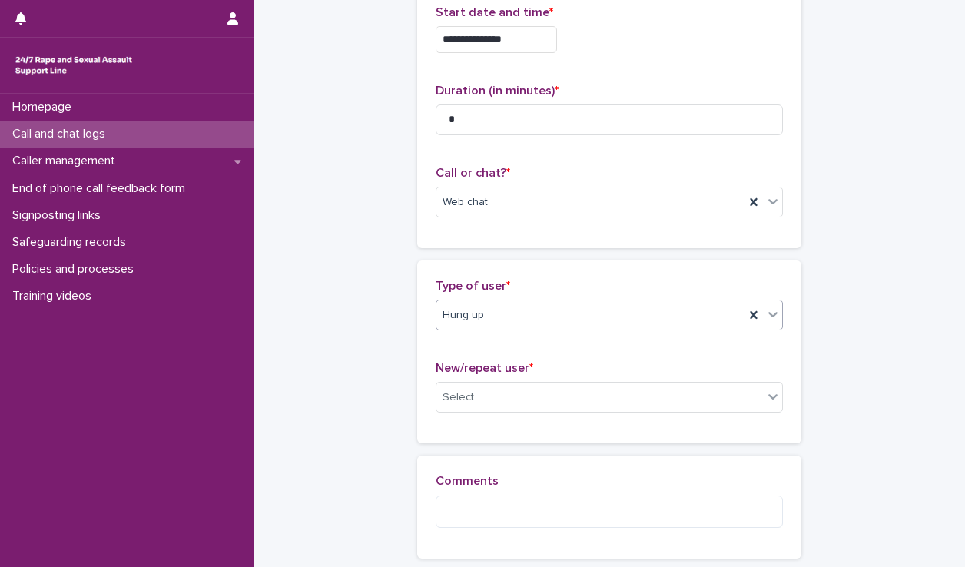
click at [528, 387] on div "Select..." at bounding box center [600, 397] width 327 height 25
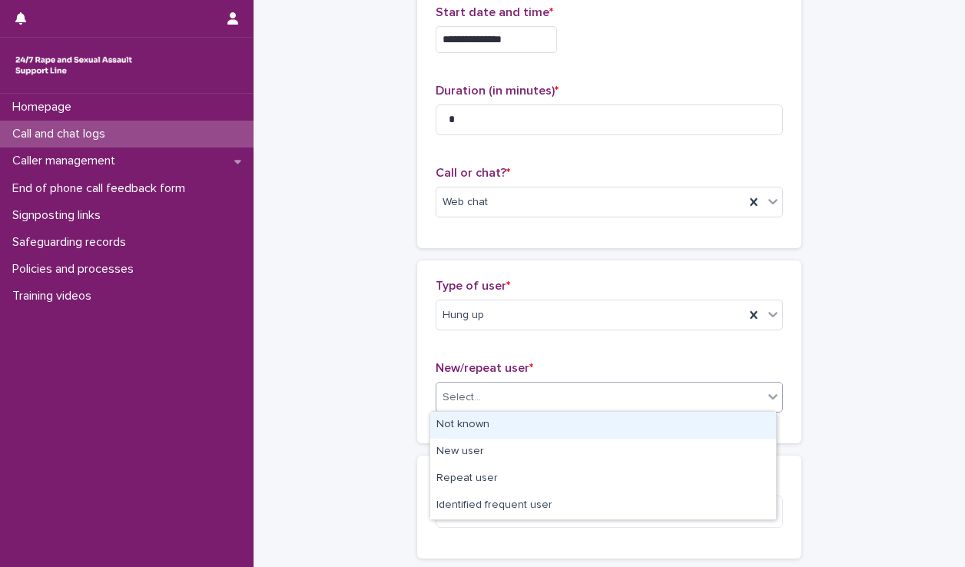
click at [533, 437] on div "Not known" at bounding box center [603, 425] width 346 height 27
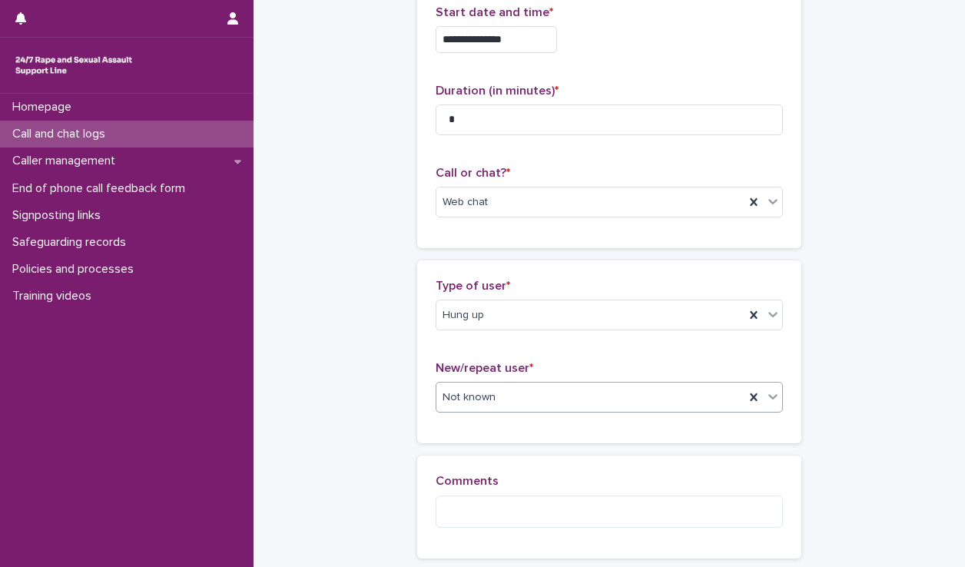
scroll to position [249, 0]
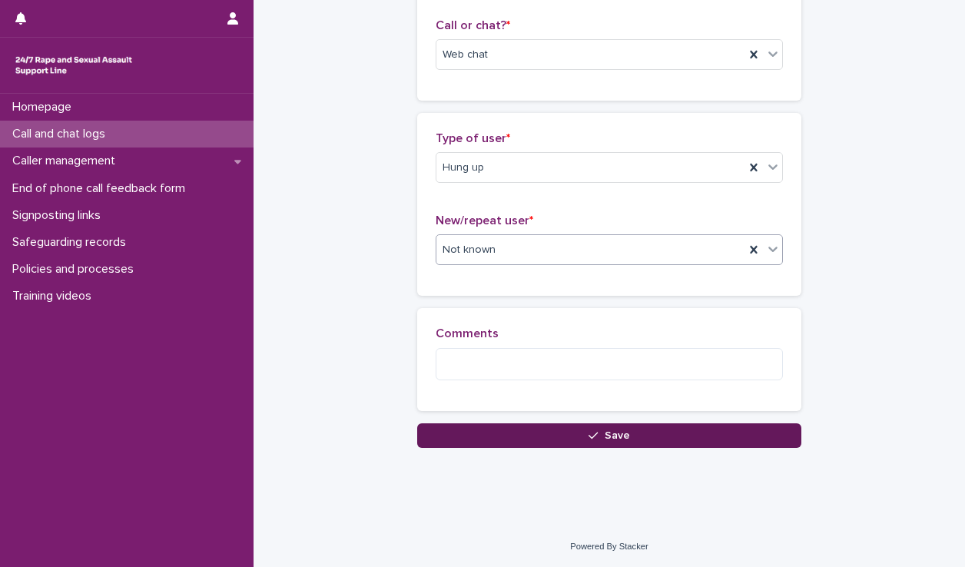
click at [609, 435] on span "Save" at bounding box center [617, 435] width 25 height 11
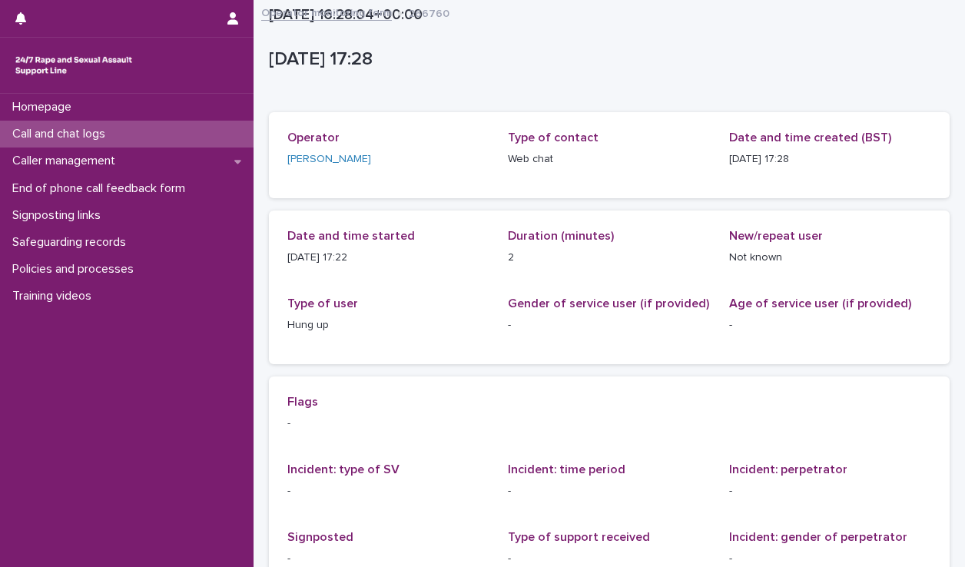
scroll to position [2, 0]
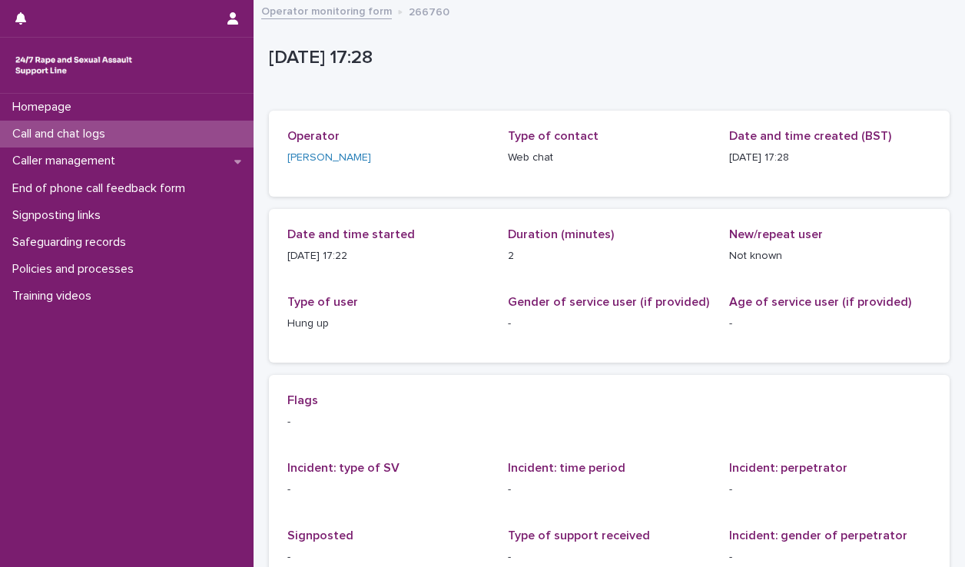
click at [191, 130] on div "Call and chat logs" at bounding box center [127, 134] width 254 height 27
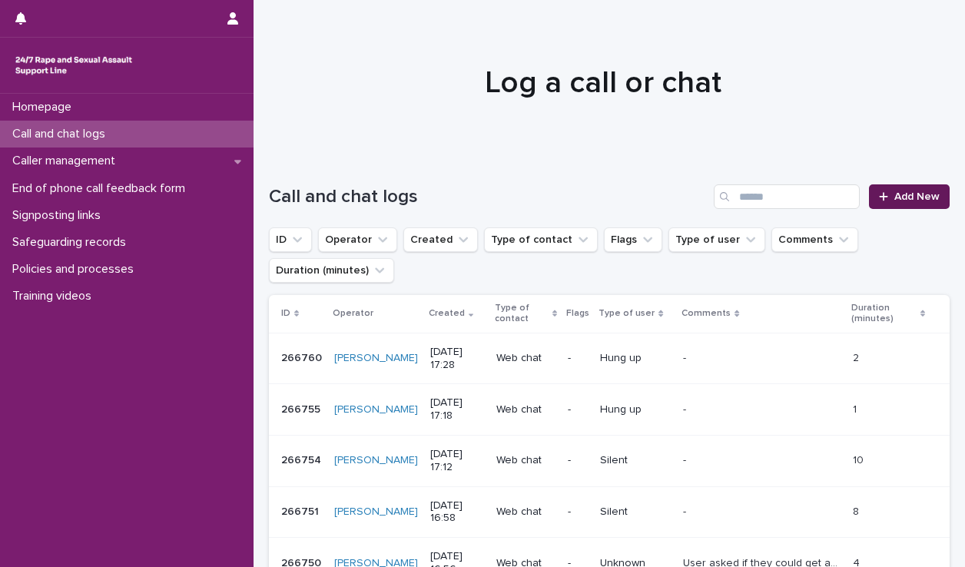
click at [895, 197] on span "Add New" at bounding box center [917, 196] width 45 height 11
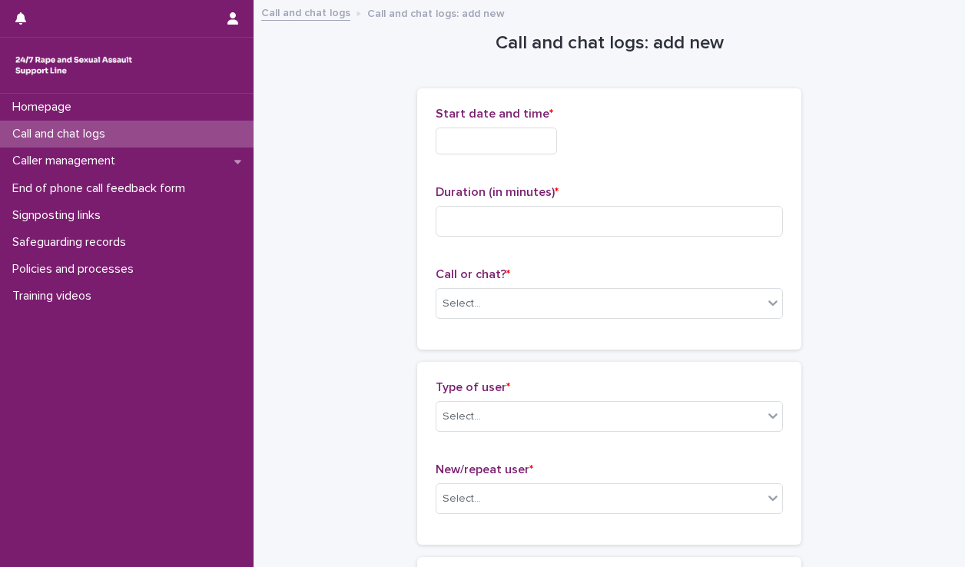
click at [486, 144] on input "text" at bounding box center [496, 141] width 121 height 27
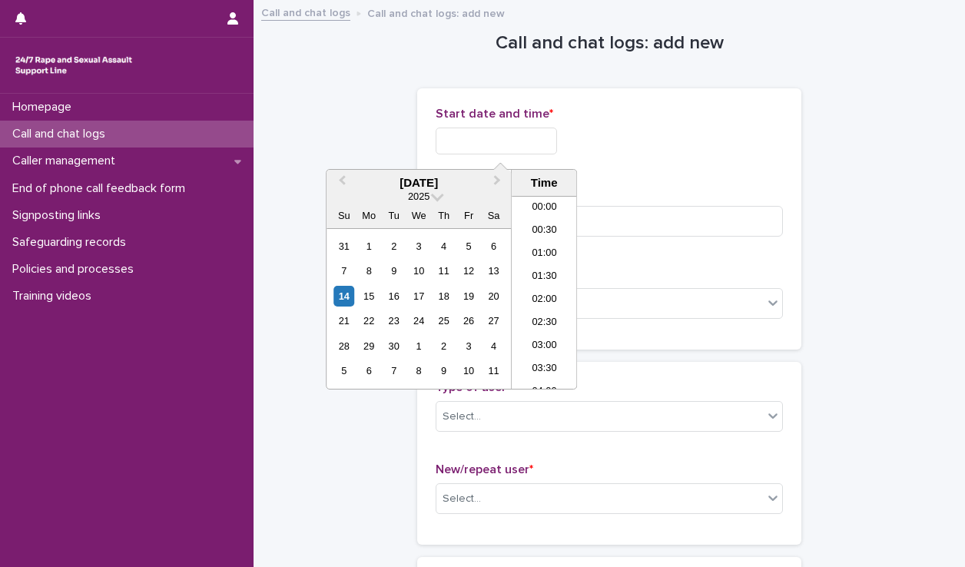
scroll to position [722, 0]
click at [540, 268] on li "17:00" at bounding box center [544, 269] width 65 height 23
click at [530, 141] on input "**********" at bounding box center [496, 141] width 121 height 27
type input "**********"
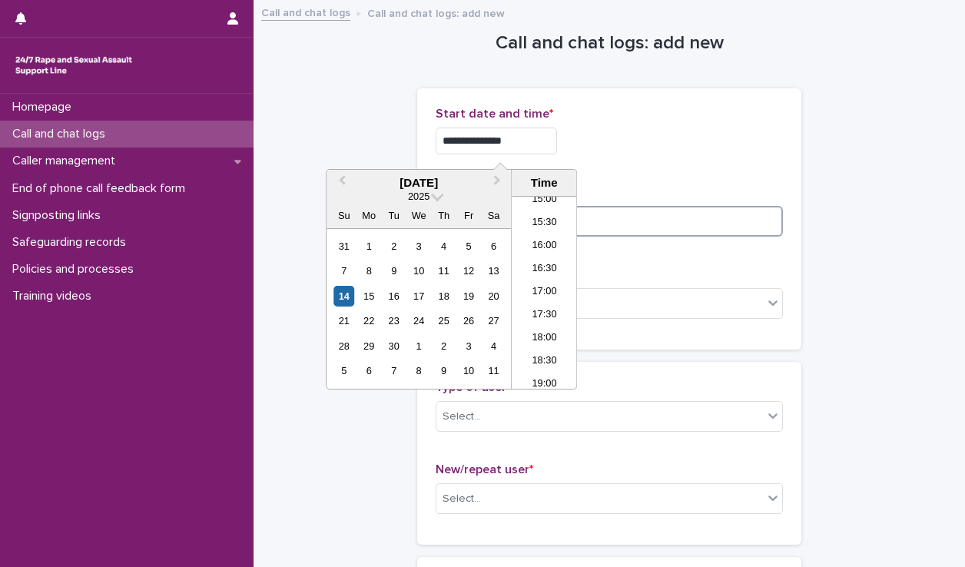
click at [616, 228] on input at bounding box center [609, 221] width 347 height 31
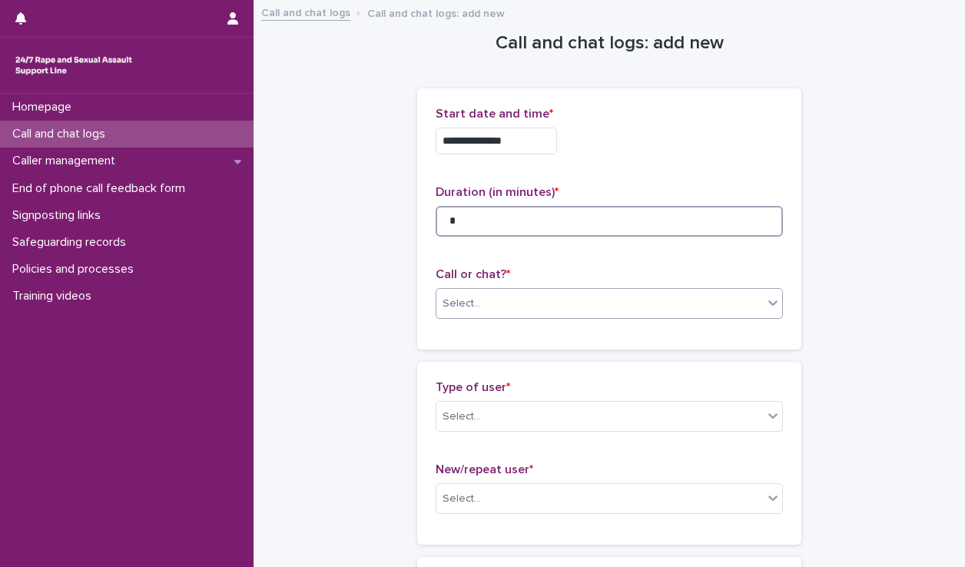
type input "*"
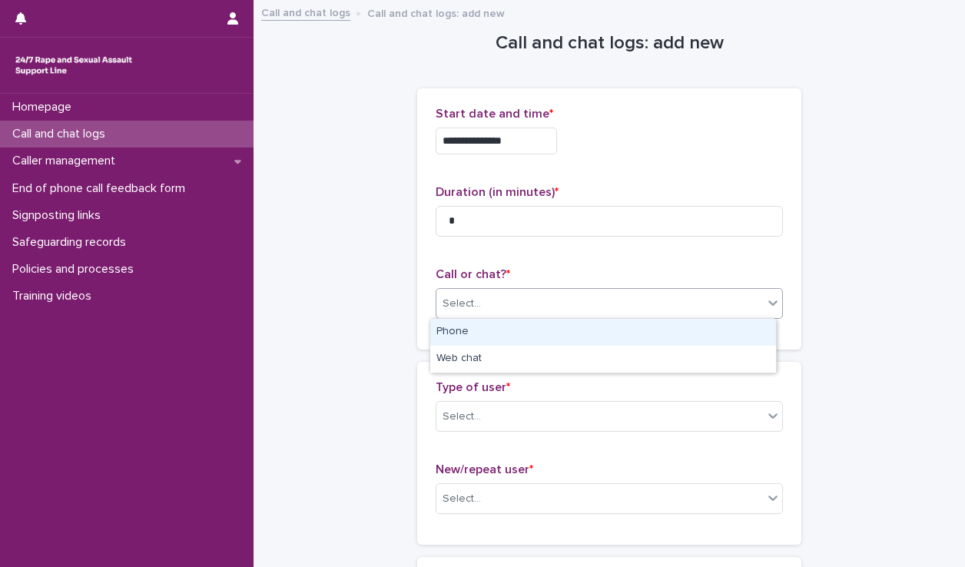
click at [591, 312] on div "Select..." at bounding box center [600, 303] width 327 height 25
click at [522, 340] on div "Phone" at bounding box center [603, 332] width 346 height 27
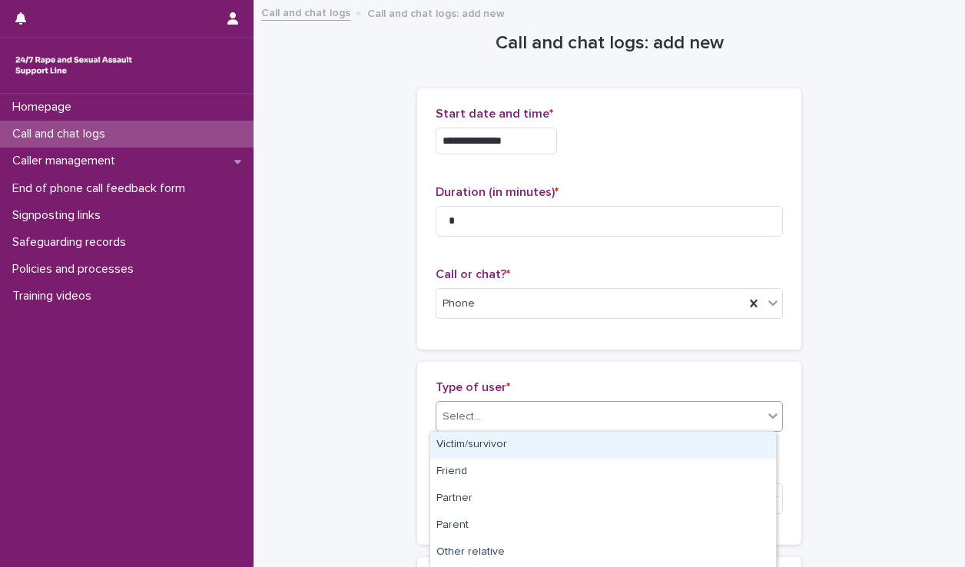
click at [499, 406] on div "Select..." at bounding box center [600, 416] width 327 height 25
click at [514, 301] on div "Phone" at bounding box center [591, 303] width 308 height 25
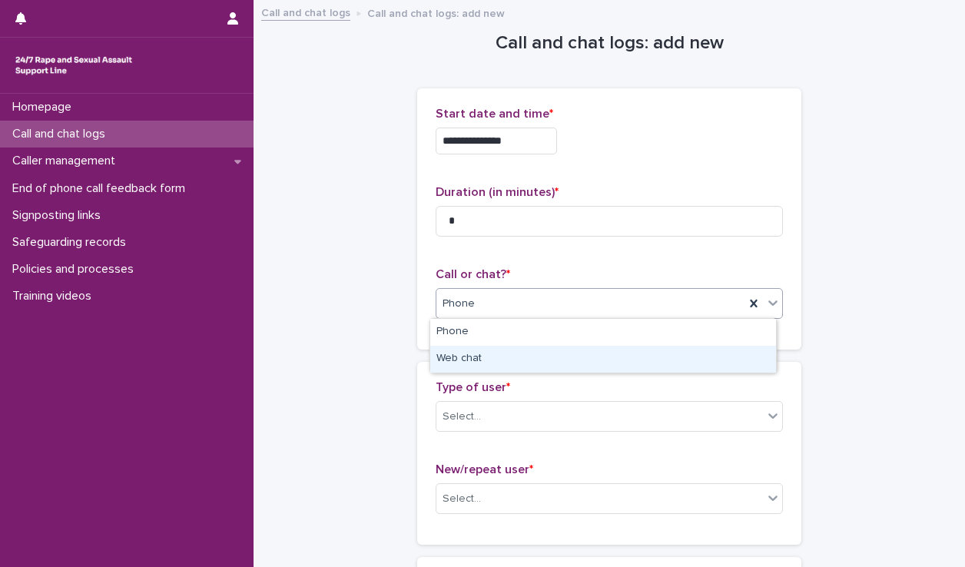
click at [512, 364] on div "Web chat" at bounding box center [603, 359] width 346 height 27
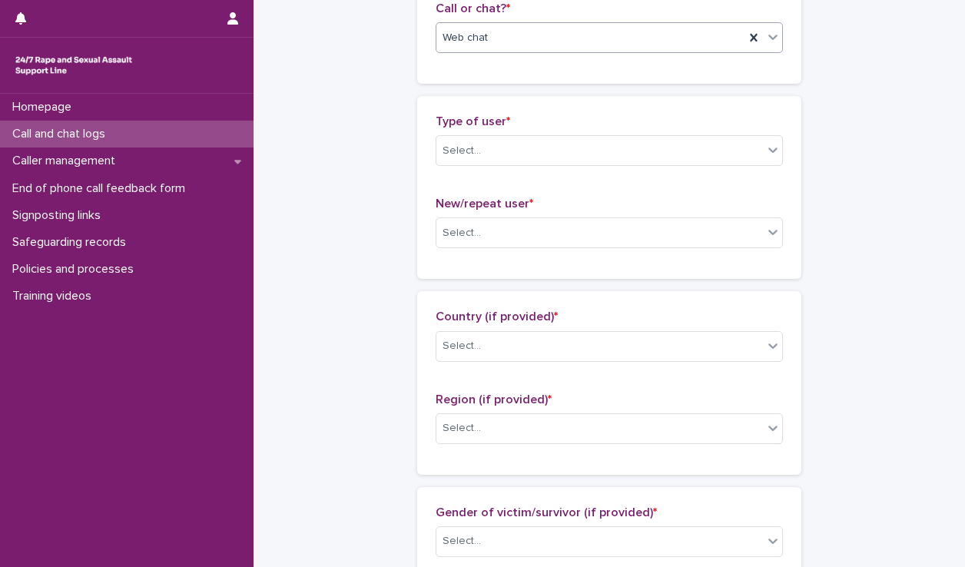
scroll to position [267, 0]
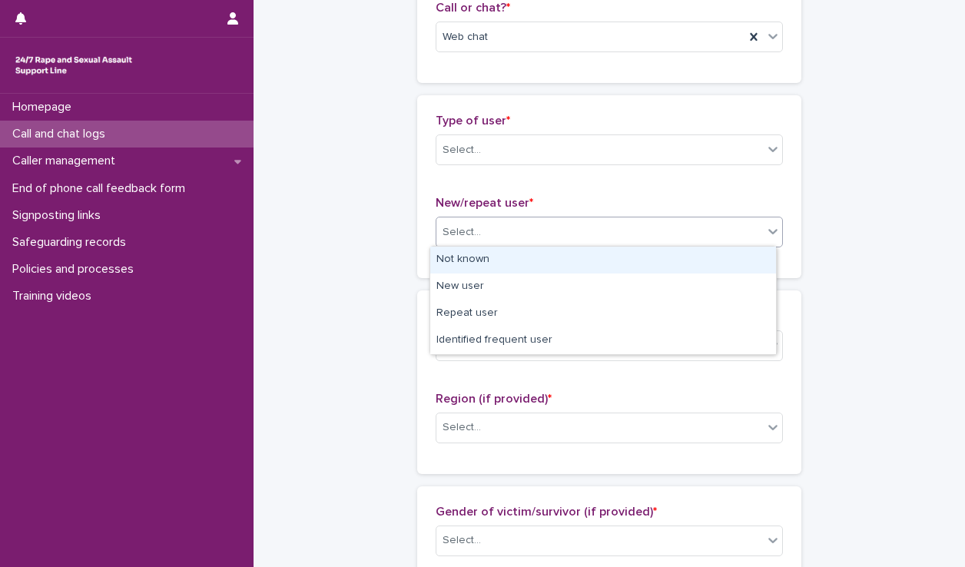
click at [529, 218] on div "Select..." at bounding box center [609, 232] width 347 height 31
click at [526, 155] on div "Select..." at bounding box center [600, 150] width 327 height 25
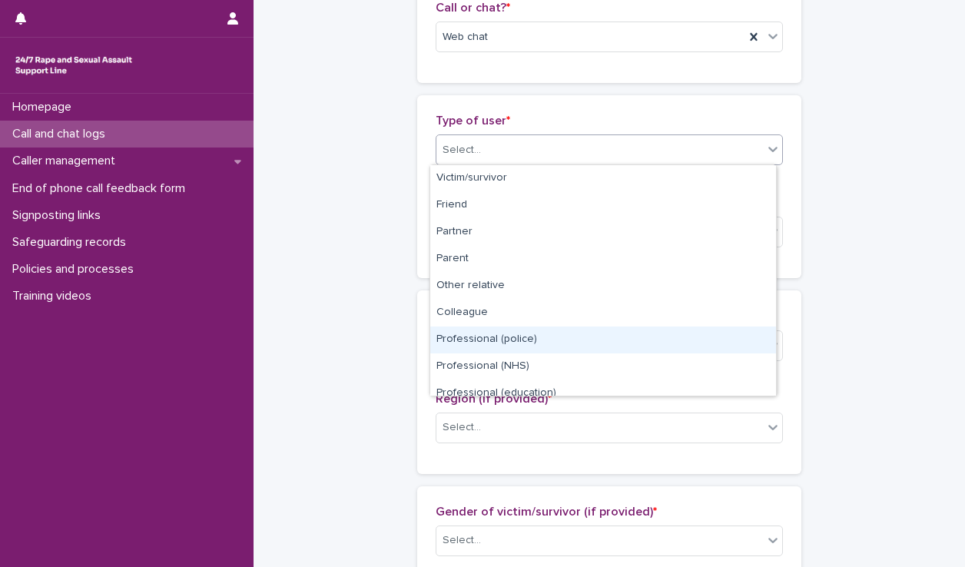
scroll to position [172, 0]
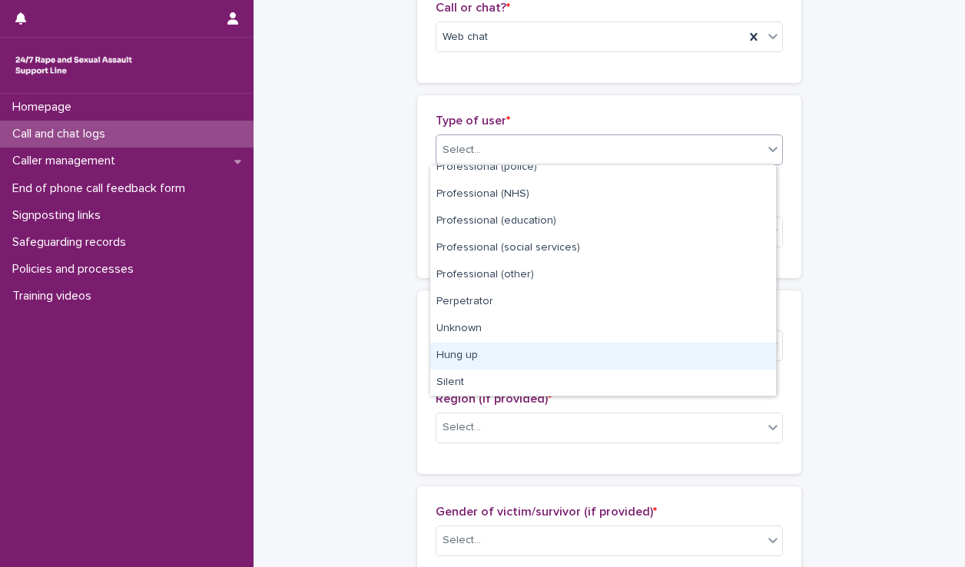
click at [493, 357] on div "Hung up" at bounding box center [603, 356] width 346 height 27
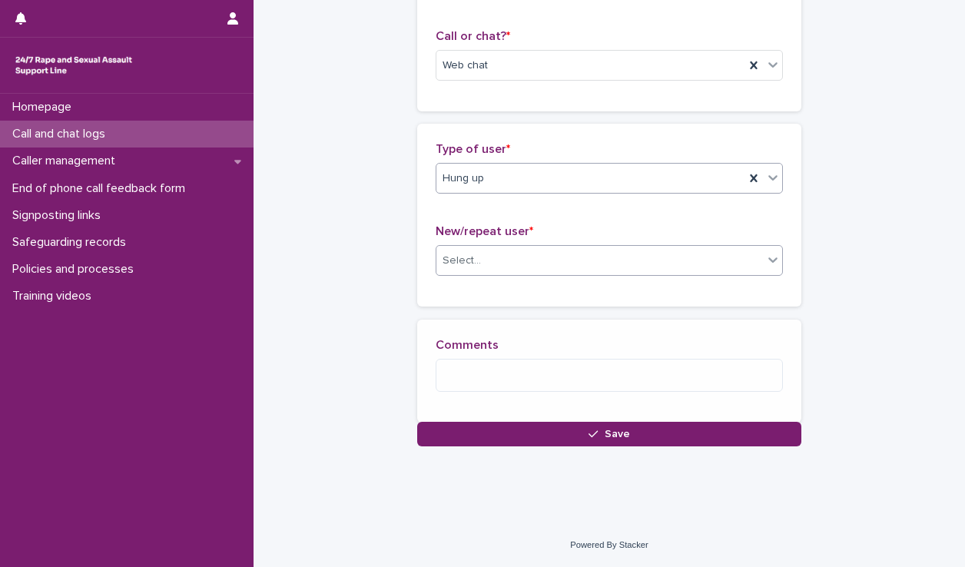
scroll to position [249, 0]
click at [506, 271] on div "New/repeat user * Select..." at bounding box center [609, 256] width 347 height 64
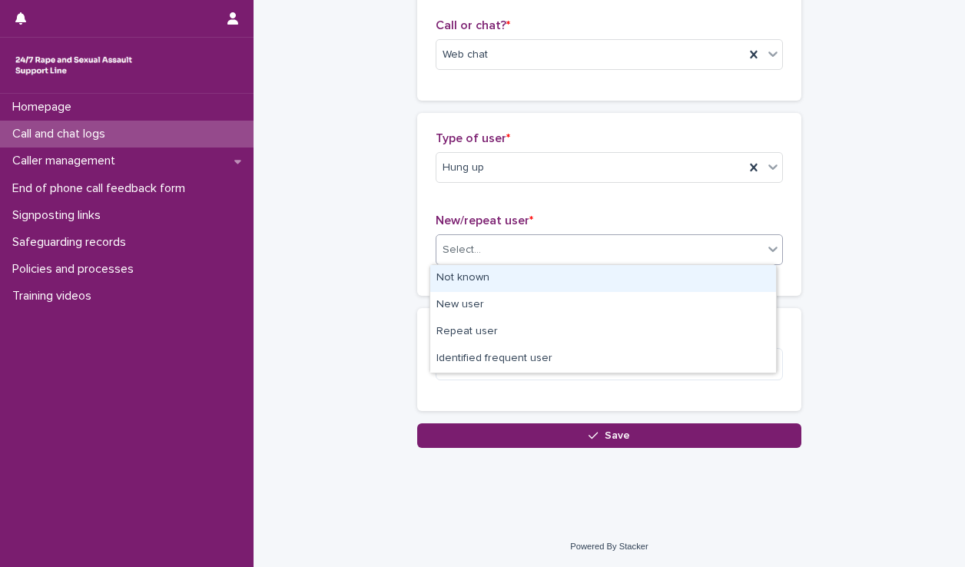
click at [510, 251] on div "Select..." at bounding box center [600, 249] width 327 height 25
click at [501, 283] on div "Not known" at bounding box center [603, 278] width 346 height 27
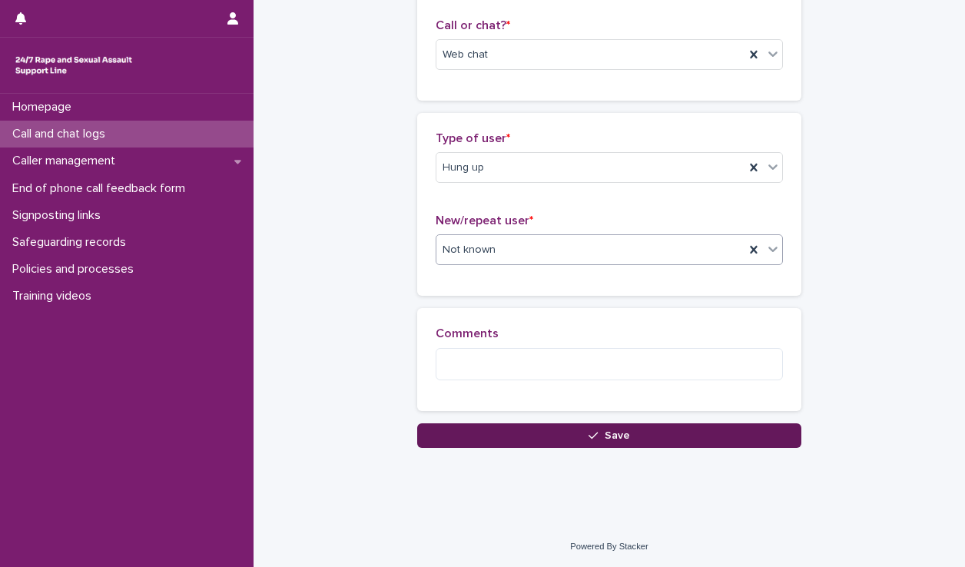
click at [560, 440] on button "Save" at bounding box center [609, 435] width 384 height 25
